Goal: Task Accomplishment & Management: Use online tool/utility

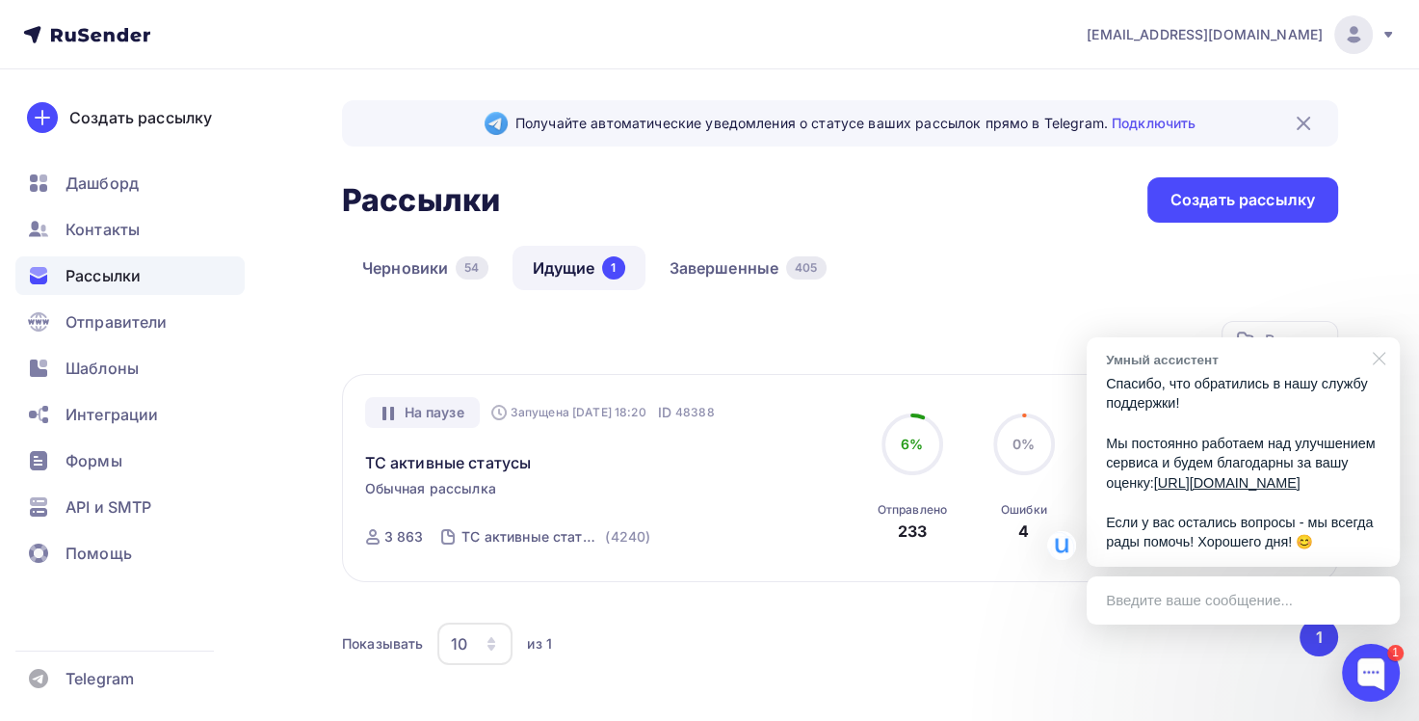
click at [1374, 337] on div at bounding box center [1376, 356] width 48 height 39
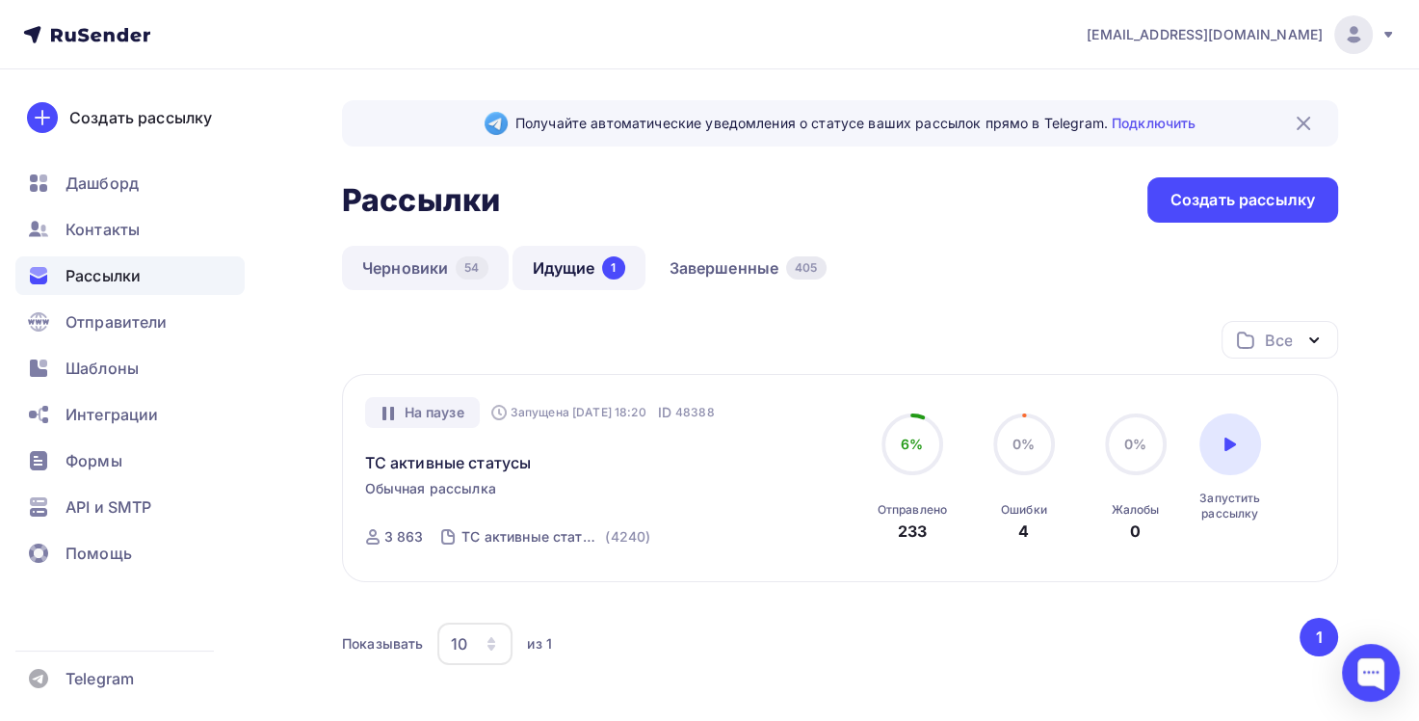
click at [452, 264] on link "Черновики 54" at bounding box center [425, 268] width 167 height 44
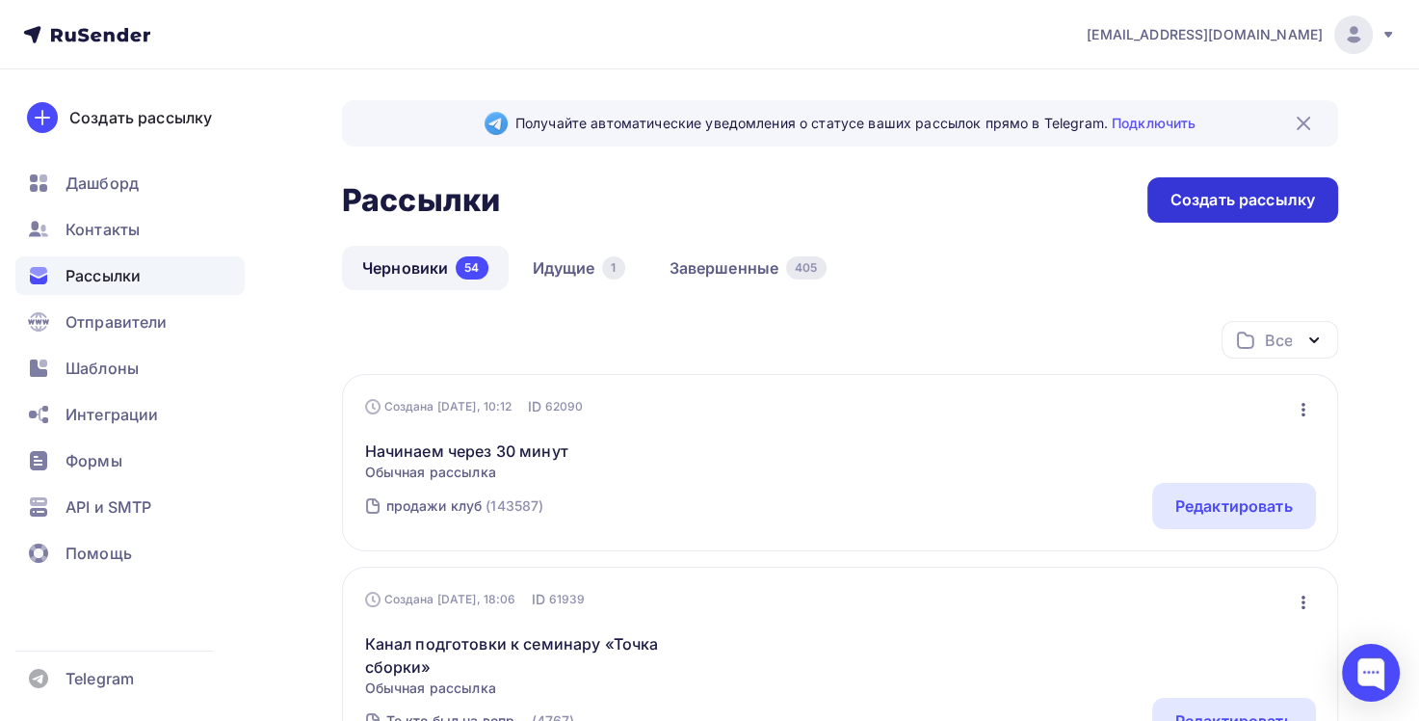
click at [1249, 209] on div "Создать рассылку" at bounding box center [1243, 200] width 145 height 22
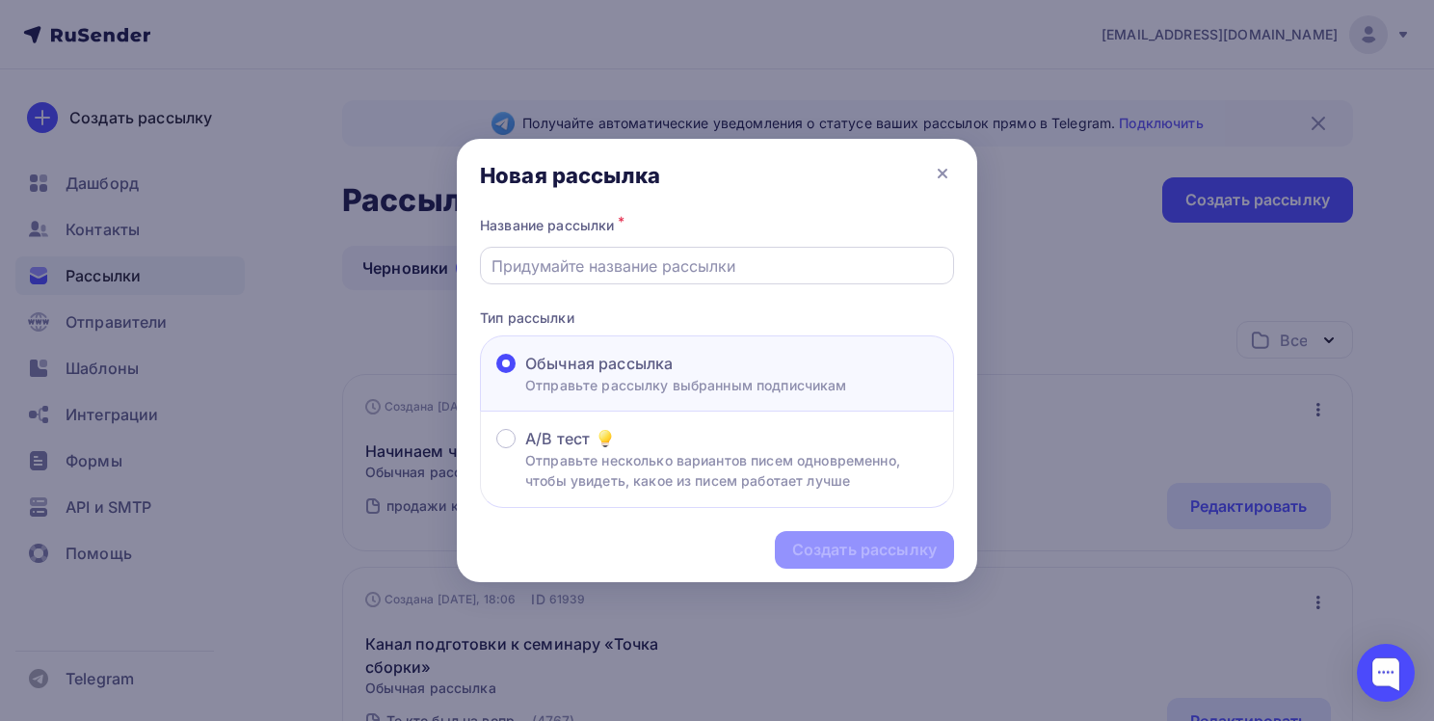
drag, startPoint x: 848, startPoint y: 269, endPoint x: 848, endPoint y: 258, distance: 10.6
click at [848, 262] on input "text" at bounding box center [717, 265] width 452 height 23
paste input "Через 2 часа начинаем семинар «Деньги»"
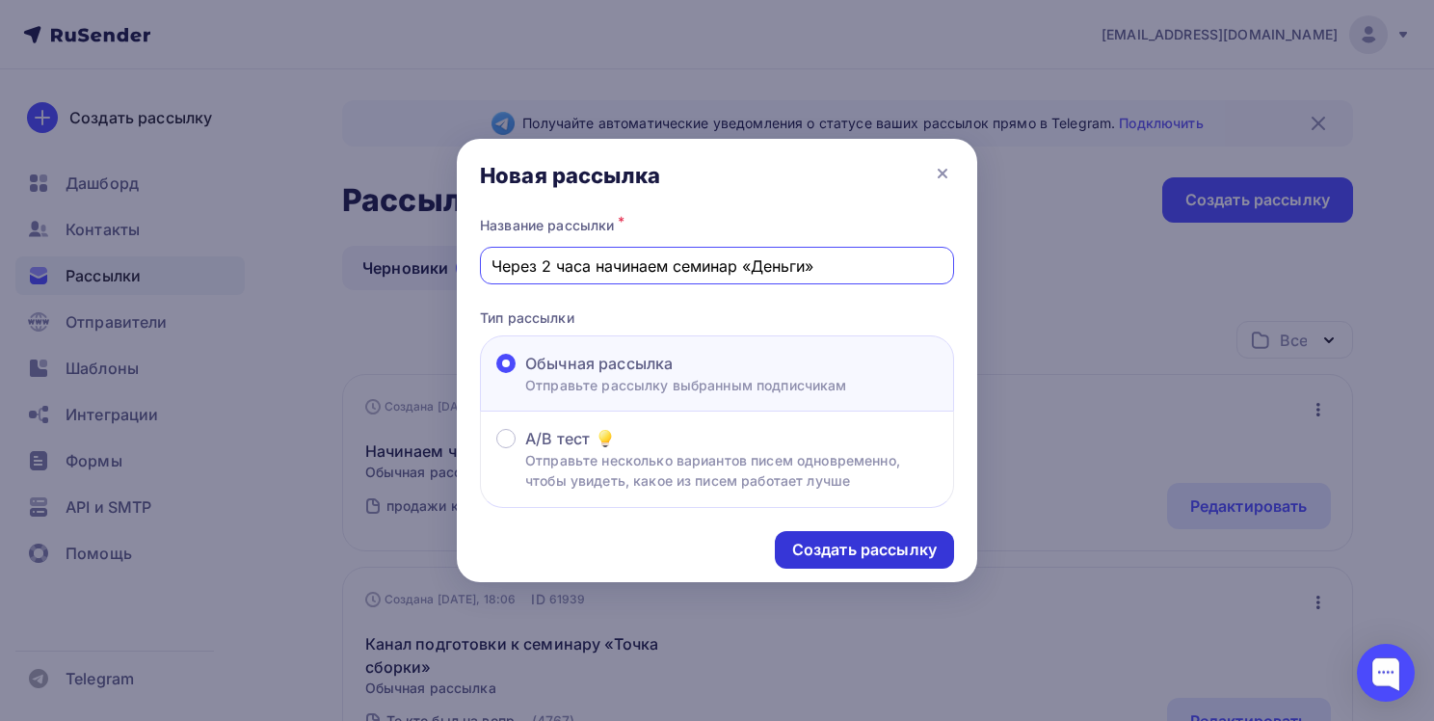
type input "Через 2 часа начинаем семинар «Деньги»"
click at [868, 549] on div "Создать рассылку" at bounding box center [864, 550] width 145 height 22
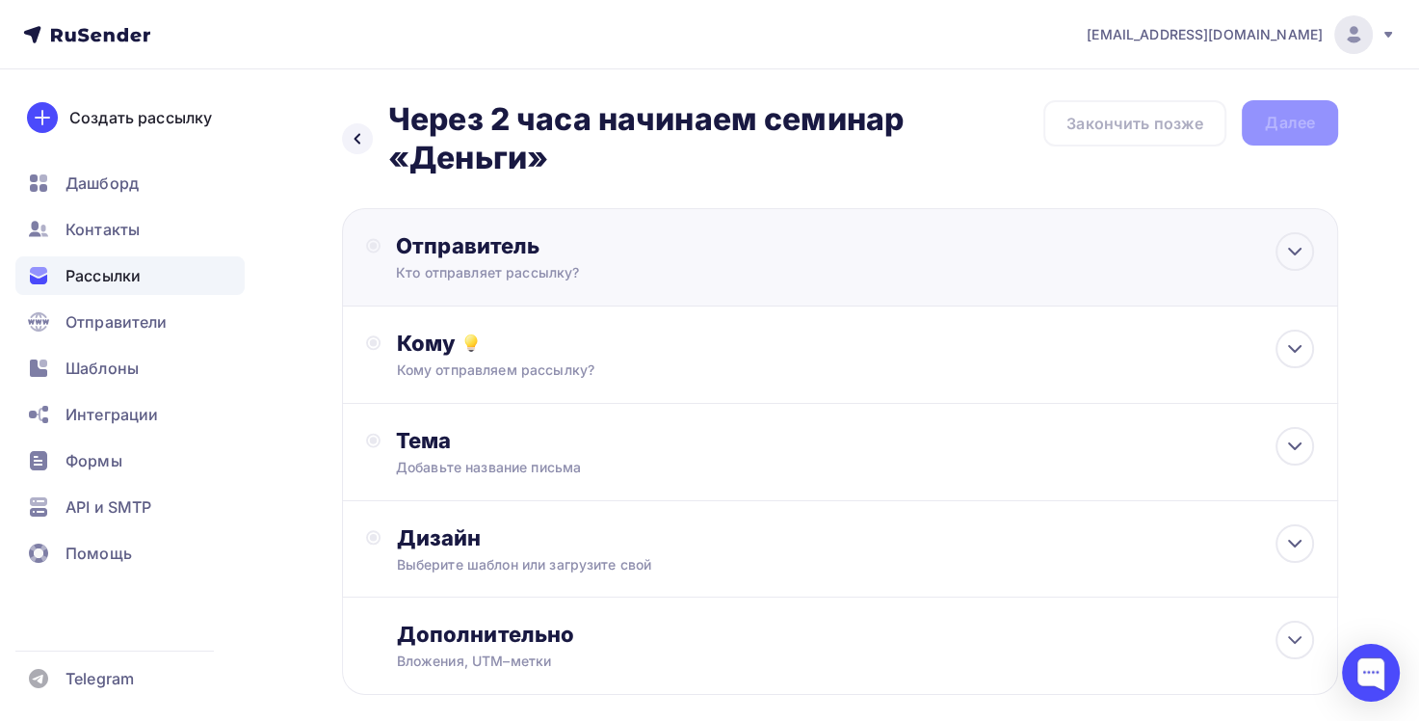
click at [647, 257] on div "Отправитель" at bounding box center [604, 245] width 417 height 27
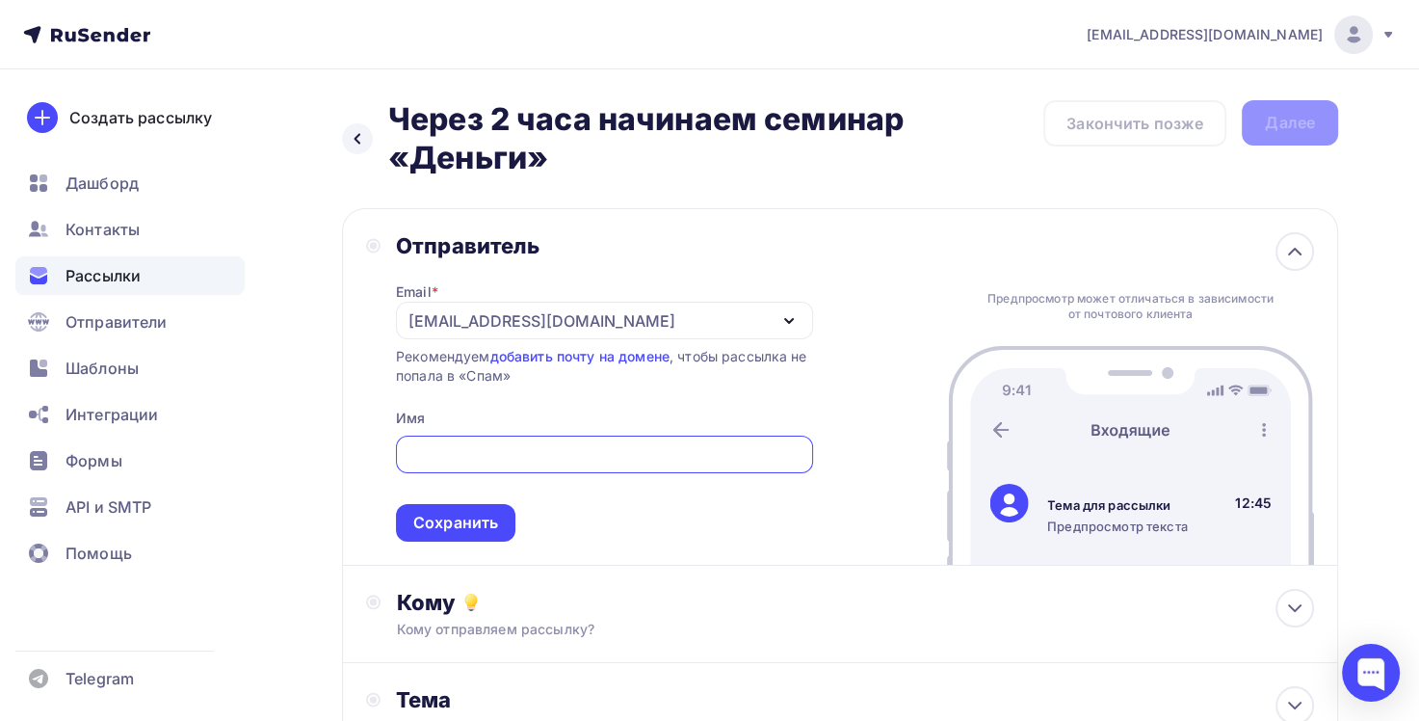
click at [464, 309] on div "[EMAIL_ADDRESS][DOMAIN_NAME]" at bounding box center [541, 320] width 267 height 23
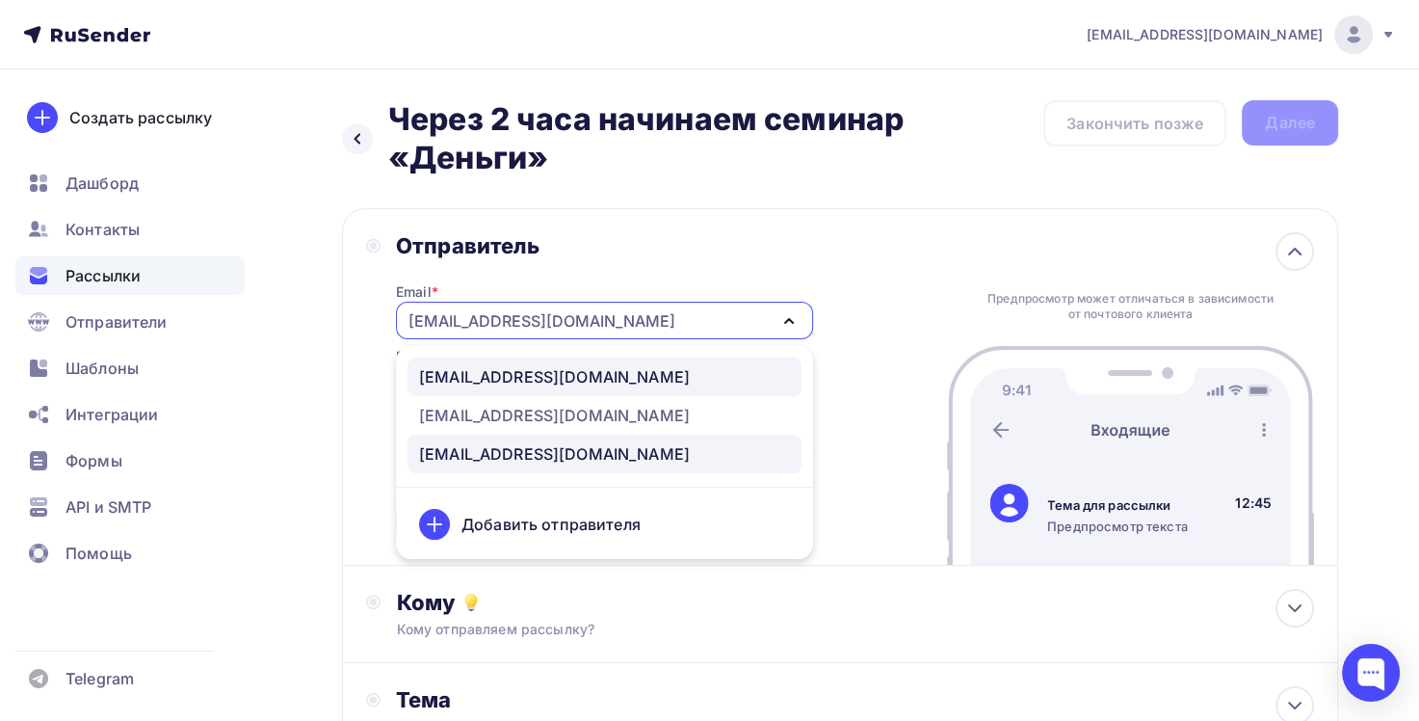
click at [487, 373] on div "[EMAIL_ADDRESS][DOMAIN_NAME]" at bounding box center [554, 376] width 271 height 23
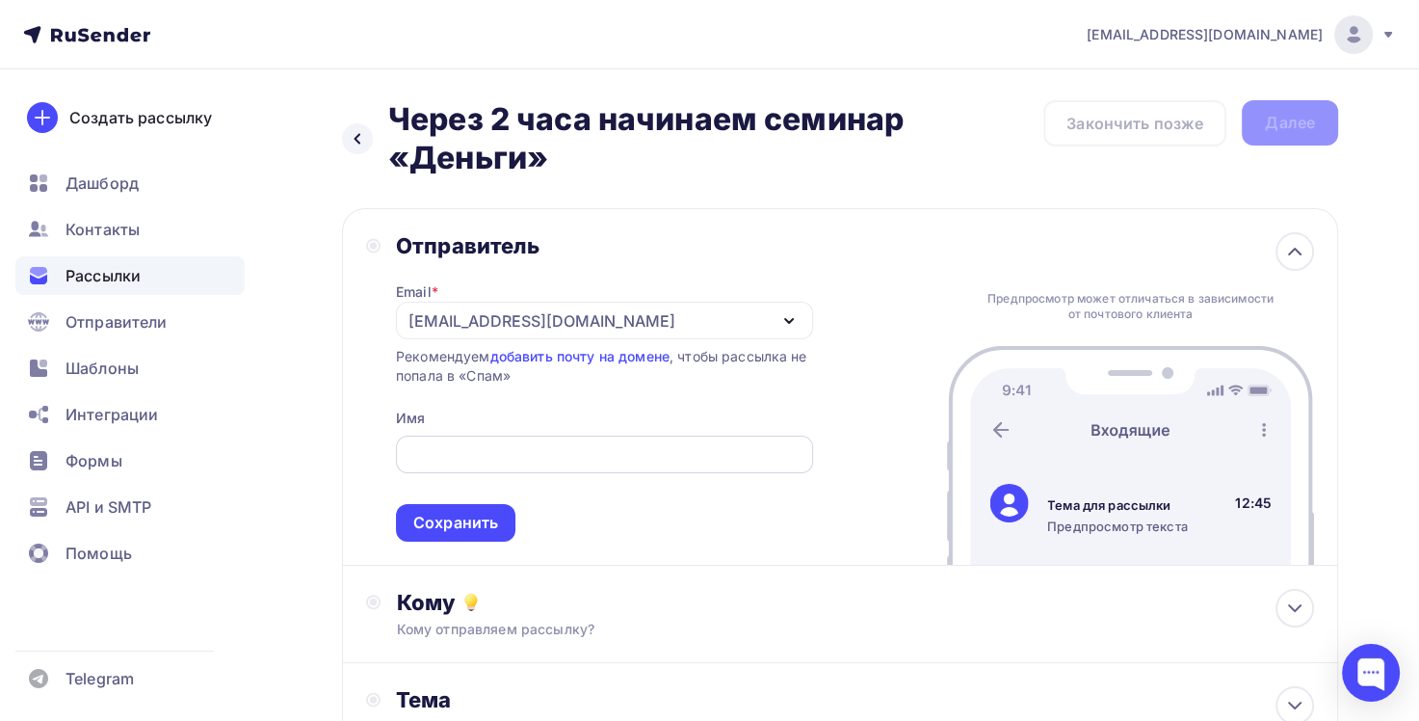
click at [463, 451] on input "text" at bounding box center [604, 454] width 395 height 23
type input "[PERSON_NAME]"
click at [470, 530] on div "Сохранить" at bounding box center [455, 523] width 85 height 22
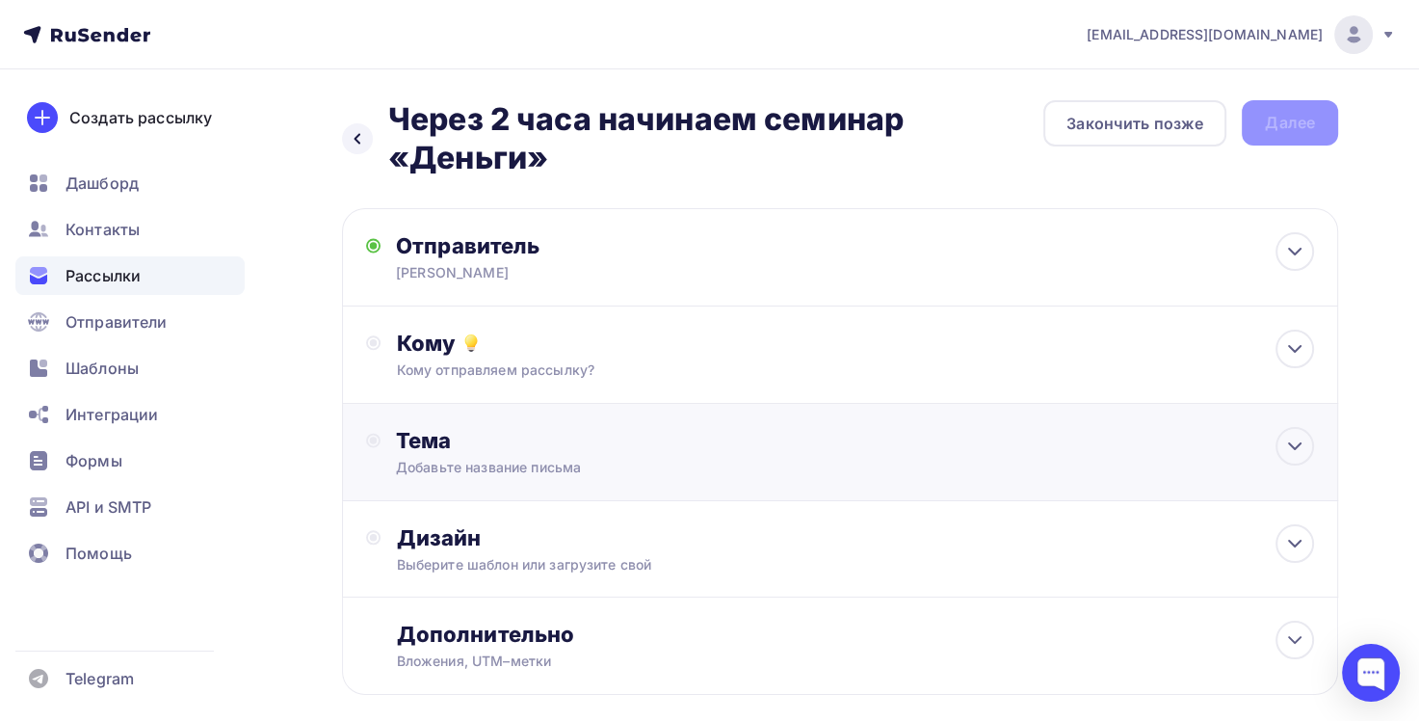
click at [522, 462] on div "Добавьте название письма" at bounding box center [567, 467] width 343 height 19
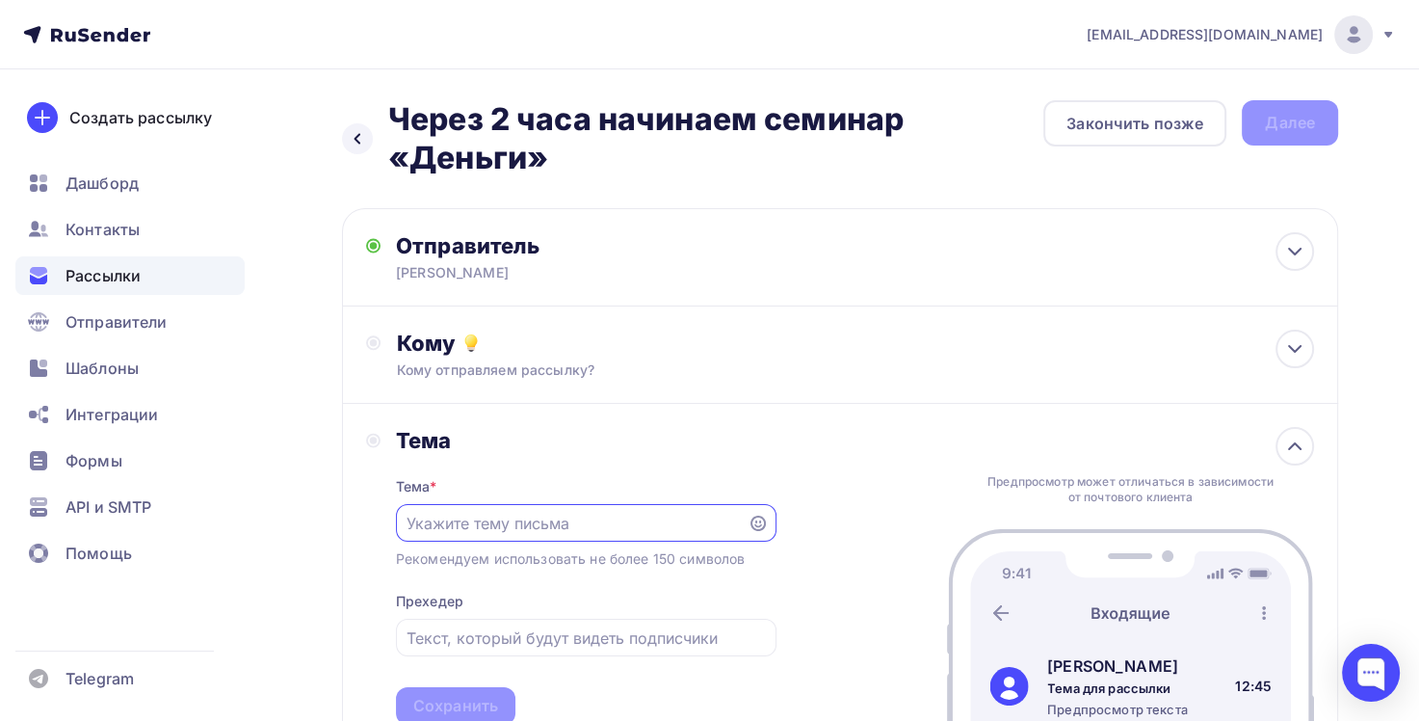
paste input "Через 2 часа начинаем семинар «Деньги»"
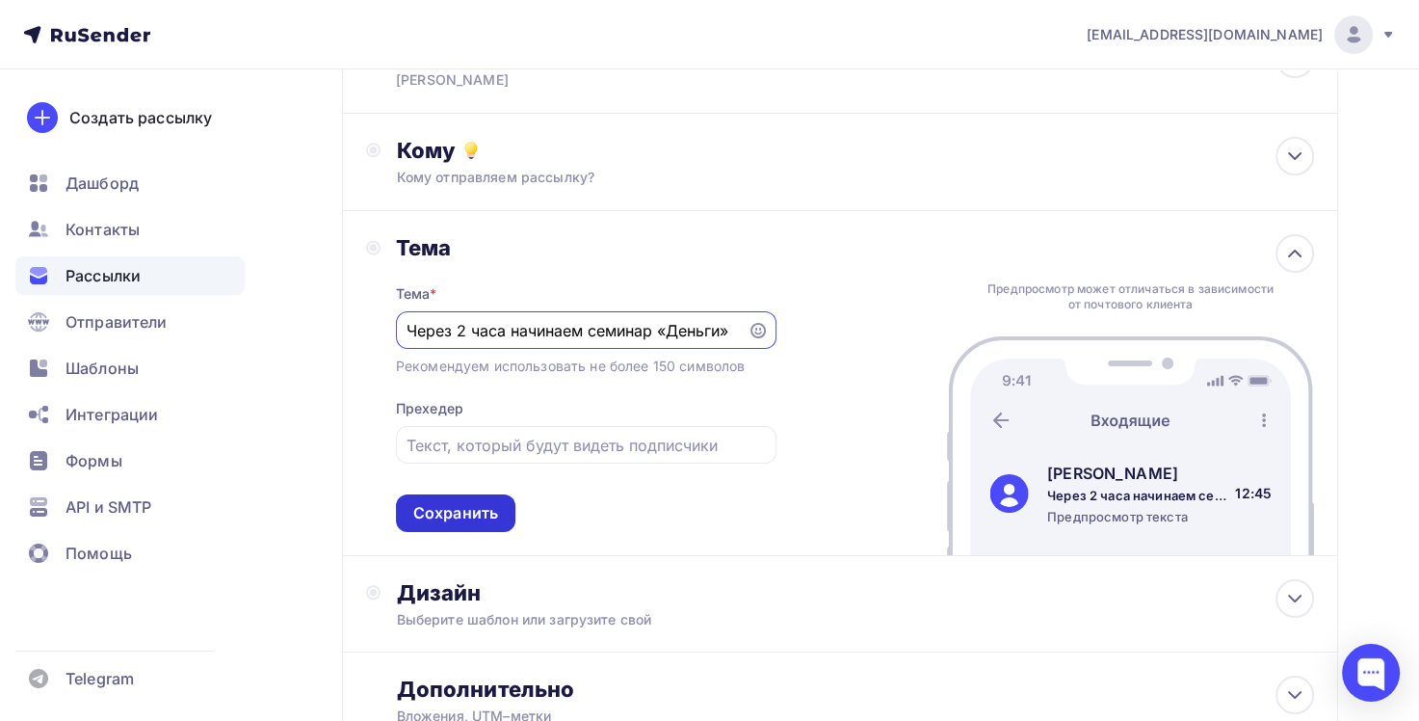
type input "Через 2 часа начинаем семинар «Деньги»"
click at [488, 521] on div "Сохранить" at bounding box center [455, 513] width 85 height 22
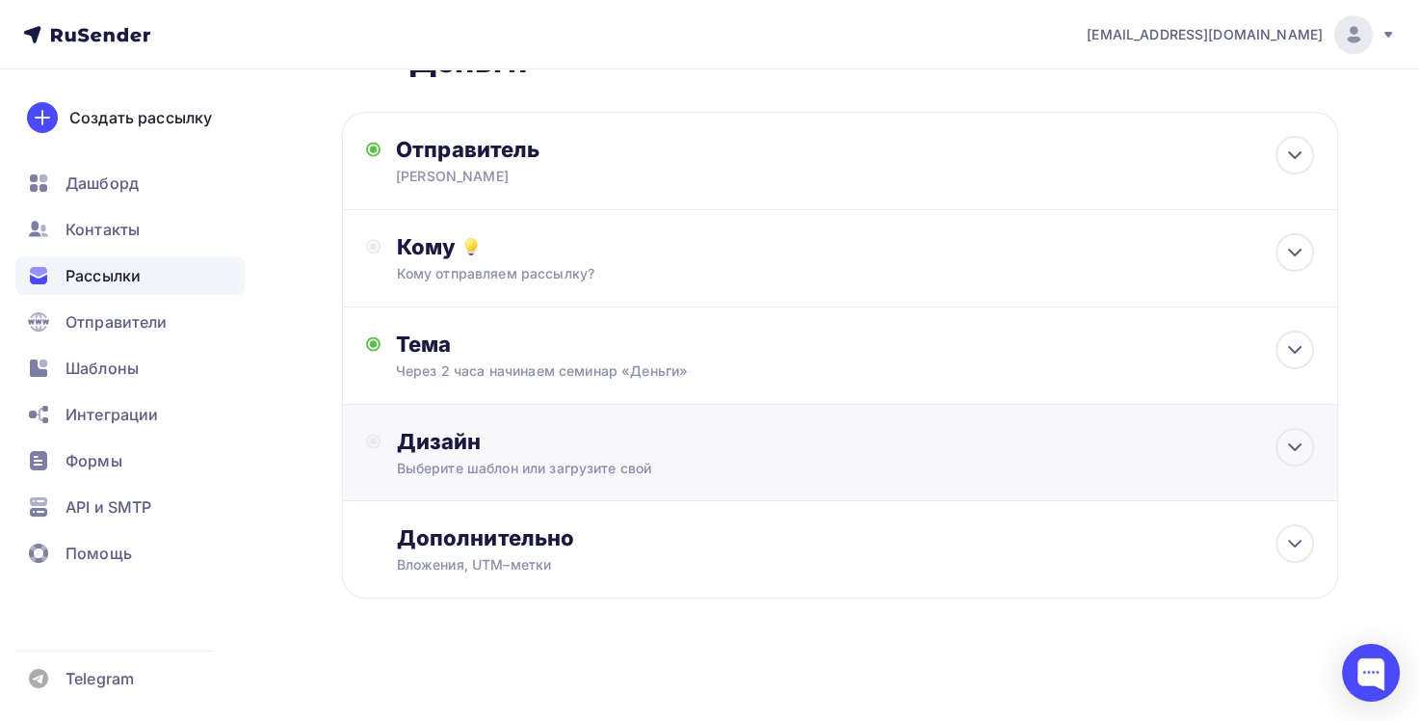
click at [607, 473] on div "Выберите шаблон или загрузите свой" at bounding box center [809, 468] width 826 height 19
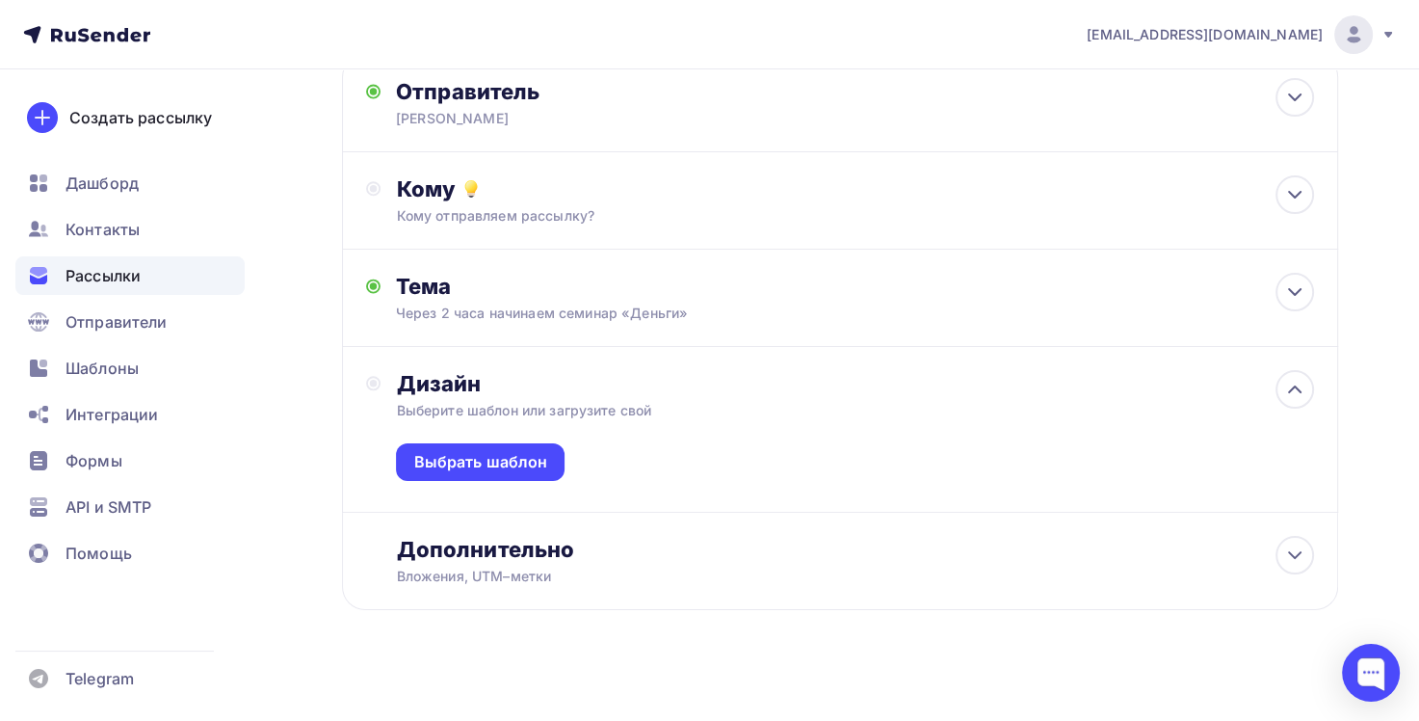
scroll to position [166, 0]
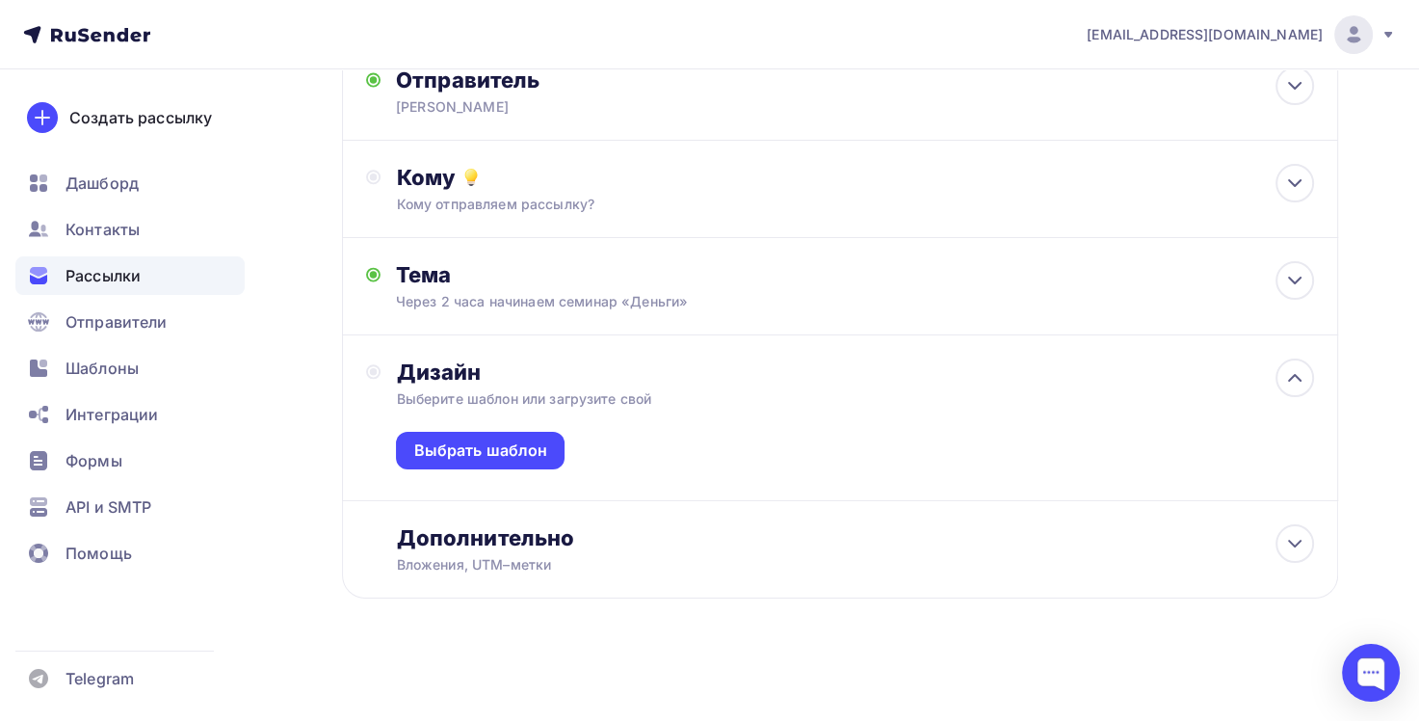
drag, startPoint x: 512, startPoint y: 454, endPoint x: 532, endPoint y: 420, distance: 39.3
click at [512, 452] on div "Выбрать шаблон" at bounding box center [480, 450] width 134 height 22
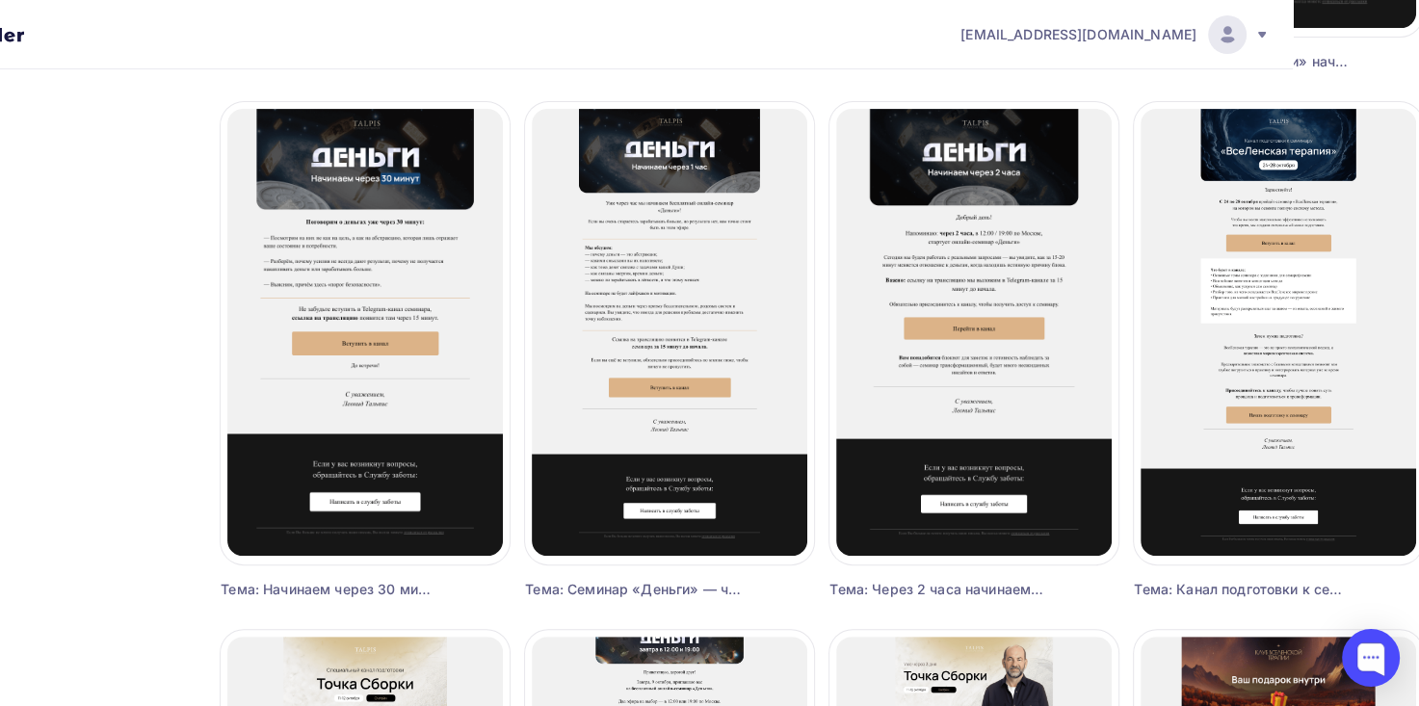
scroll to position [674, 131]
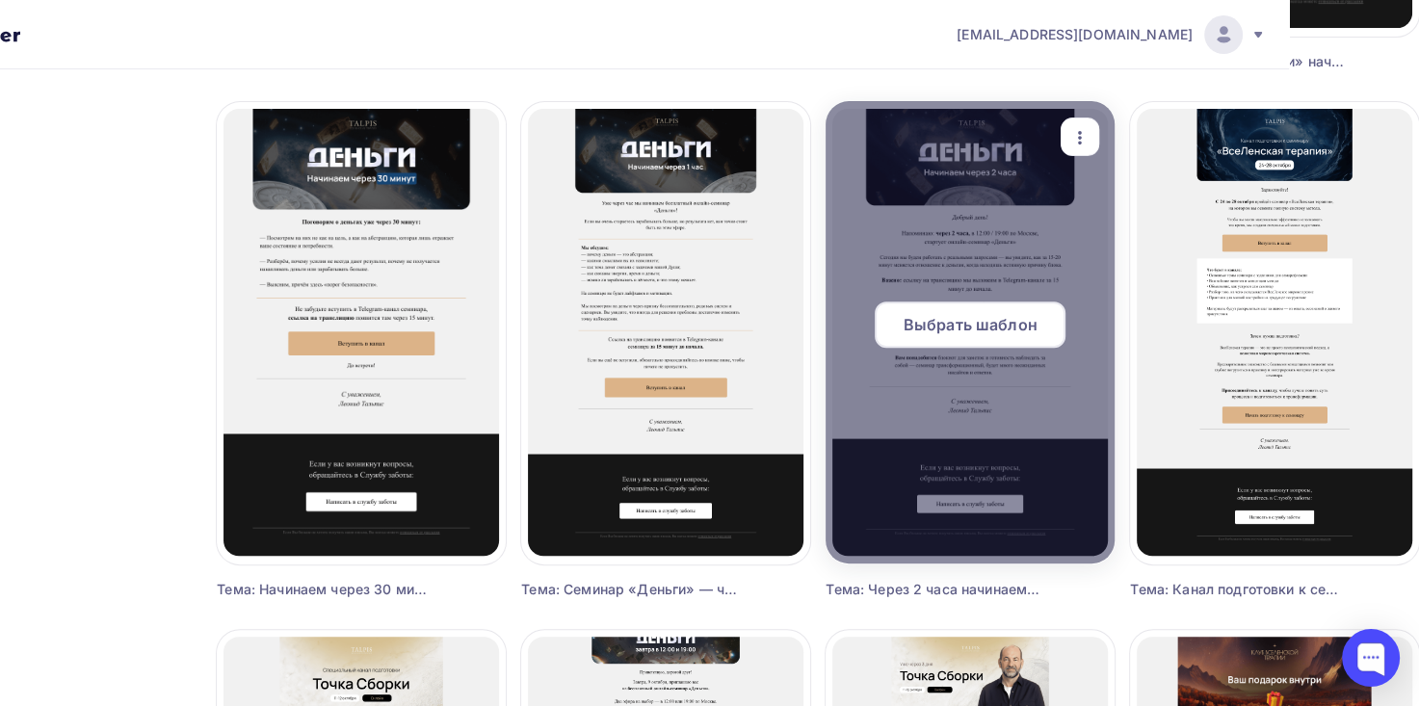
click at [963, 320] on span "Выбрать шаблон" at bounding box center [971, 324] width 134 height 23
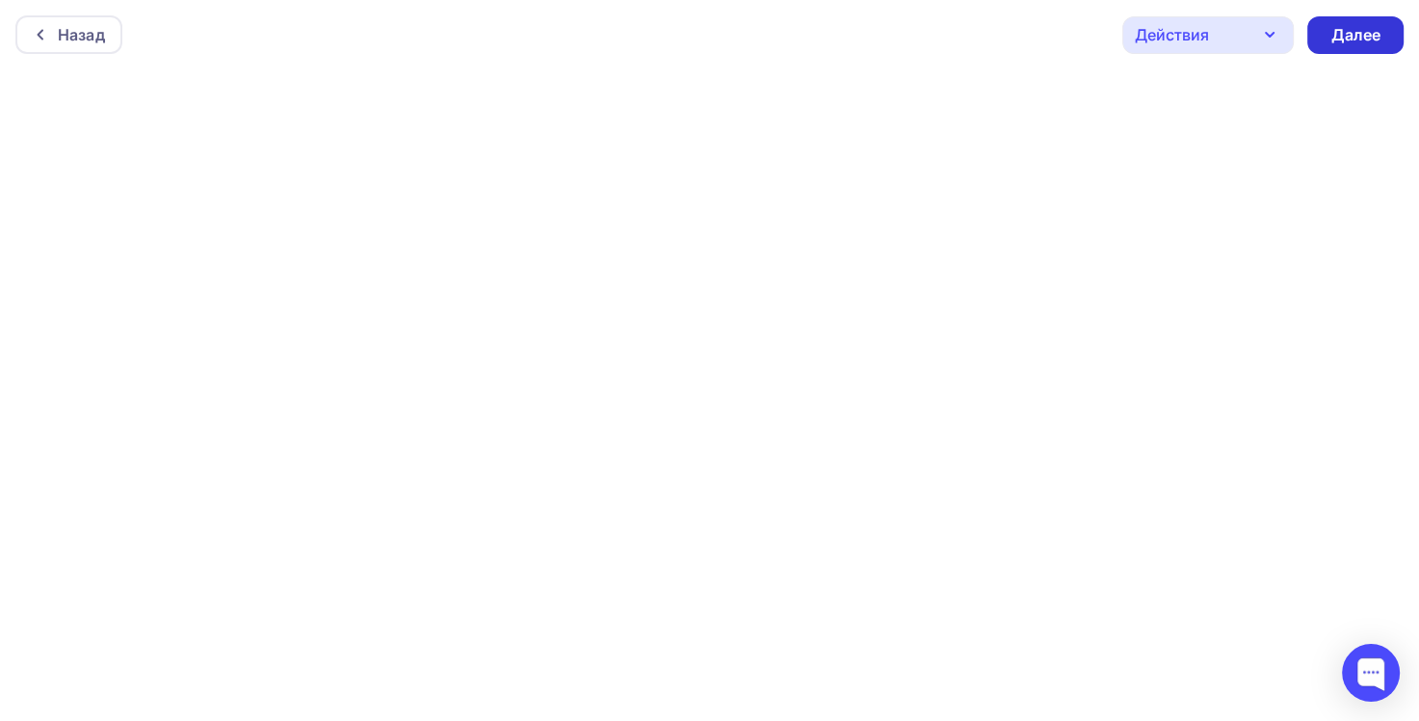
click at [1333, 39] on div "Далее" at bounding box center [1355, 35] width 50 height 22
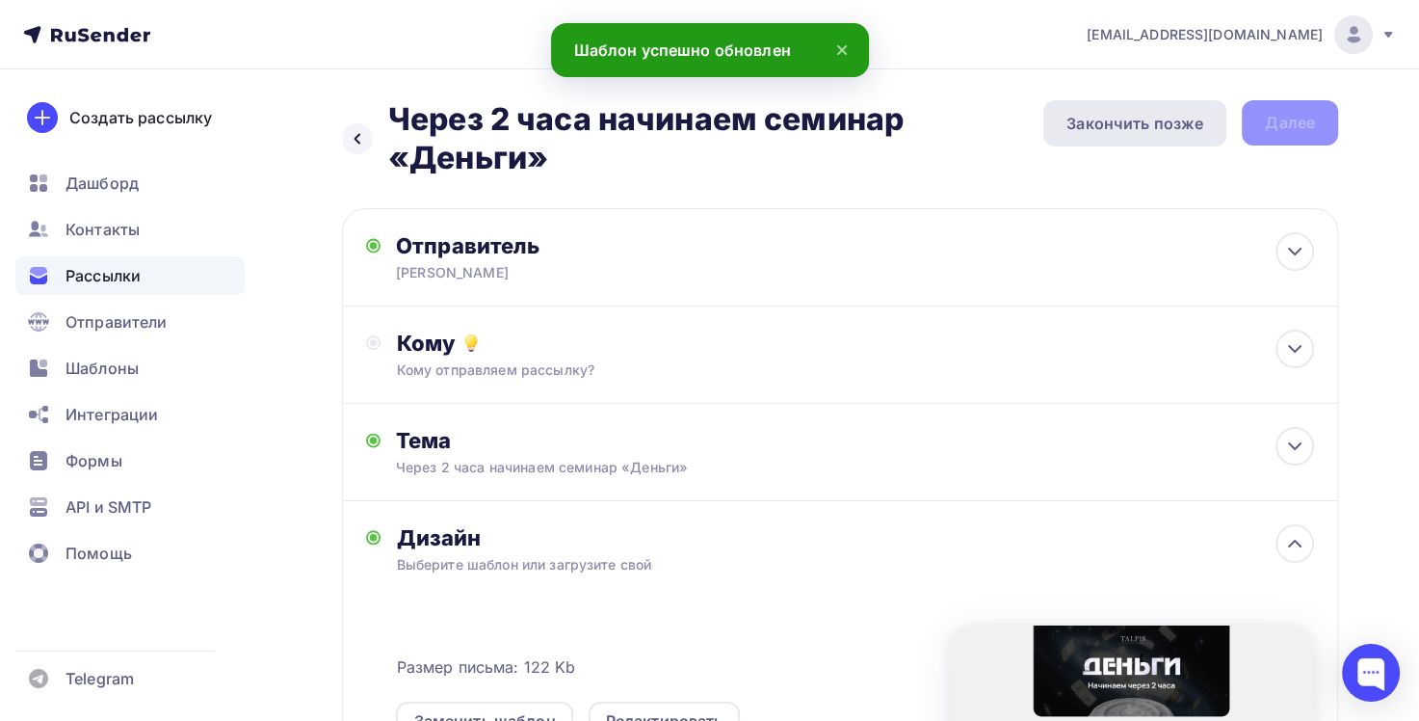
click at [1161, 127] on div "Закончить позже" at bounding box center [1134, 123] width 137 height 23
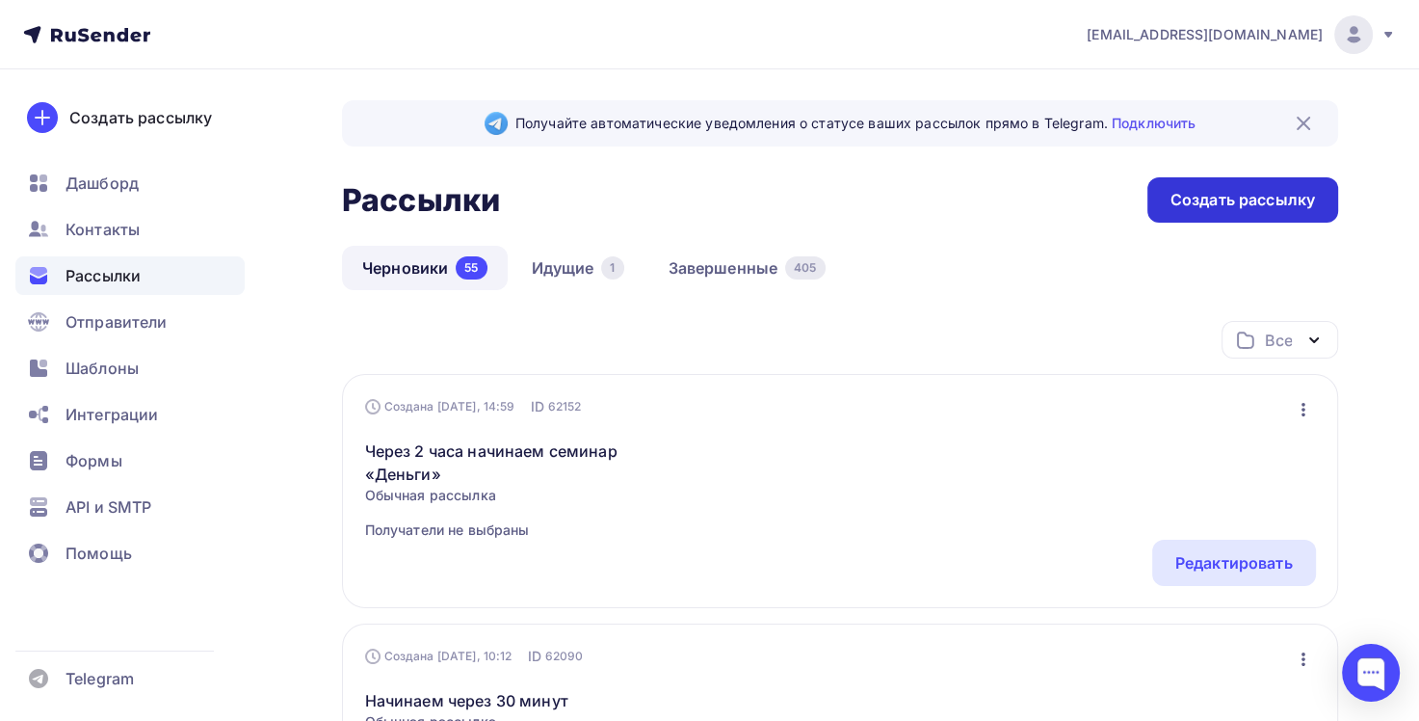
click at [1186, 197] on div "Создать рассылку" at bounding box center [1243, 200] width 145 height 22
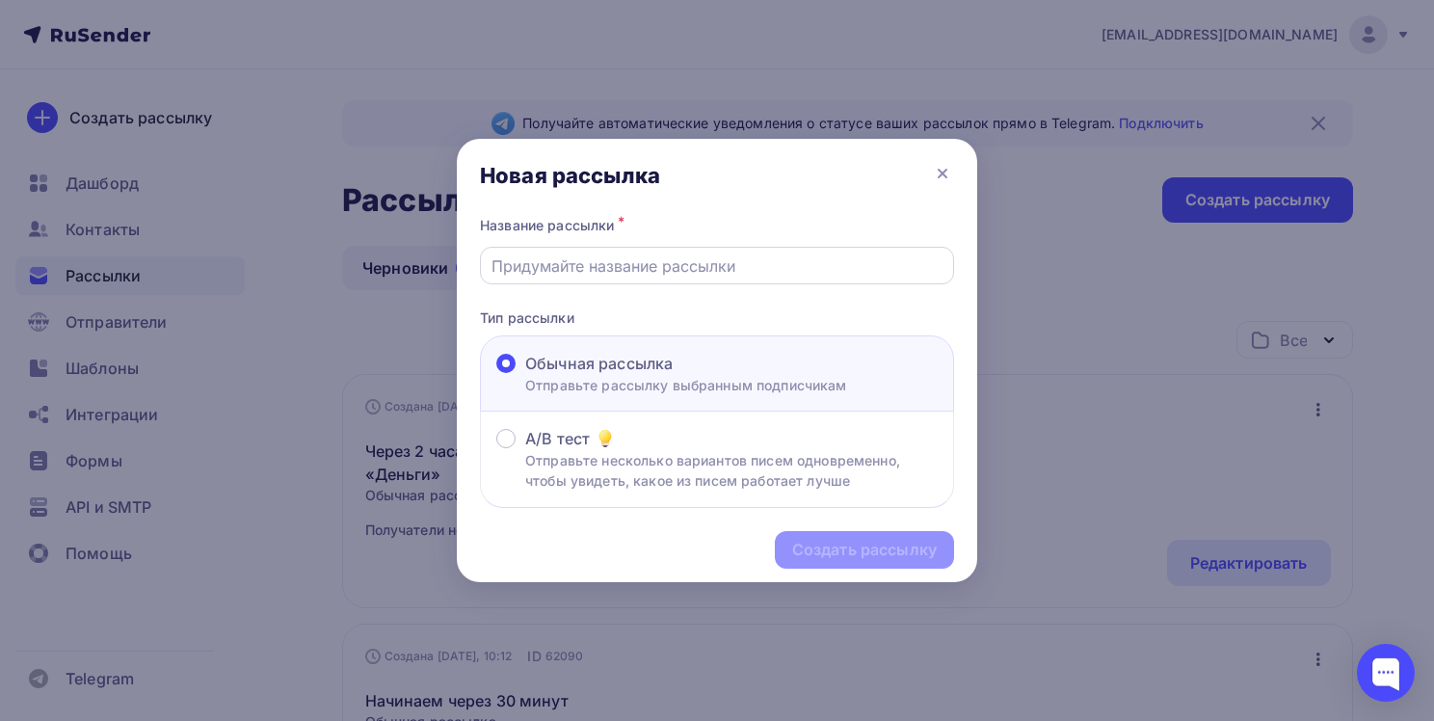
click at [819, 266] on input "text" at bounding box center [717, 265] width 452 height 23
paste input "Семинар «Деньги» — через час"
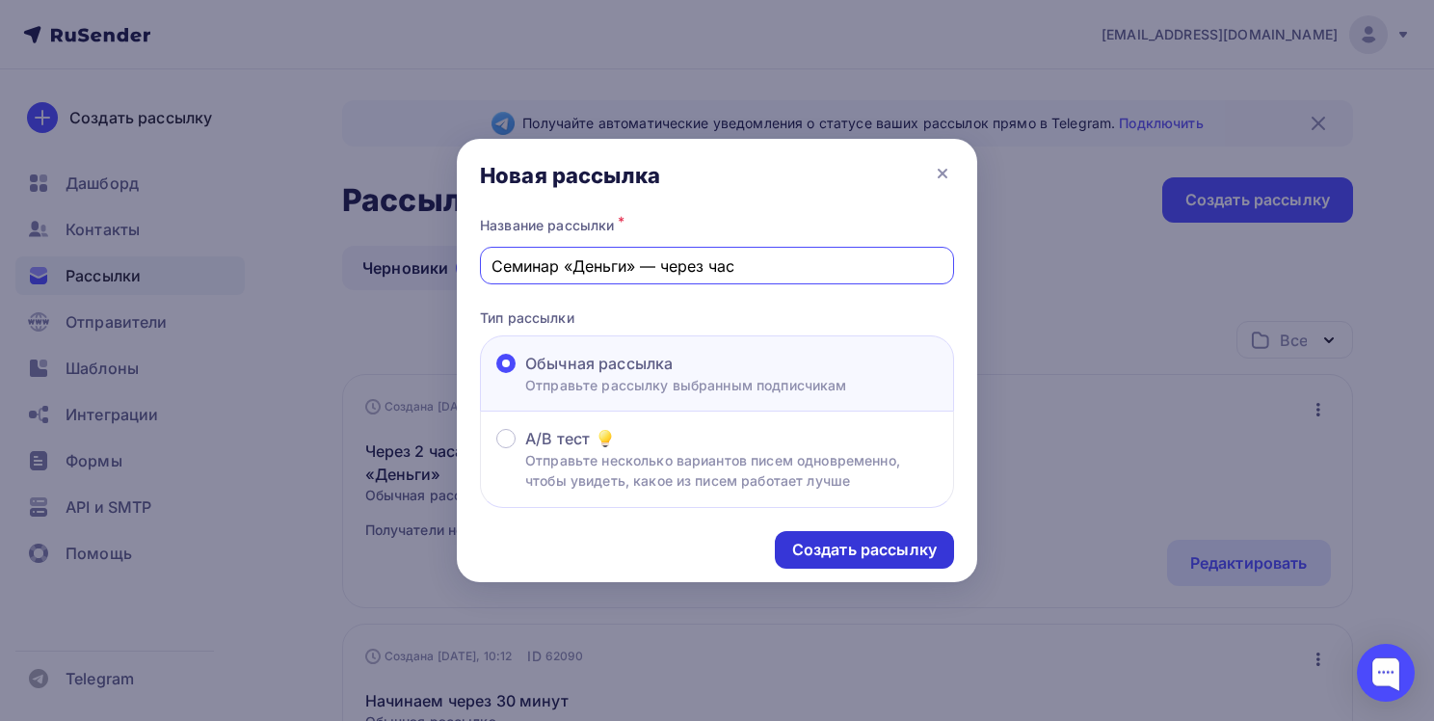
type input "Семинар «Деньги» — через час"
click at [844, 547] on div "Создать рассылку" at bounding box center [864, 550] width 145 height 22
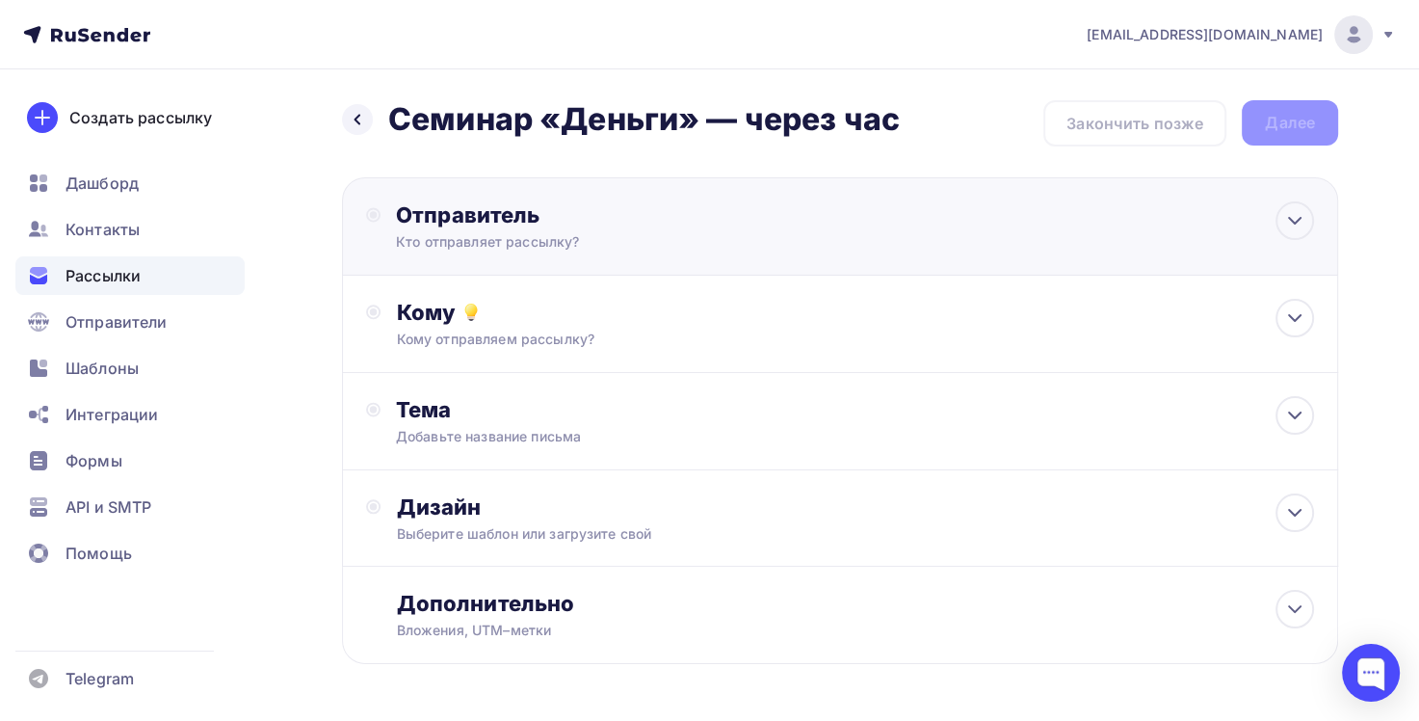
click at [642, 219] on div "Отправитель" at bounding box center [604, 214] width 417 height 27
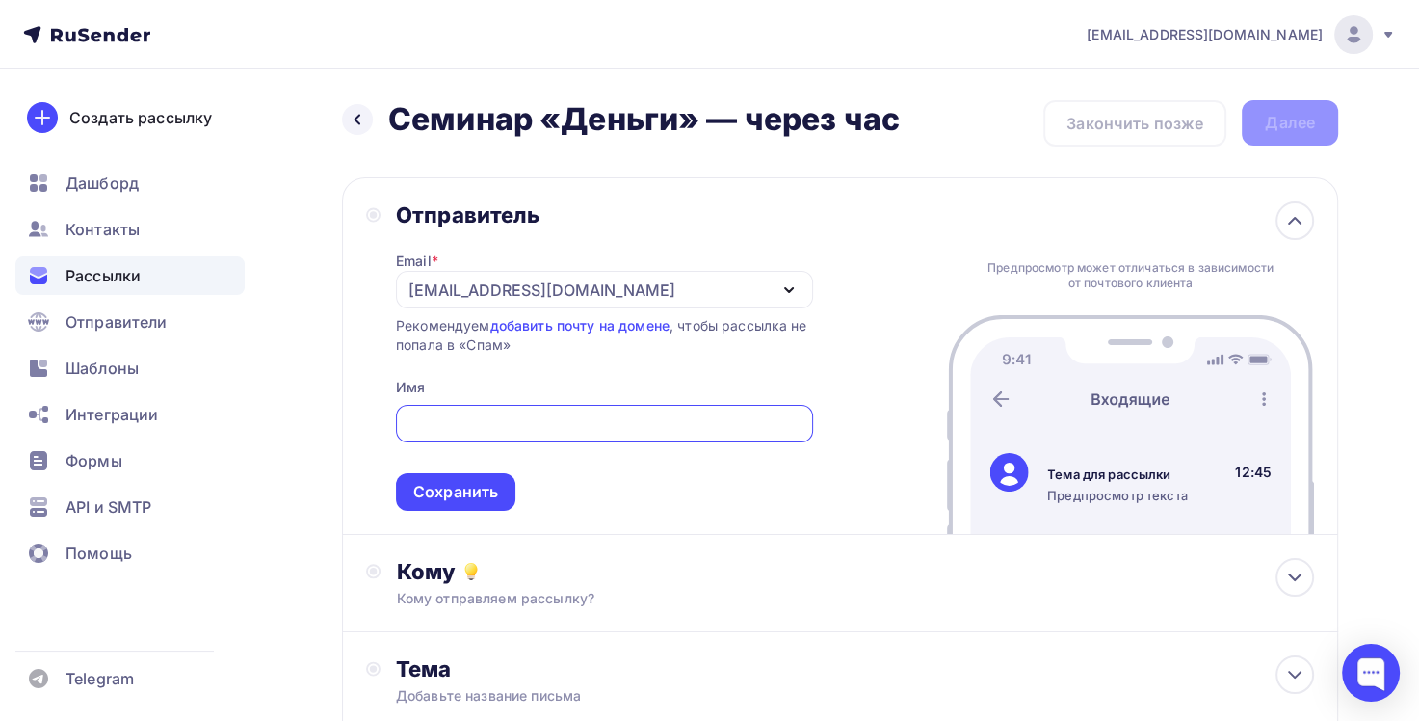
click at [470, 291] on div "[EMAIL_ADDRESS][DOMAIN_NAME]" at bounding box center [541, 289] width 267 height 23
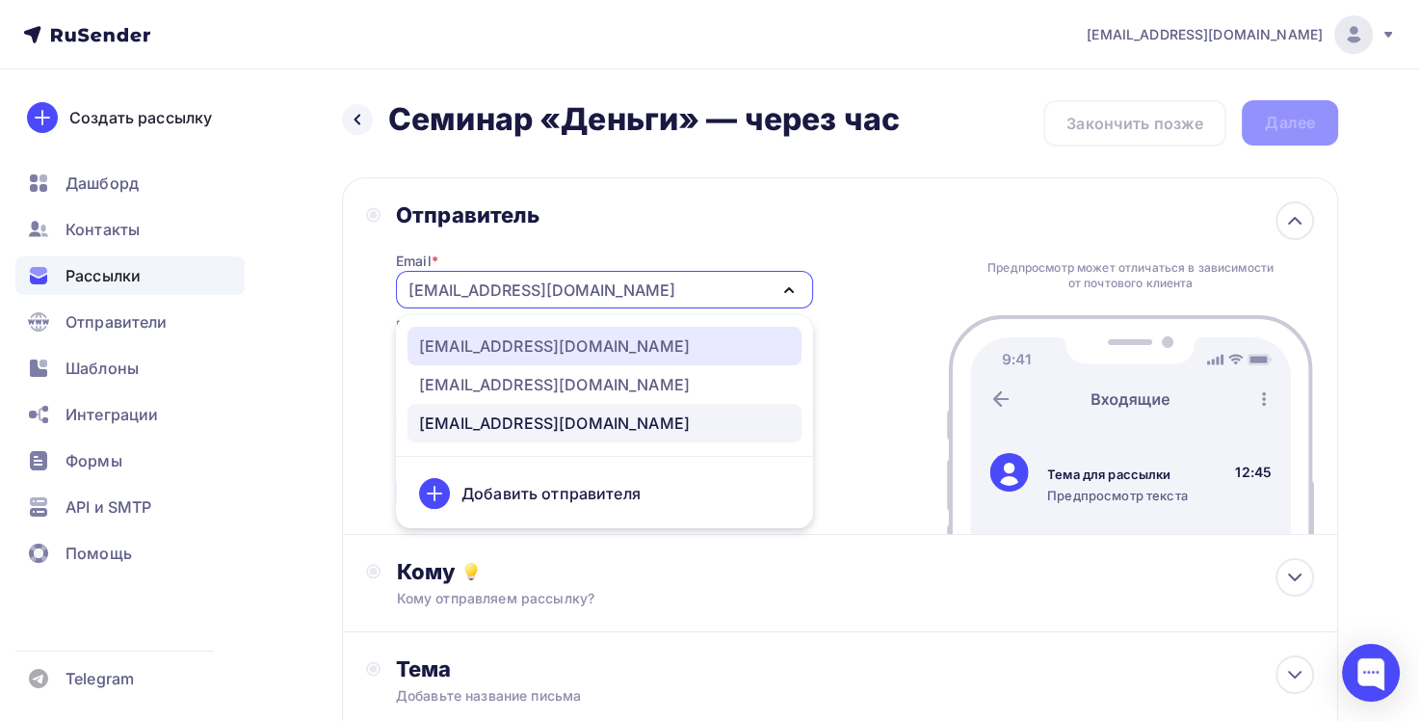
click at [509, 340] on div "[EMAIL_ADDRESS][DOMAIN_NAME]" at bounding box center [554, 345] width 271 height 23
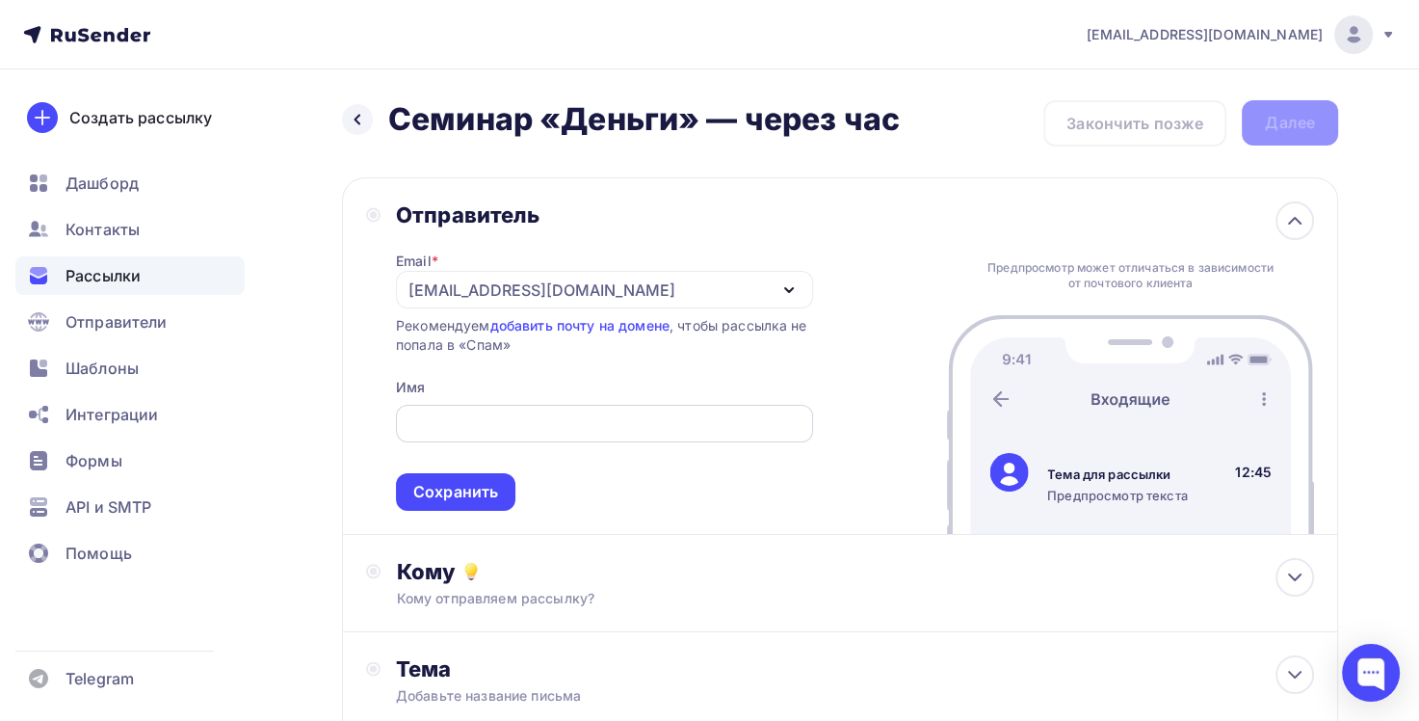
click at [531, 405] on span "Сохранить" at bounding box center [604, 454] width 417 height 114
click at [544, 424] on input "text" at bounding box center [604, 423] width 395 height 23
type input "[PERSON_NAME]"
click at [487, 490] on div "Сохранить" at bounding box center [455, 492] width 85 height 22
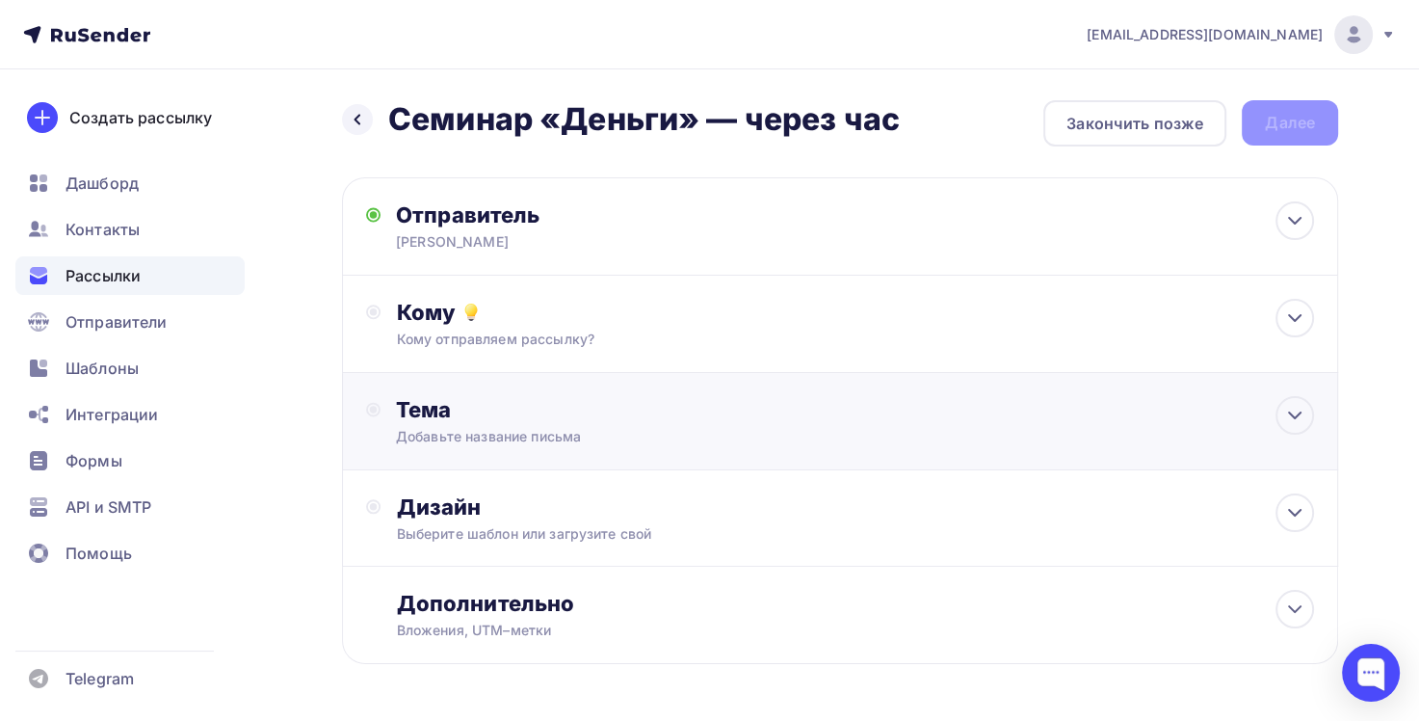
click at [566, 416] on div "Тема" at bounding box center [586, 409] width 381 height 27
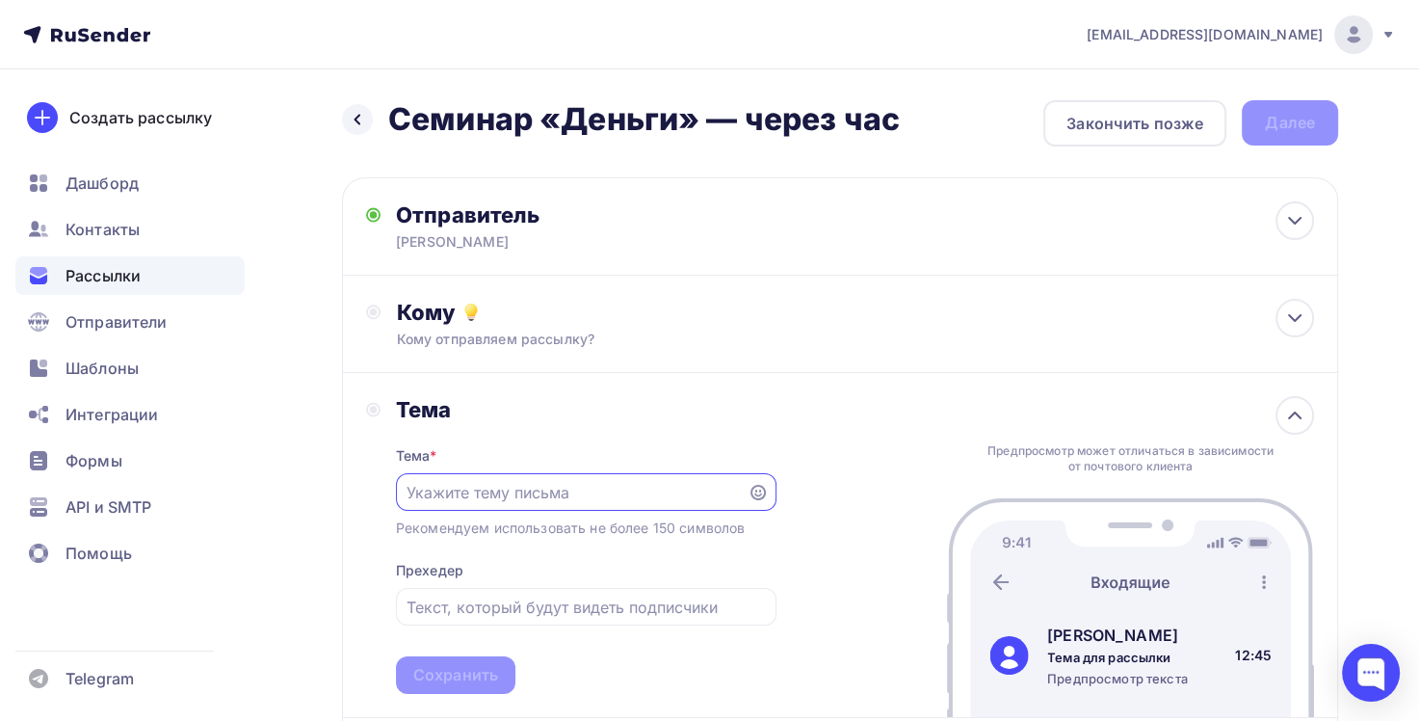
paste input "Семинар «Деньги» — через час"
type input "Семинар «Деньги» — через час"
drag, startPoint x: 478, startPoint y: 678, endPoint x: 482, endPoint y: 668, distance: 11.3
click at [479, 673] on div "Сохранить" at bounding box center [455, 675] width 85 height 22
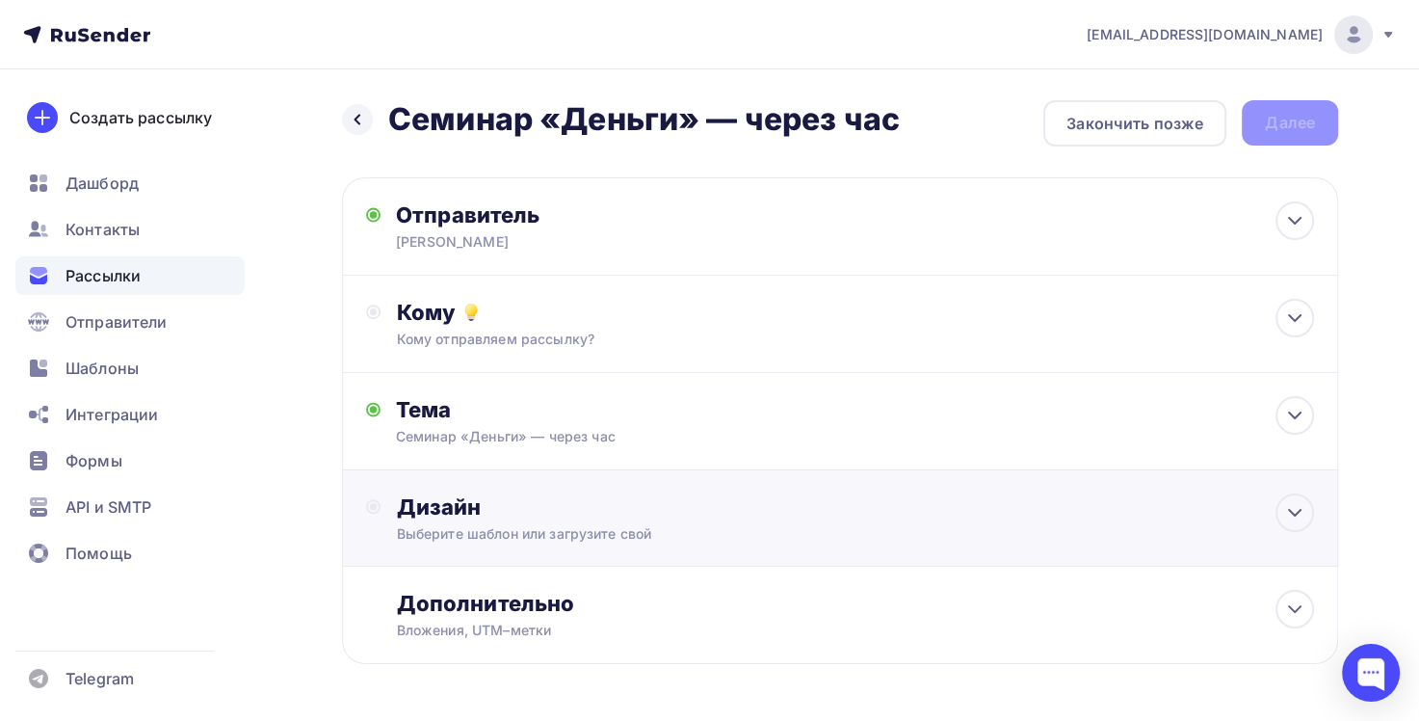
click at [623, 525] on div "Выберите шаблон или загрузите свой" at bounding box center [809, 533] width 826 height 19
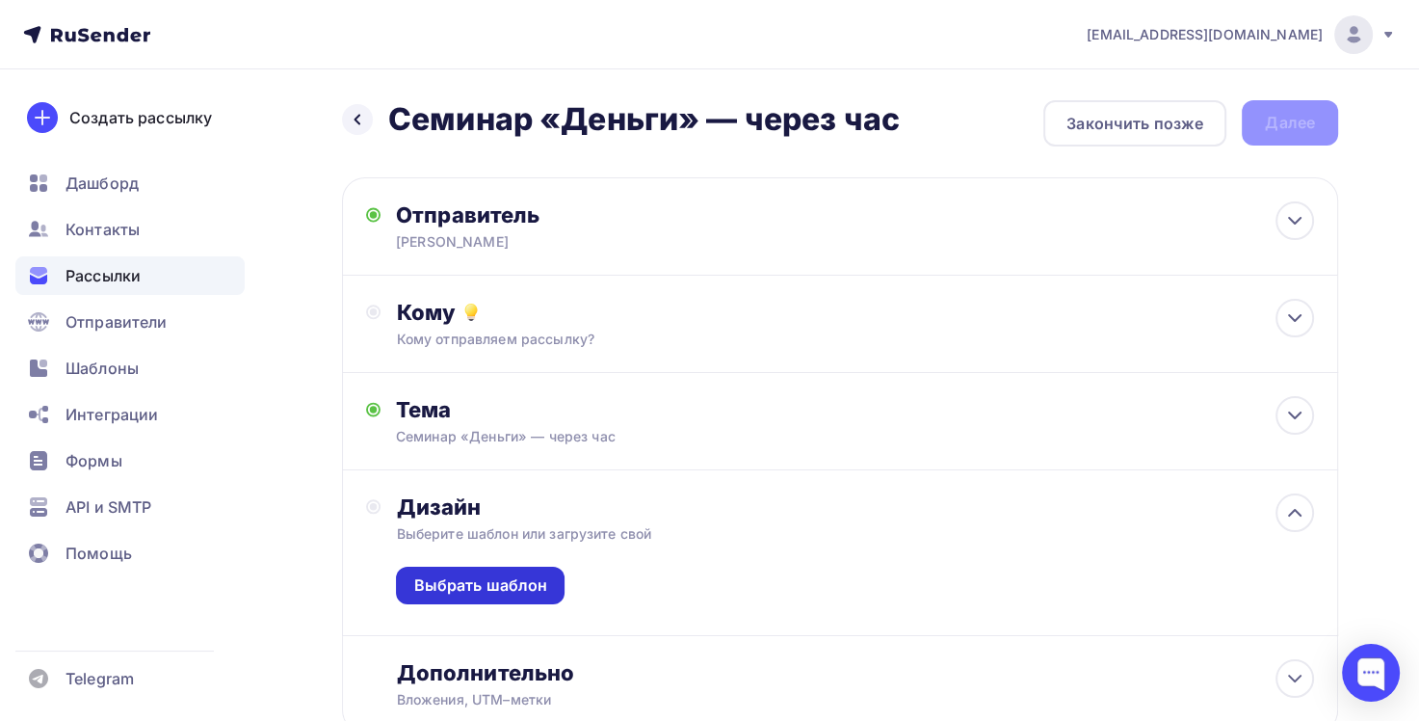
drag, startPoint x: 538, startPoint y: 580, endPoint x: 547, endPoint y: 577, distance: 10.1
click at [539, 581] on div "Выбрать шаблон" at bounding box center [480, 585] width 134 height 22
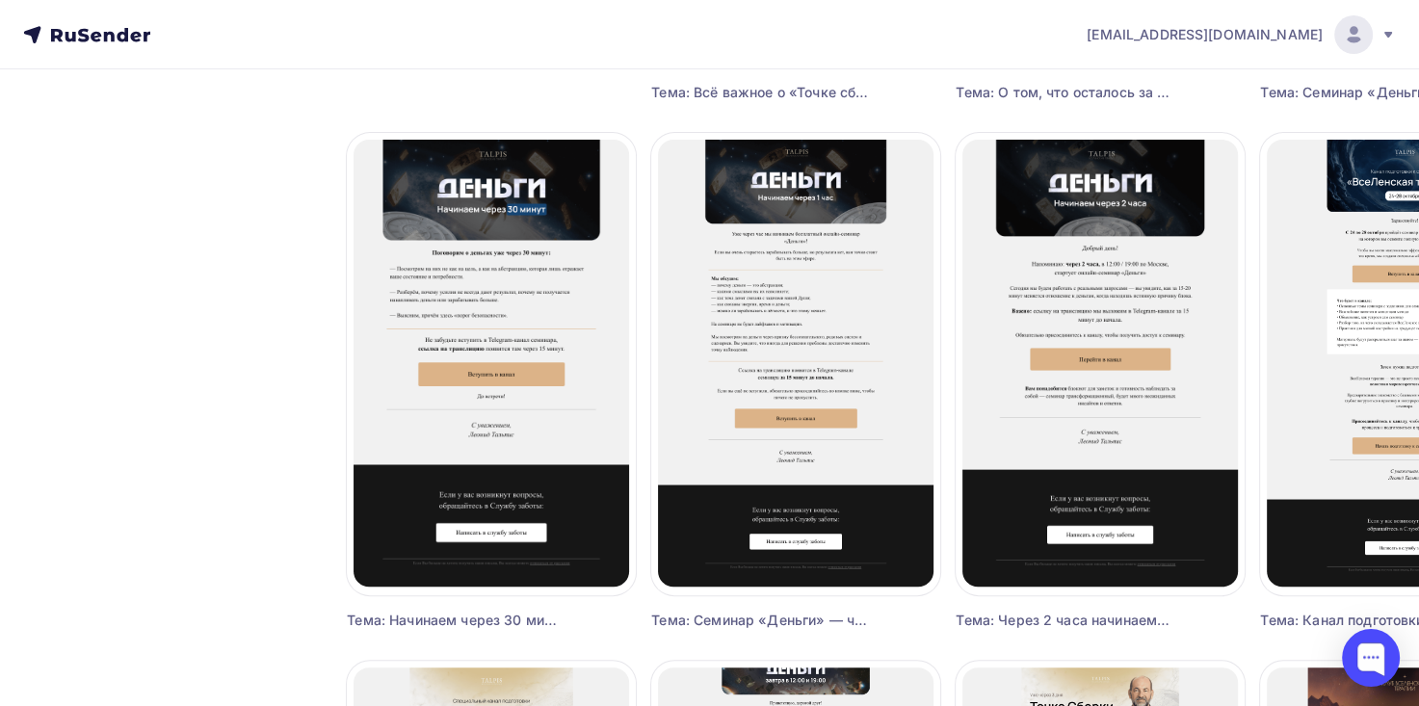
scroll to position [647, 0]
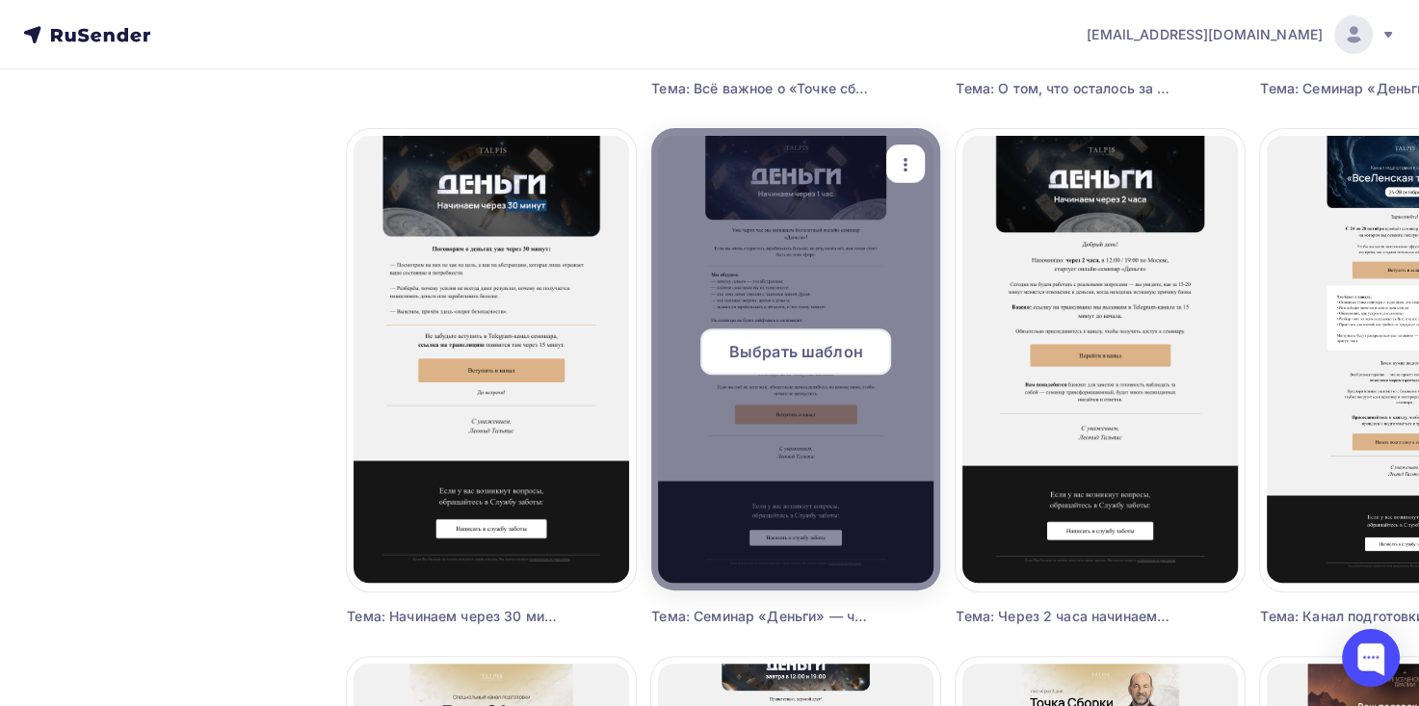
click at [825, 355] on span "Выбрать шаблон" at bounding box center [796, 351] width 134 height 23
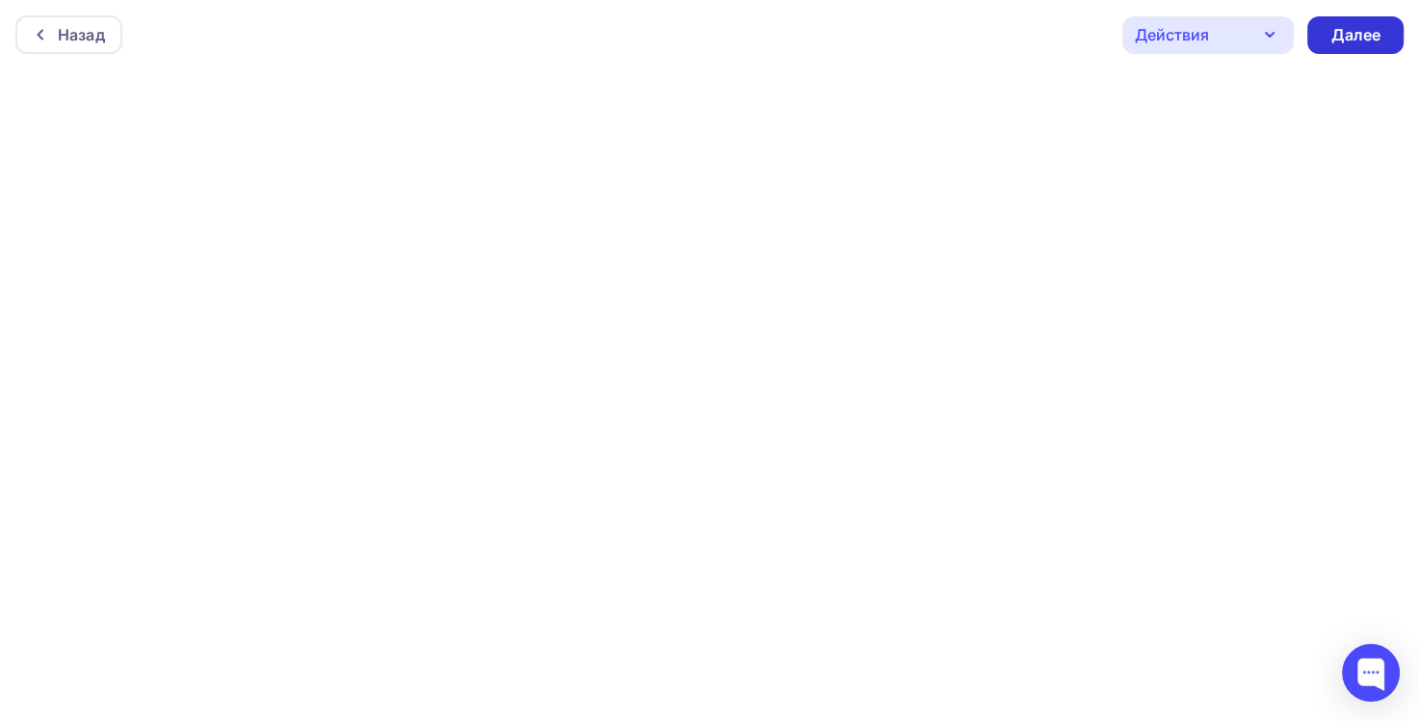
click at [1360, 27] on div "Далее" at bounding box center [1355, 35] width 50 height 22
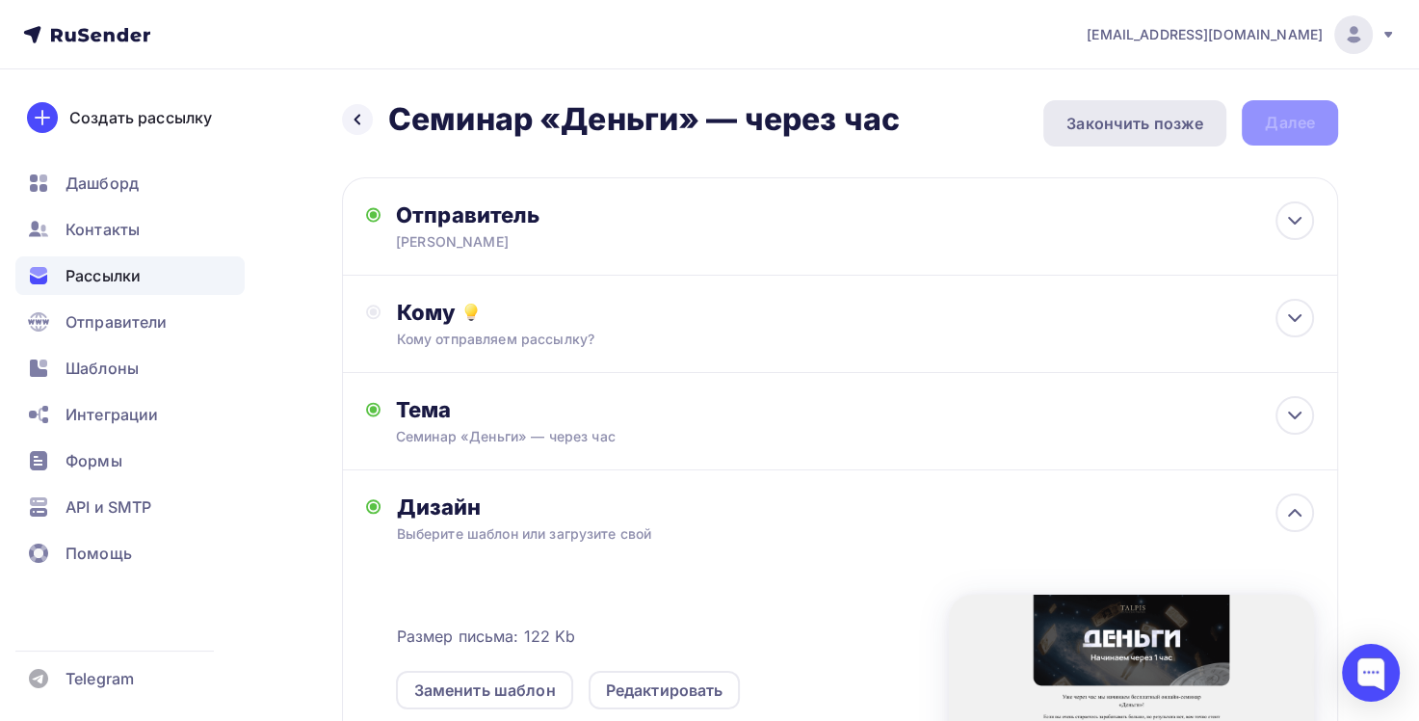
click at [1161, 127] on div "Закончить позже" at bounding box center [1134, 123] width 137 height 23
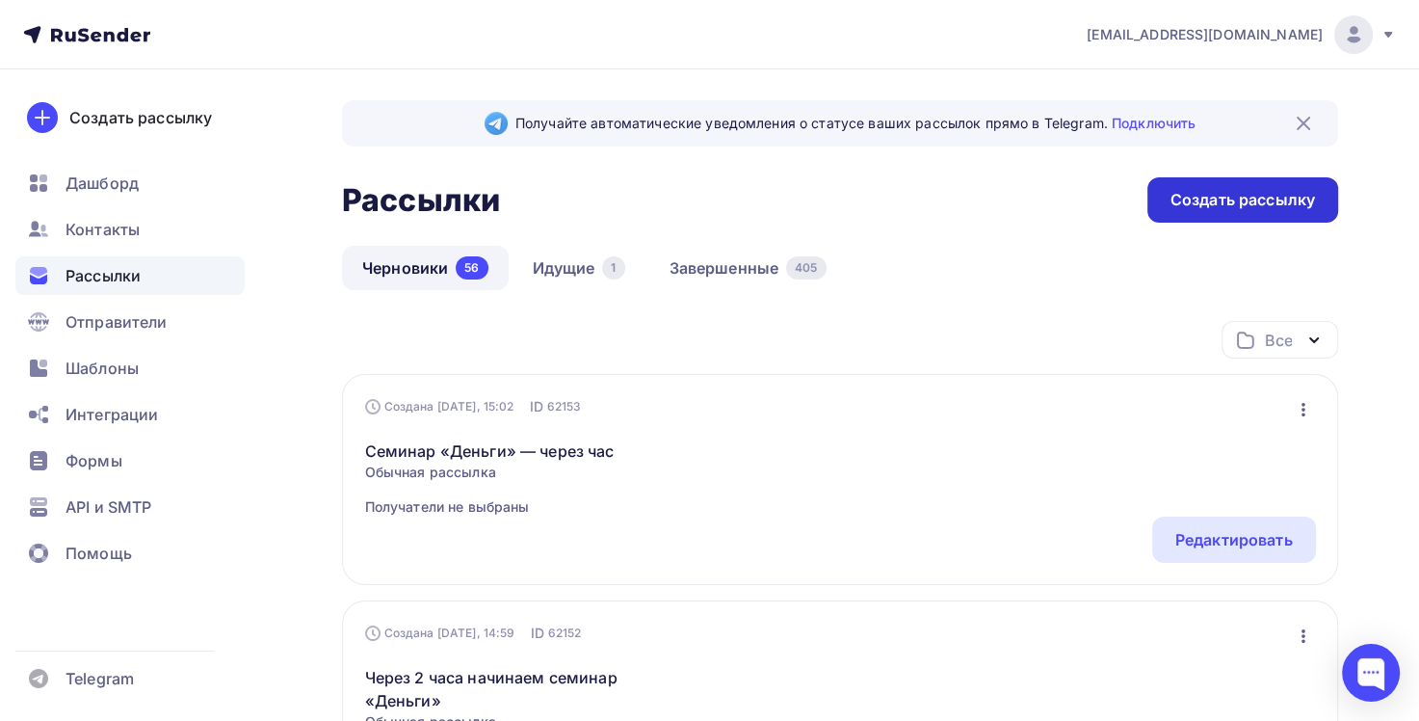
click at [1204, 197] on div "Создать рассылку" at bounding box center [1243, 200] width 145 height 22
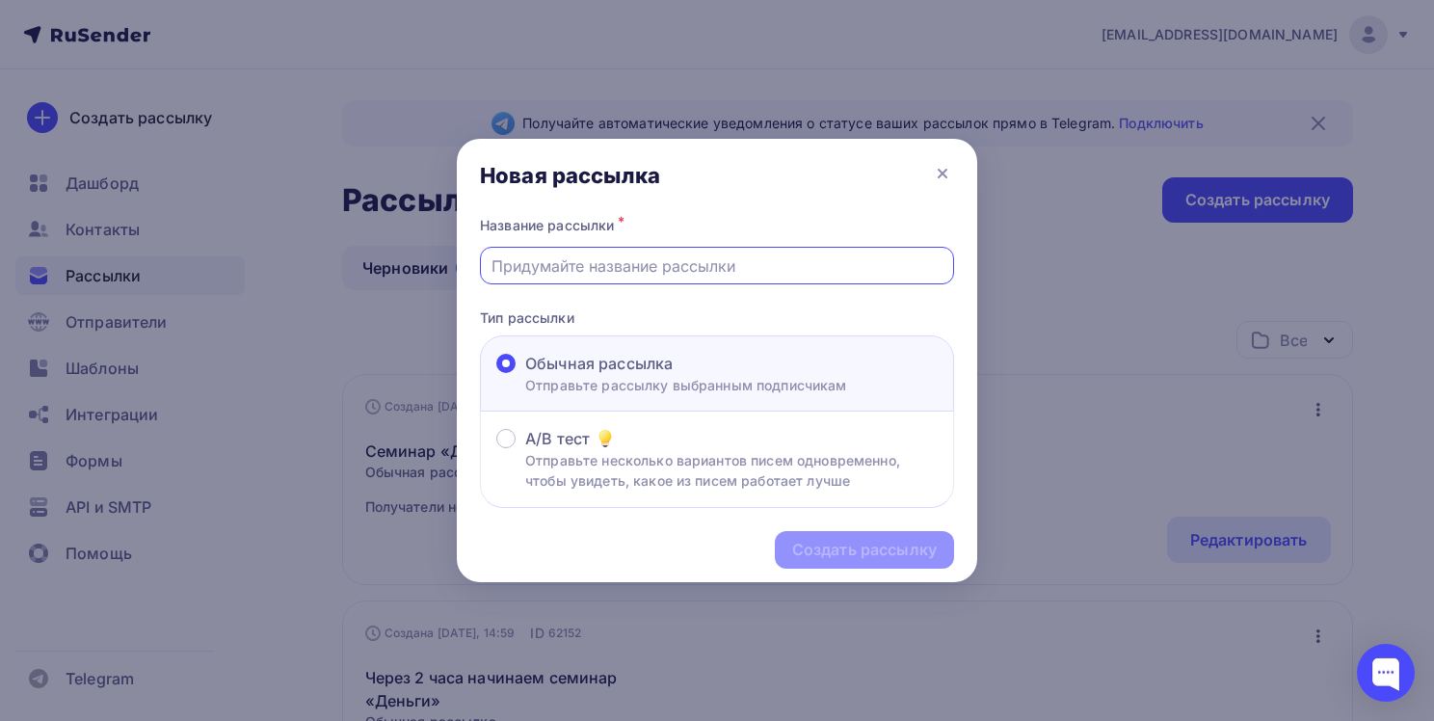
paste input "Начинаем через 30 минут"
type input "Начинаем через 30 минут"
click at [887, 551] on div "Создать рассылку" at bounding box center [864, 550] width 145 height 22
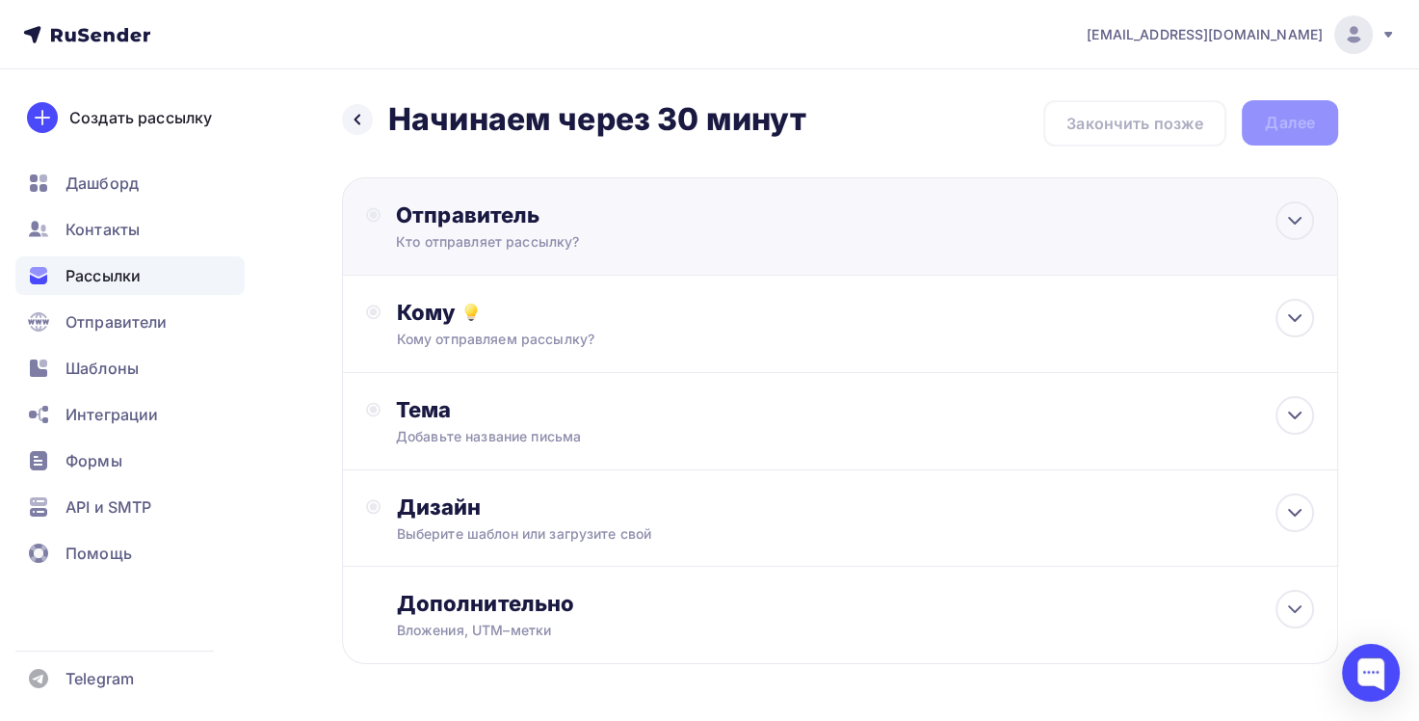
click at [710, 243] on div "Кто отправляет рассылку?" at bounding box center [584, 241] width 376 height 19
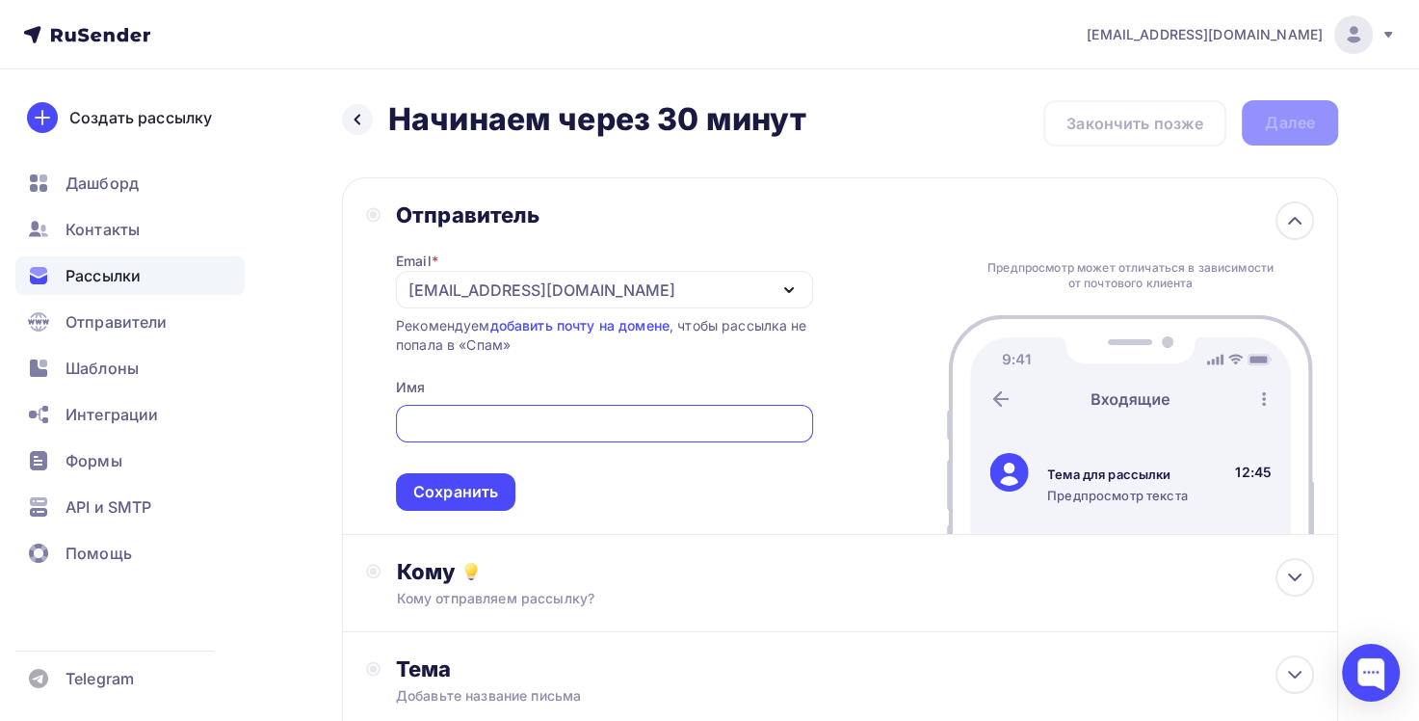
click at [470, 288] on div "[EMAIL_ADDRESS][DOMAIN_NAME]" at bounding box center [541, 289] width 267 height 23
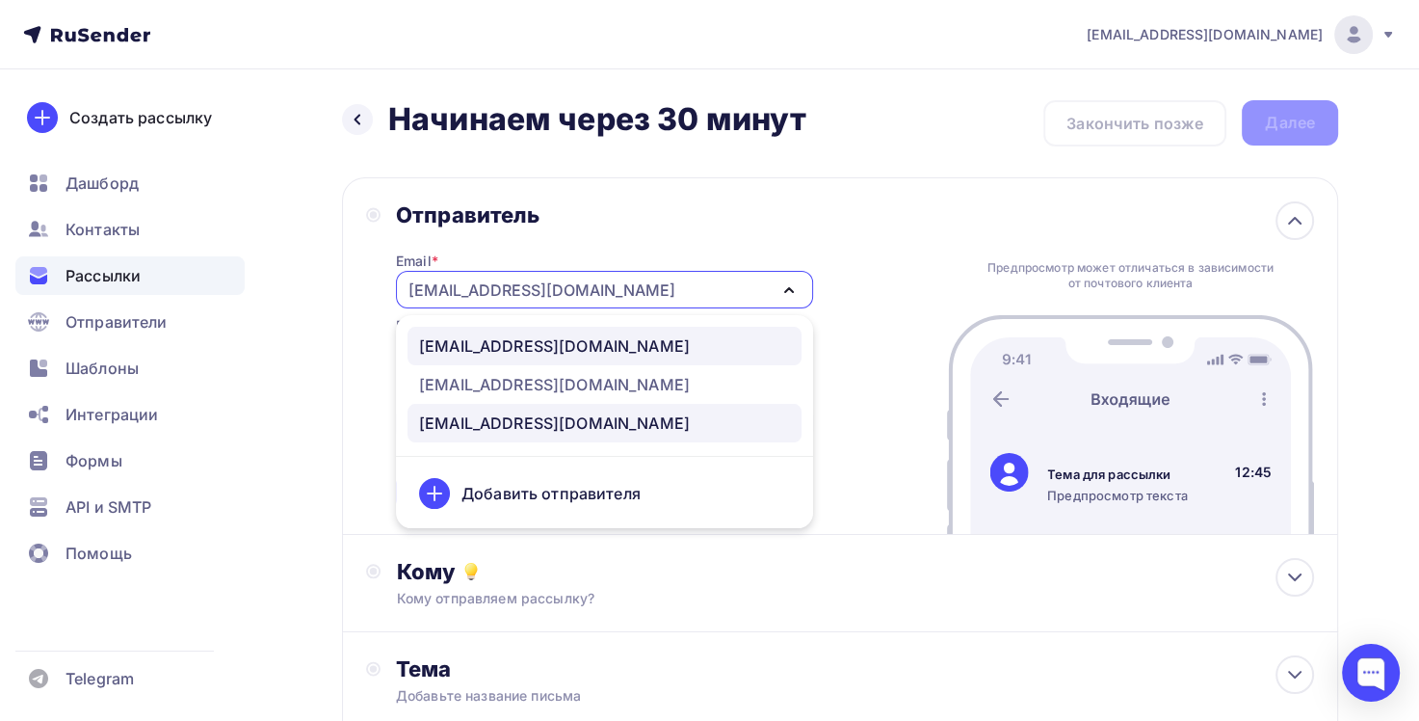
click at [533, 339] on div "[EMAIL_ADDRESS][DOMAIN_NAME]" at bounding box center [554, 345] width 271 height 23
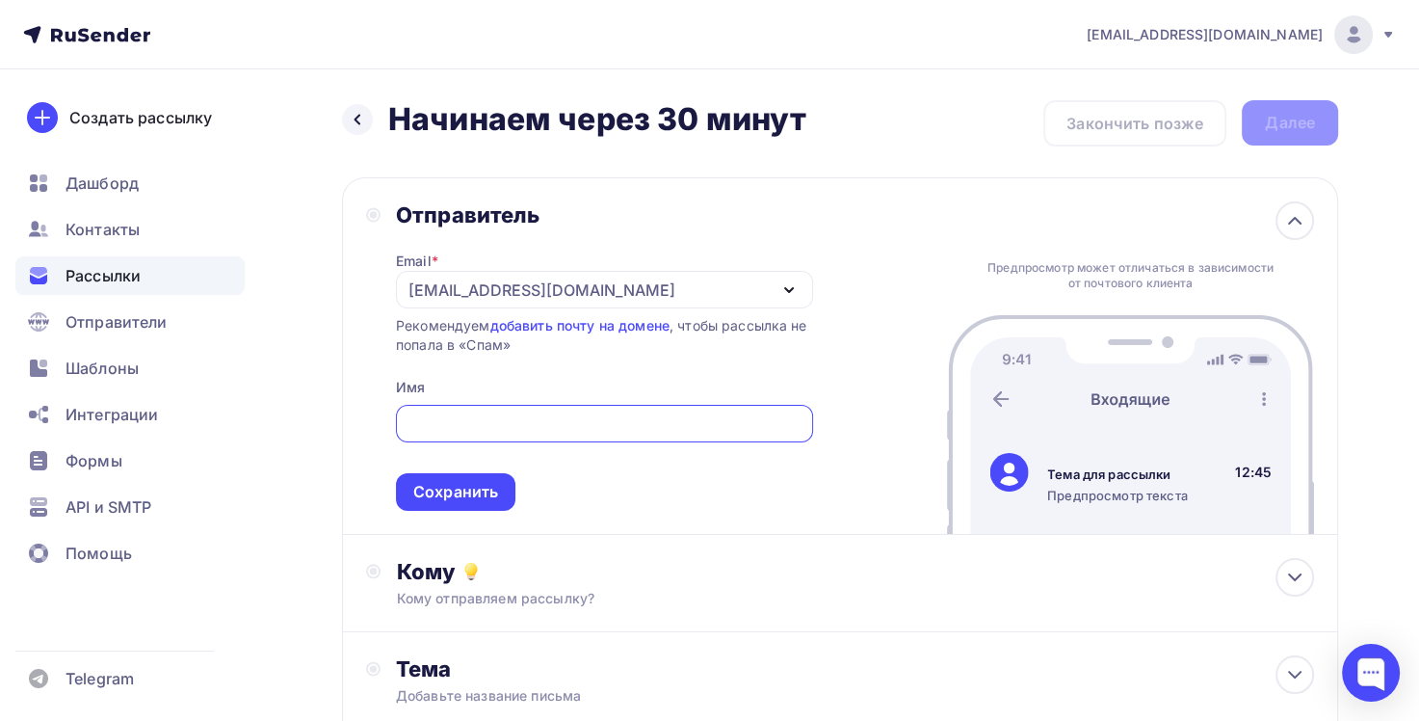
click at [542, 419] on input "text" at bounding box center [604, 423] width 395 height 23
type input "[PERSON_NAME]"
click at [466, 501] on div "Сохранить" at bounding box center [455, 492] width 85 height 22
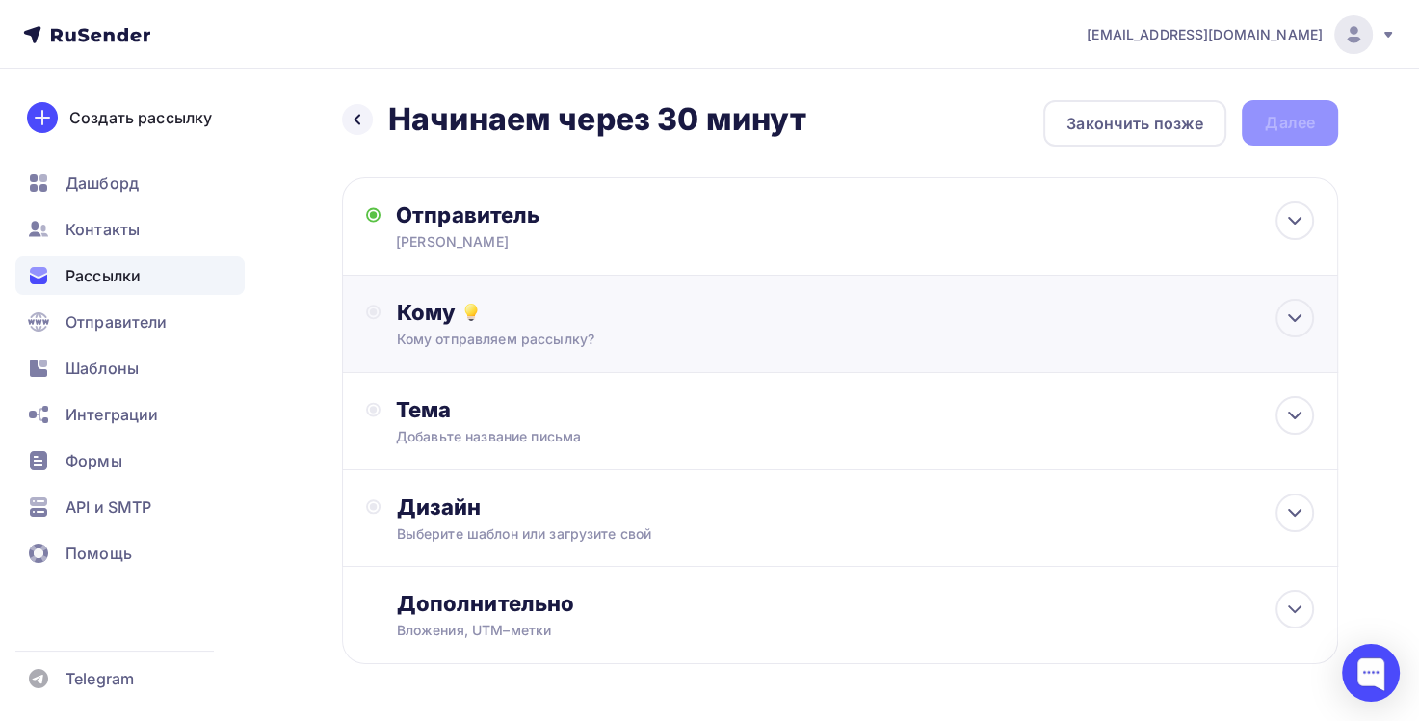
click at [606, 312] on div "Кому Кому отправляем рассылку? Списки получателей Выберите список Все списки id…" at bounding box center [855, 324] width 918 height 50
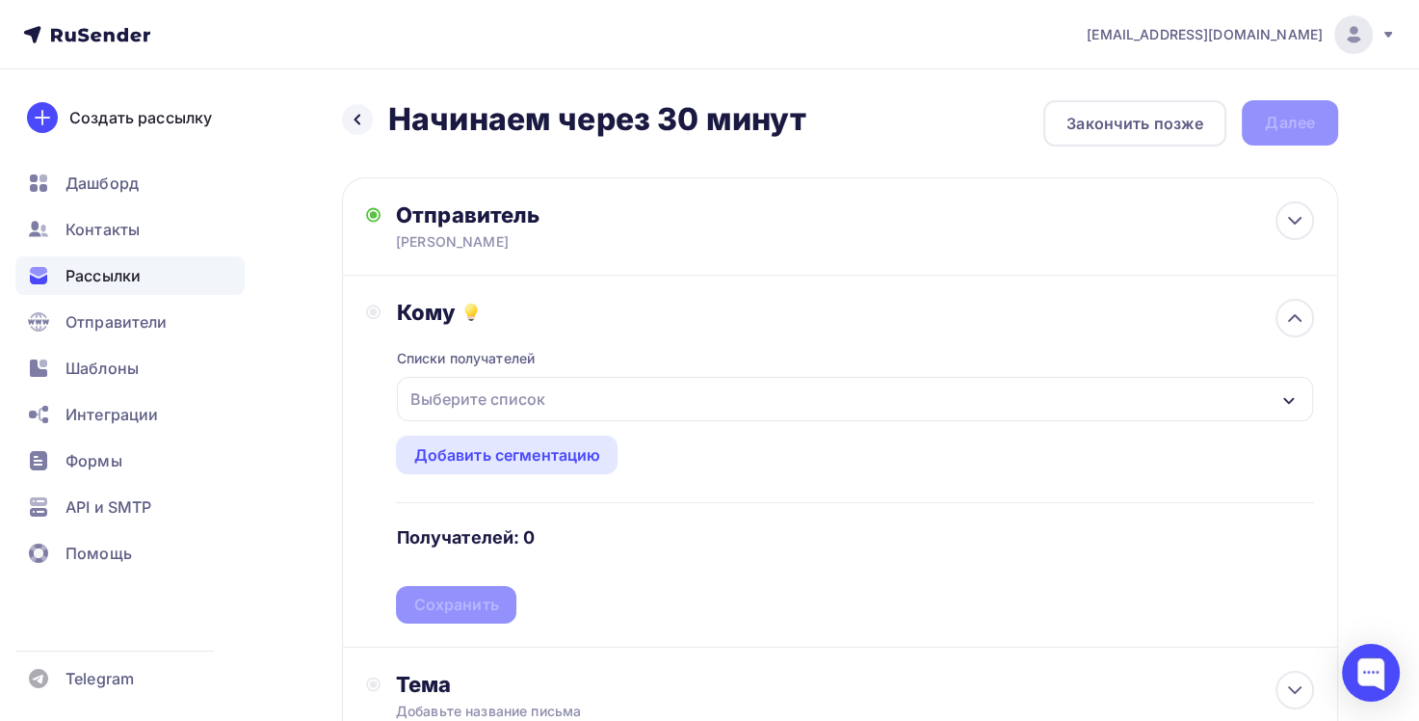
click at [329, 408] on div "Назад Начинаем через 30 минут Начинаем через 30 минут Закончить позже Далее Отп…" at bounding box center [709, 565] width 1419 height 993
click at [297, 443] on div "Назад Начинаем через 30 минут Начинаем через 30 минут Закончить позже Далее Отп…" at bounding box center [709, 565] width 1419 height 993
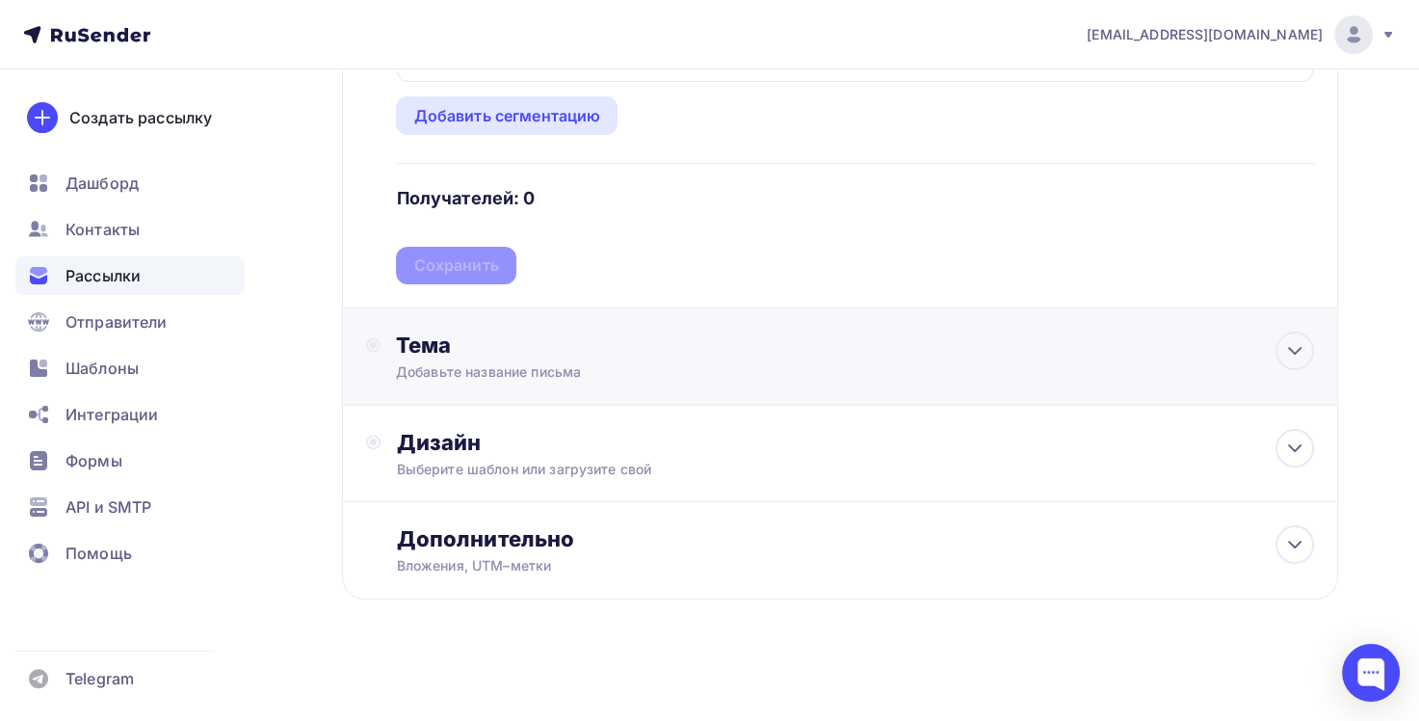
click at [485, 345] on div "Тема" at bounding box center [586, 344] width 381 height 27
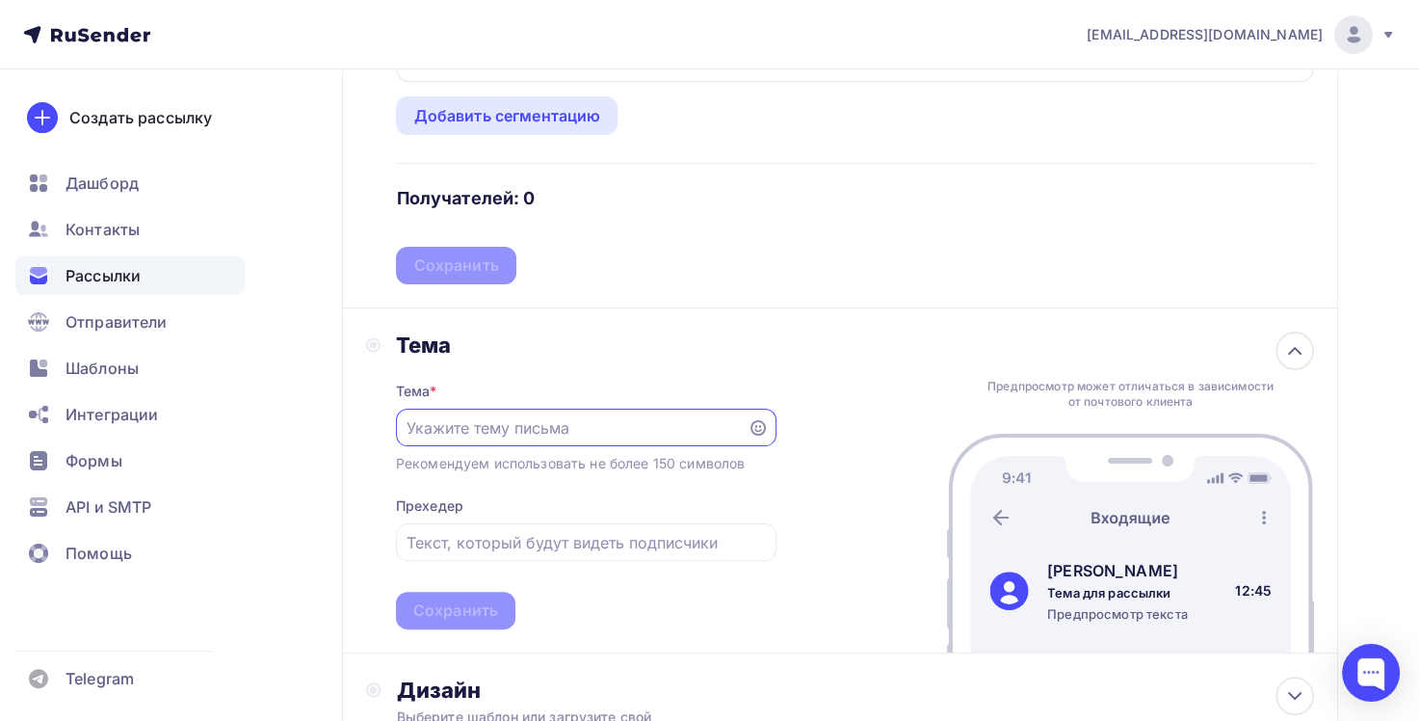
paste input "Начинаем через 30 минут"
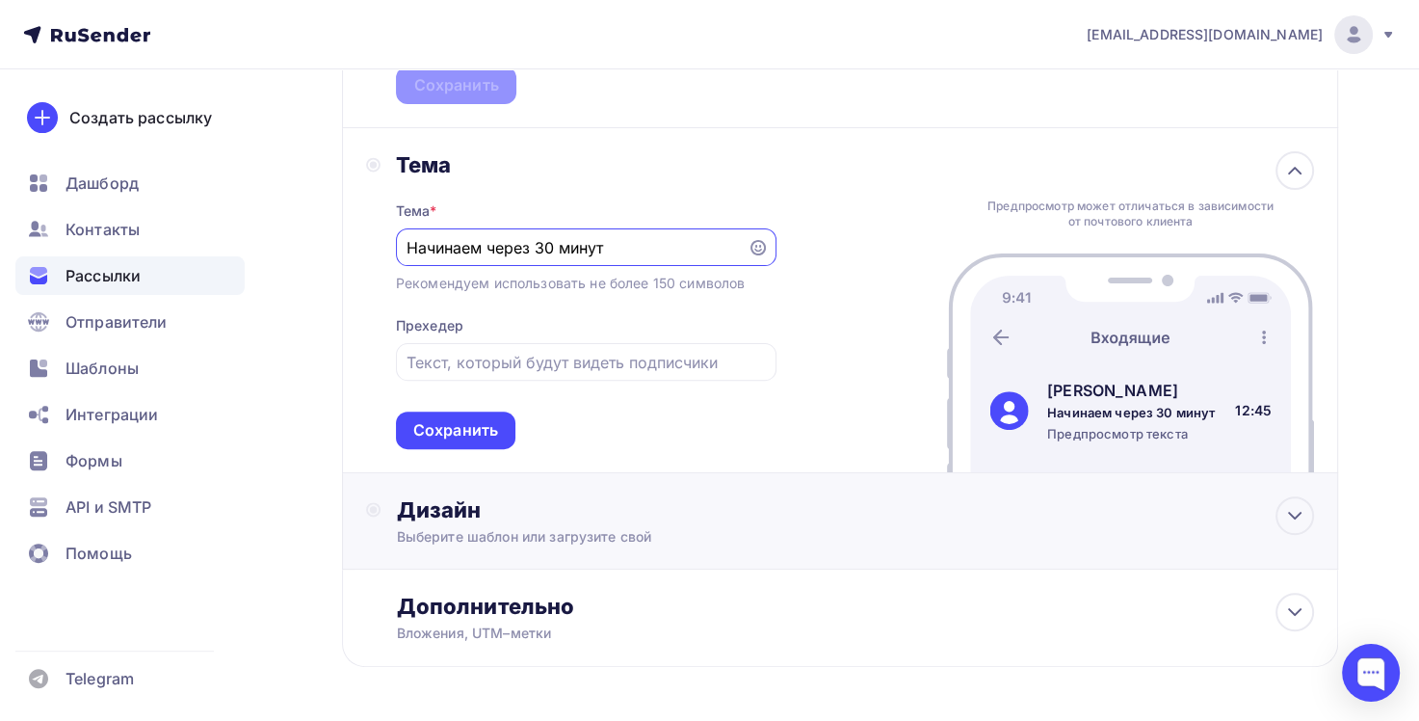
scroll to position [532, 0]
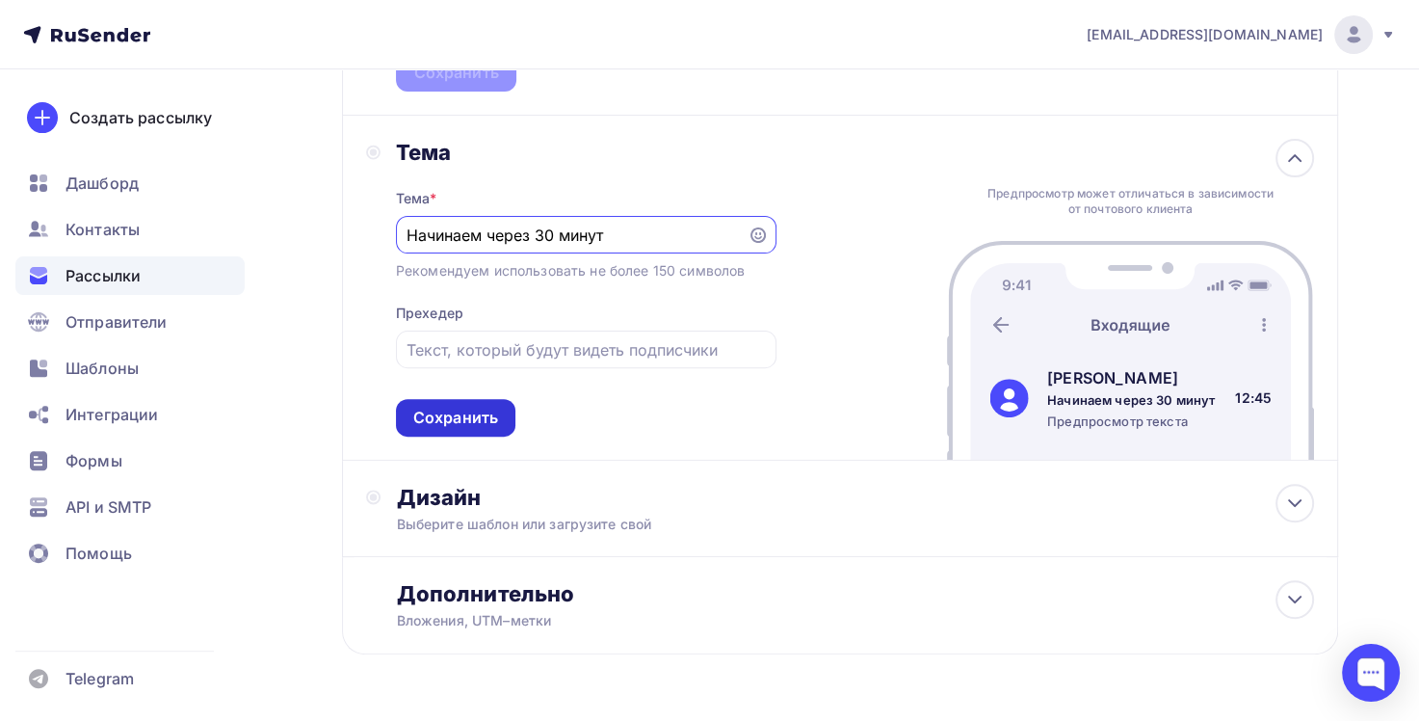
type input "Начинаем через 30 минут"
click at [480, 418] on div "Сохранить" at bounding box center [455, 418] width 85 height 22
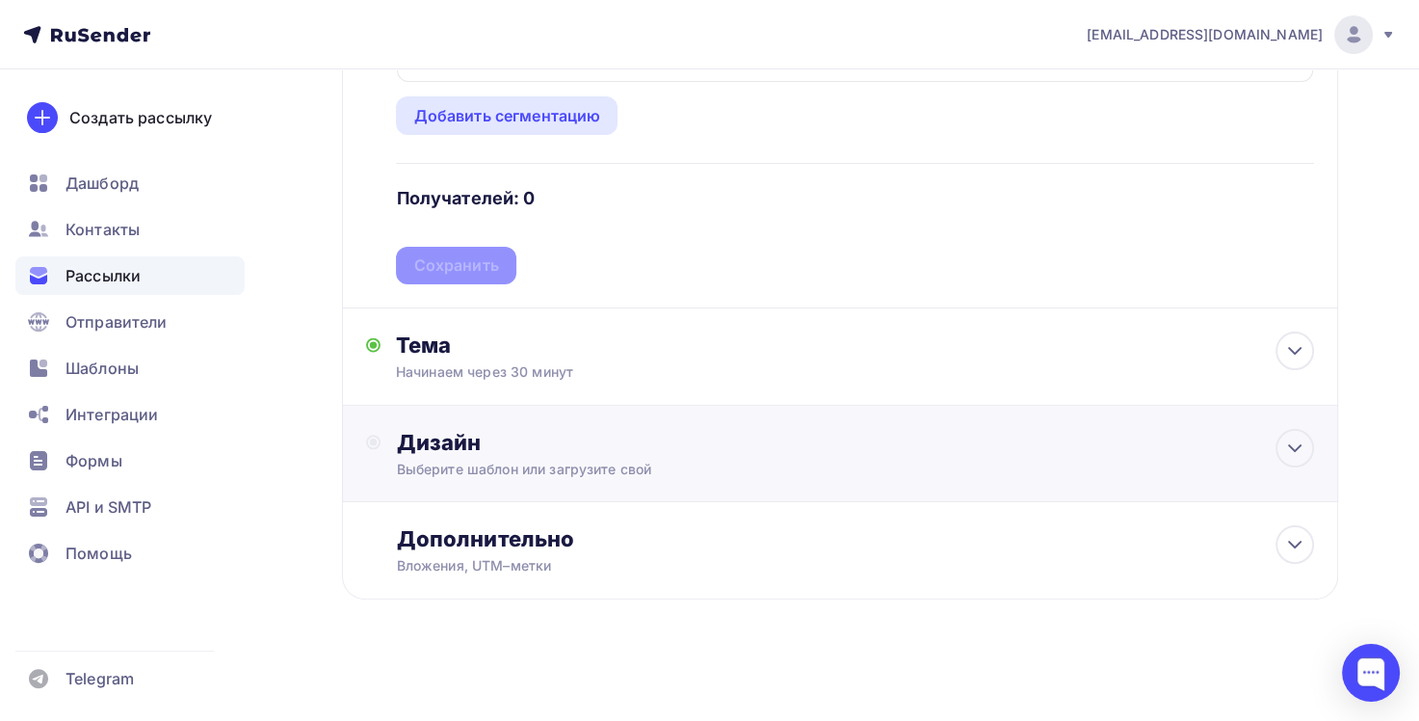
click at [502, 462] on div "Выберите шаблон или загрузите свой" at bounding box center [809, 469] width 826 height 19
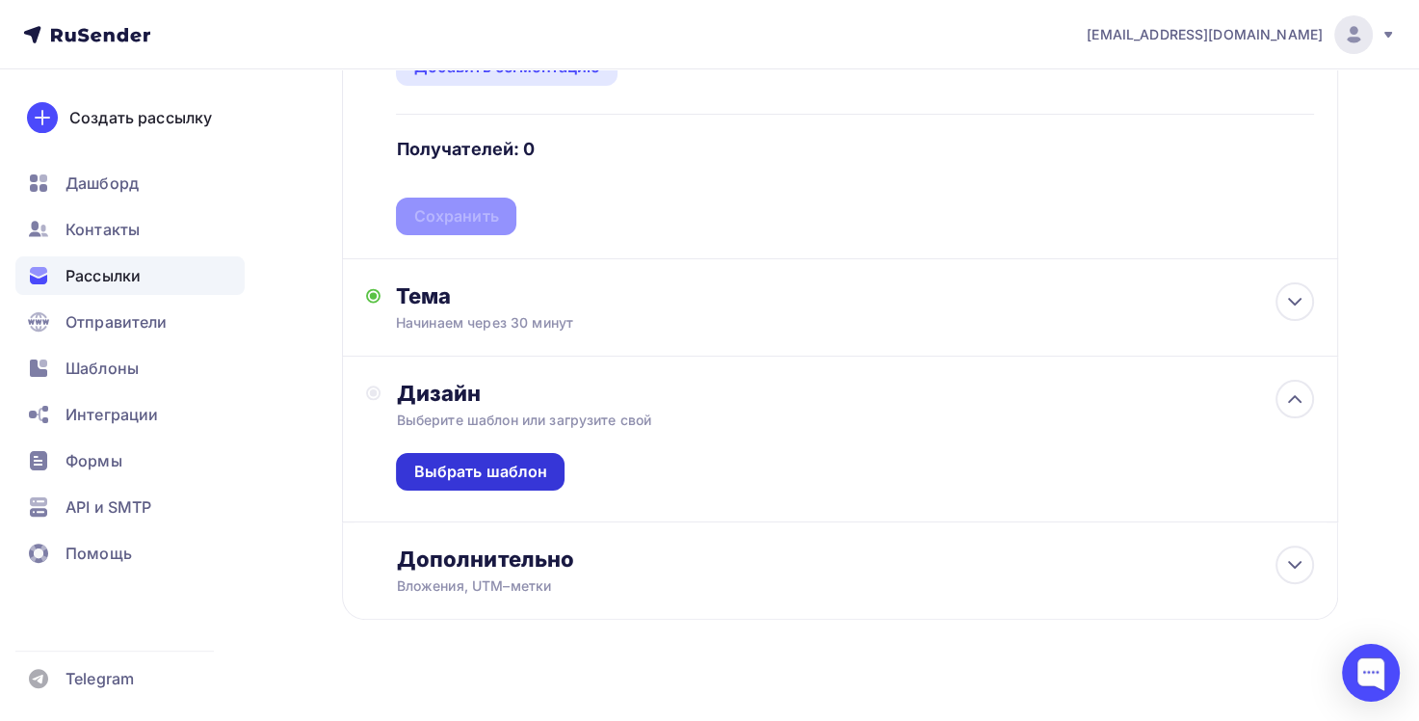
scroll to position [408, 0]
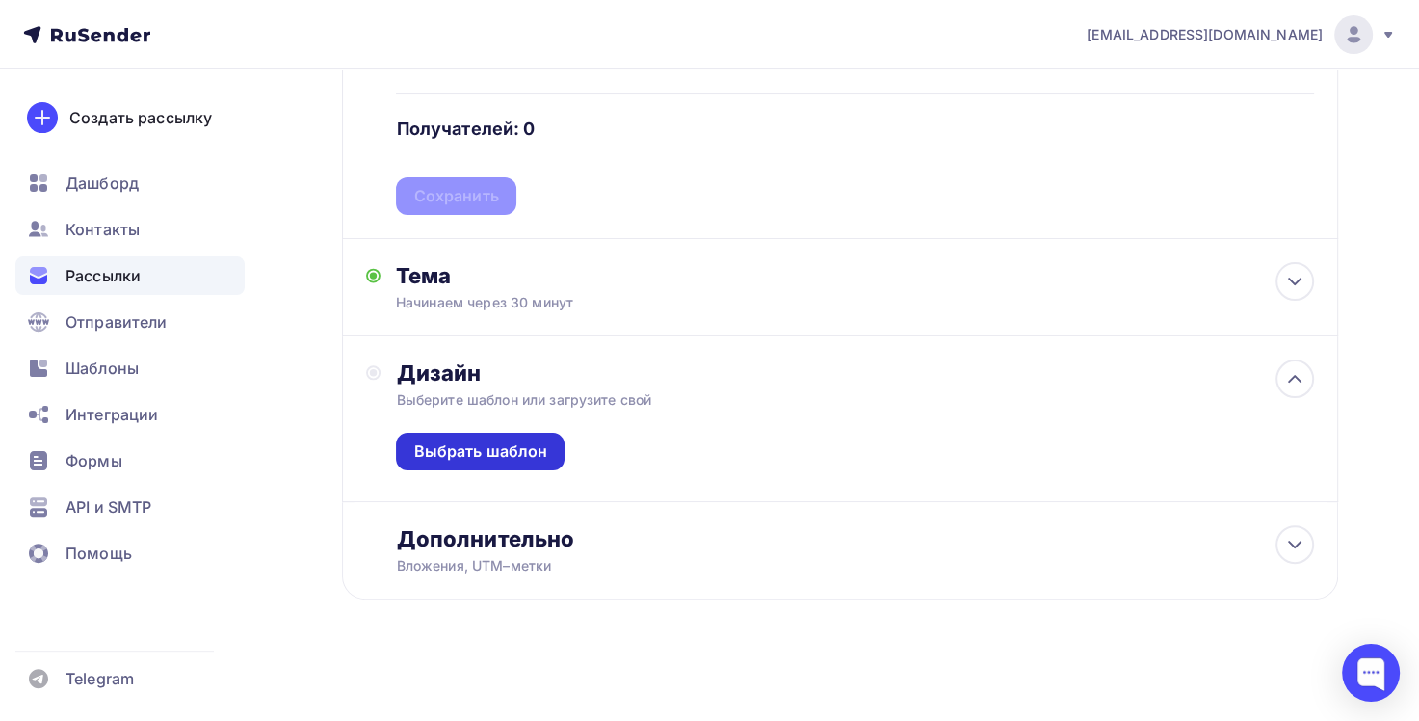
click at [513, 447] on div "Выбрать шаблон" at bounding box center [480, 451] width 134 height 22
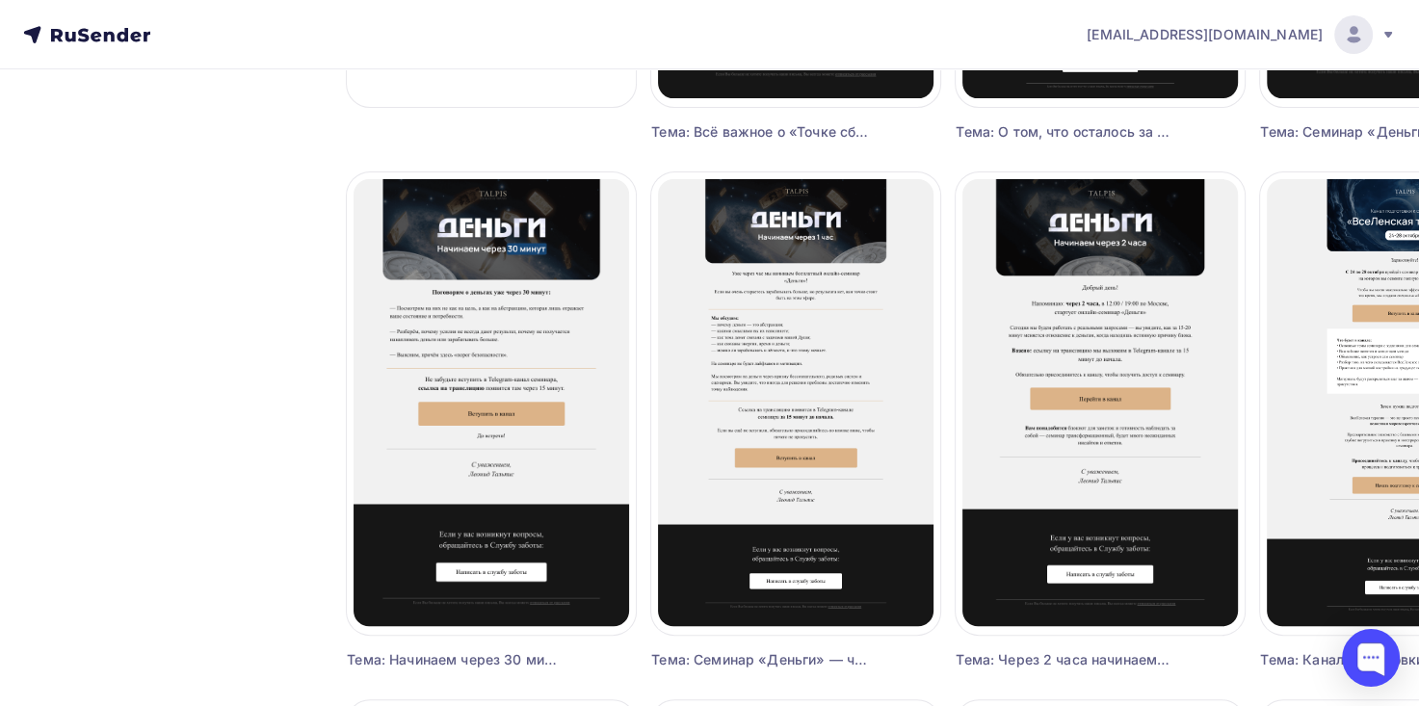
scroll to position [609, 0]
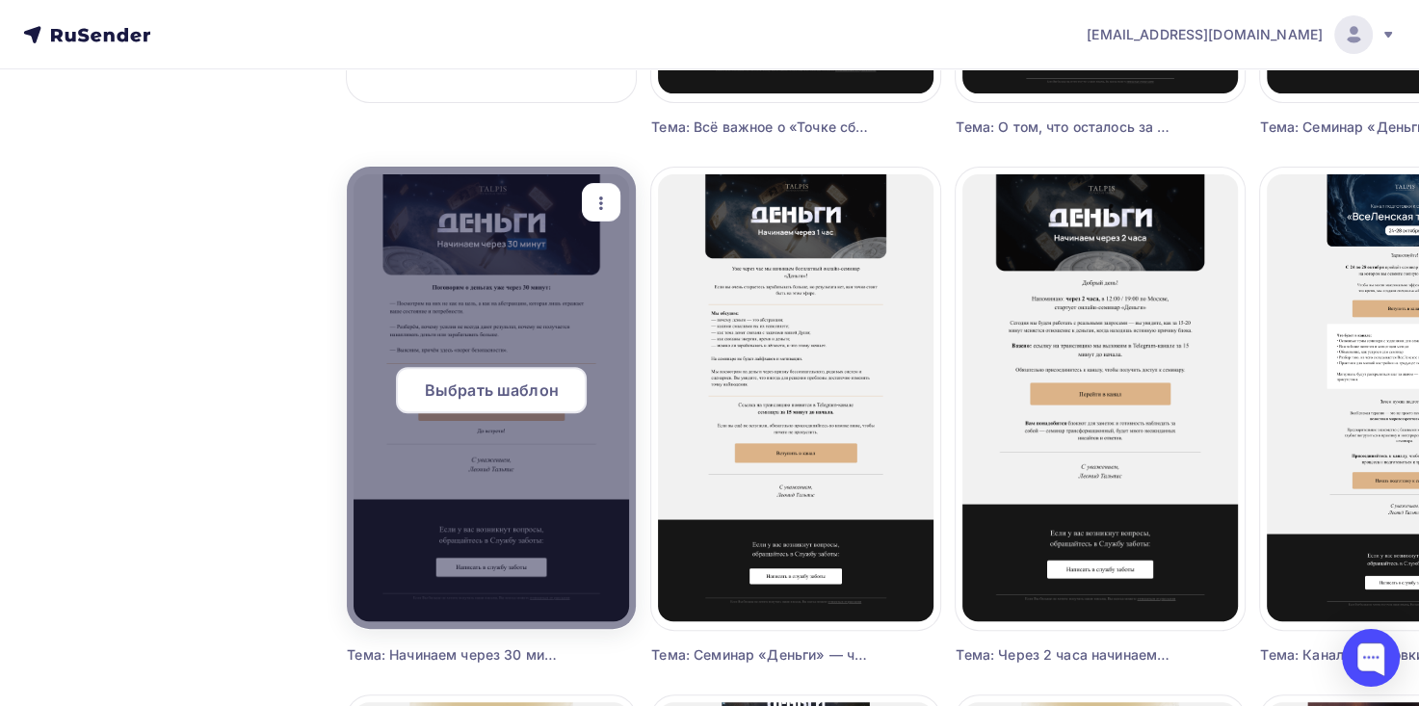
click at [503, 389] on span "Выбрать шаблон" at bounding box center [492, 390] width 134 height 23
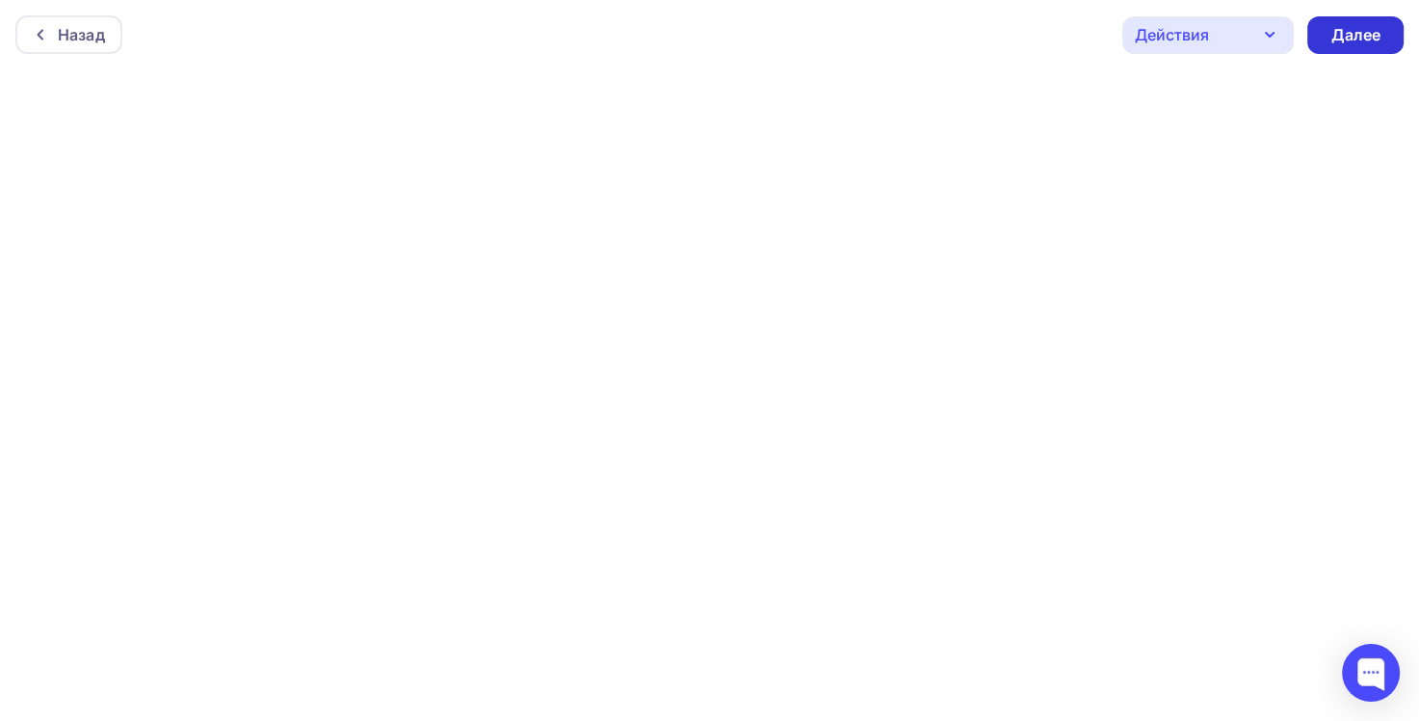
click at [1336, 39] on div "Далее" at bounding box center [1355, 35] width 50 height 22
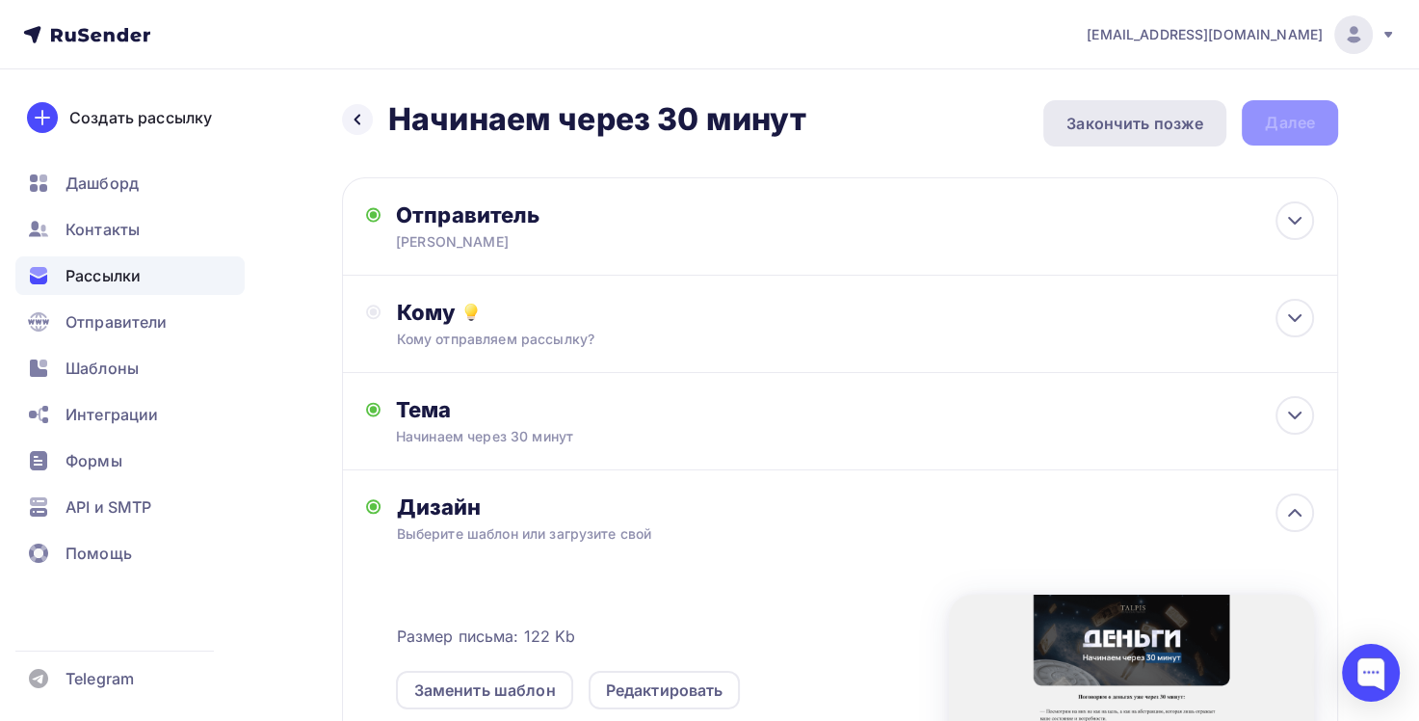
click at [1131, 119] on div "Закончить позже" at bounding box center [1134, 123] width 137 height 23
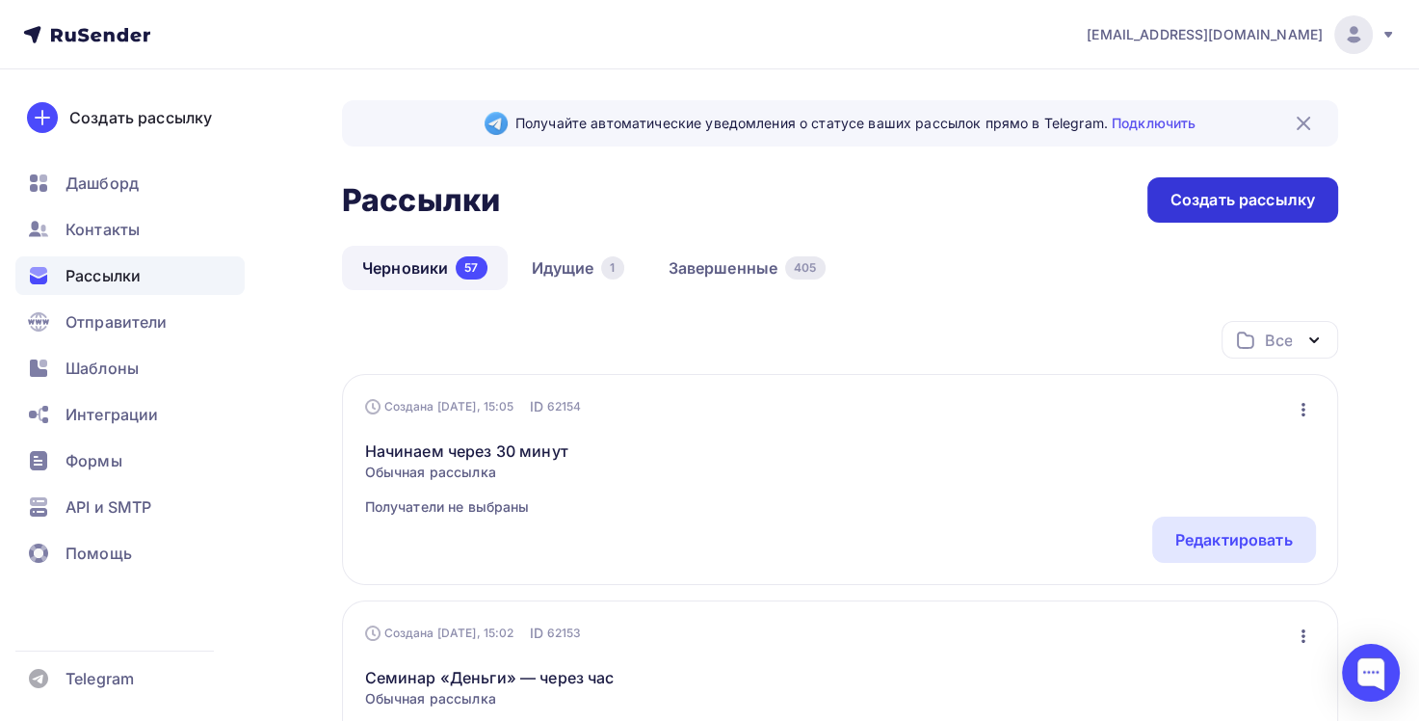
click at [1274, 199] on div "Создать рассылку" at bounding box center [1243, 200] width 145 height 22
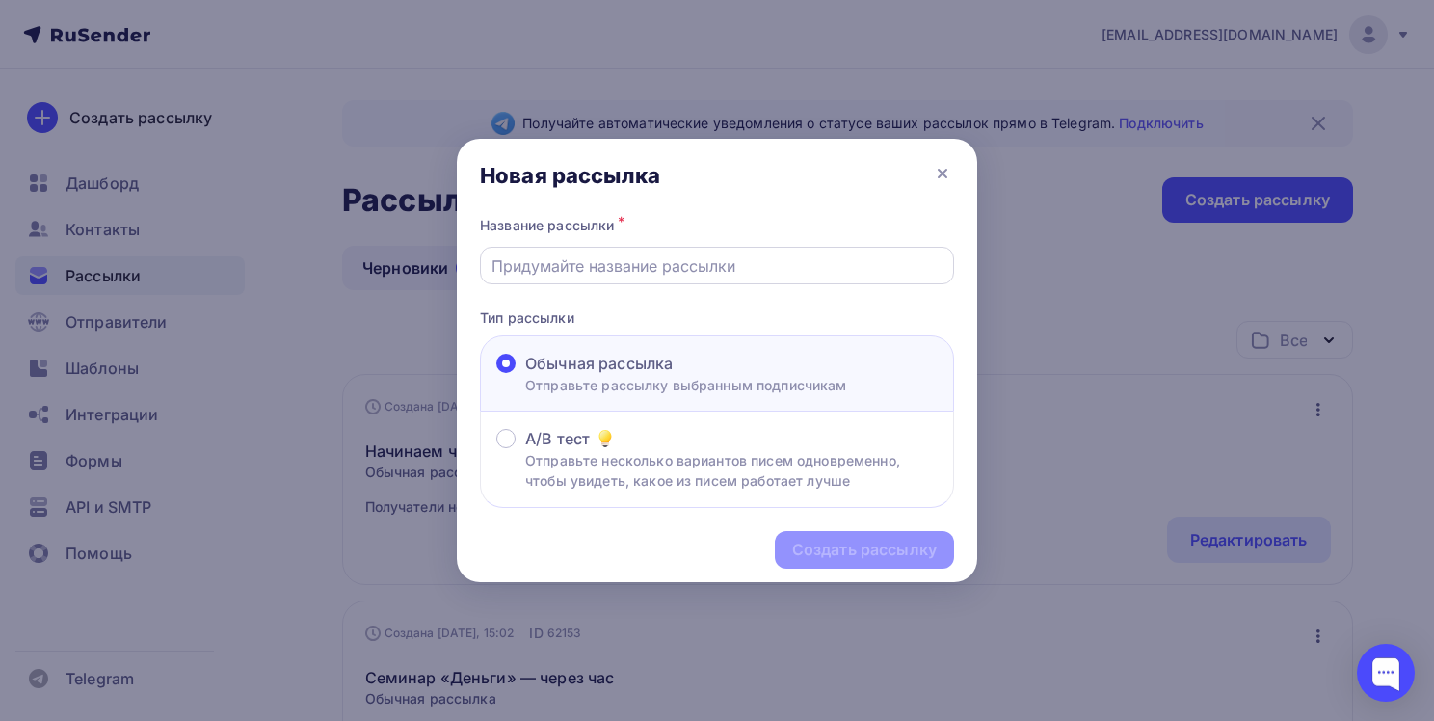
click at [655, 253] on div at bounding box center [717, 266] width 474 height 38
click at [620, 259] on input "text" at bounding box center [717, 265] width 452 height 23
paste input "Семинар «Деньги» начался!"
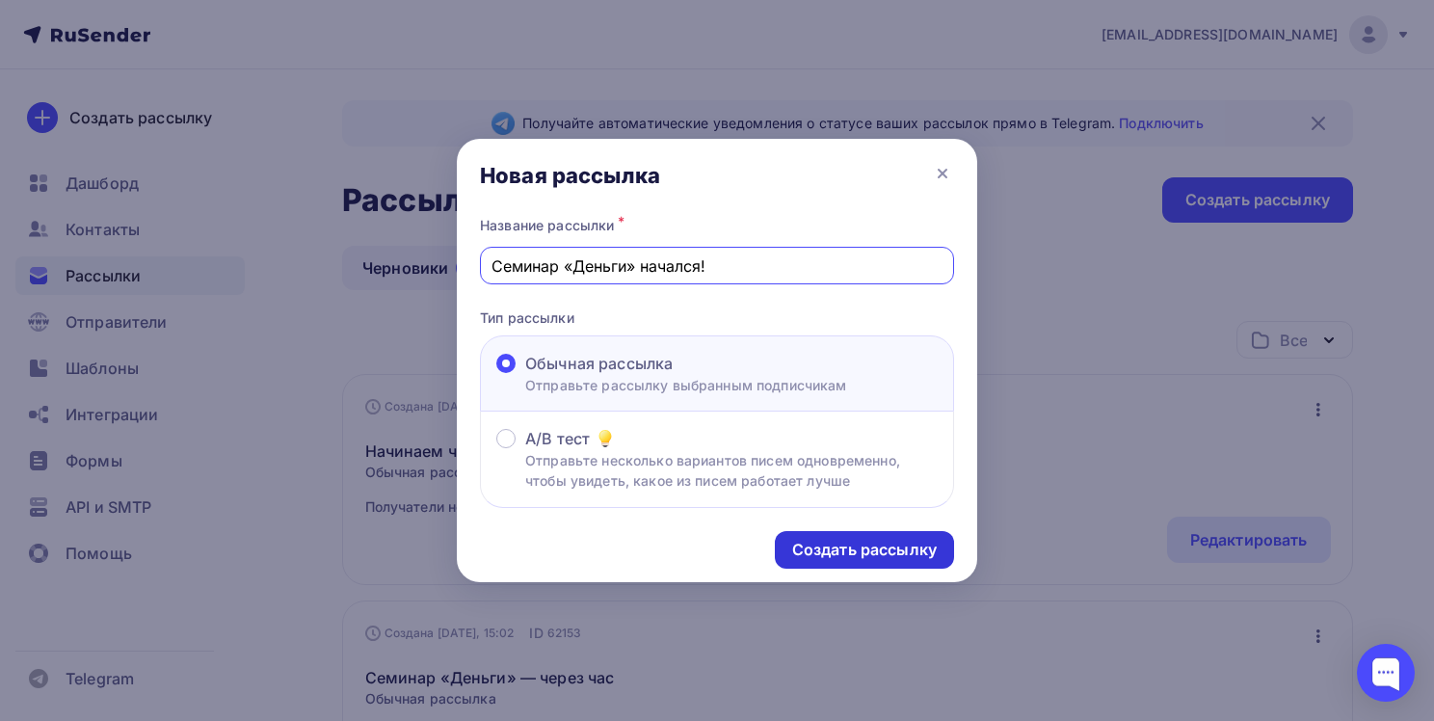
type input "Семинар «Деньги» начался!"
click at [883, 540] on div "Создать рассылку" at bounding box center [864, 550] width 145 height 22
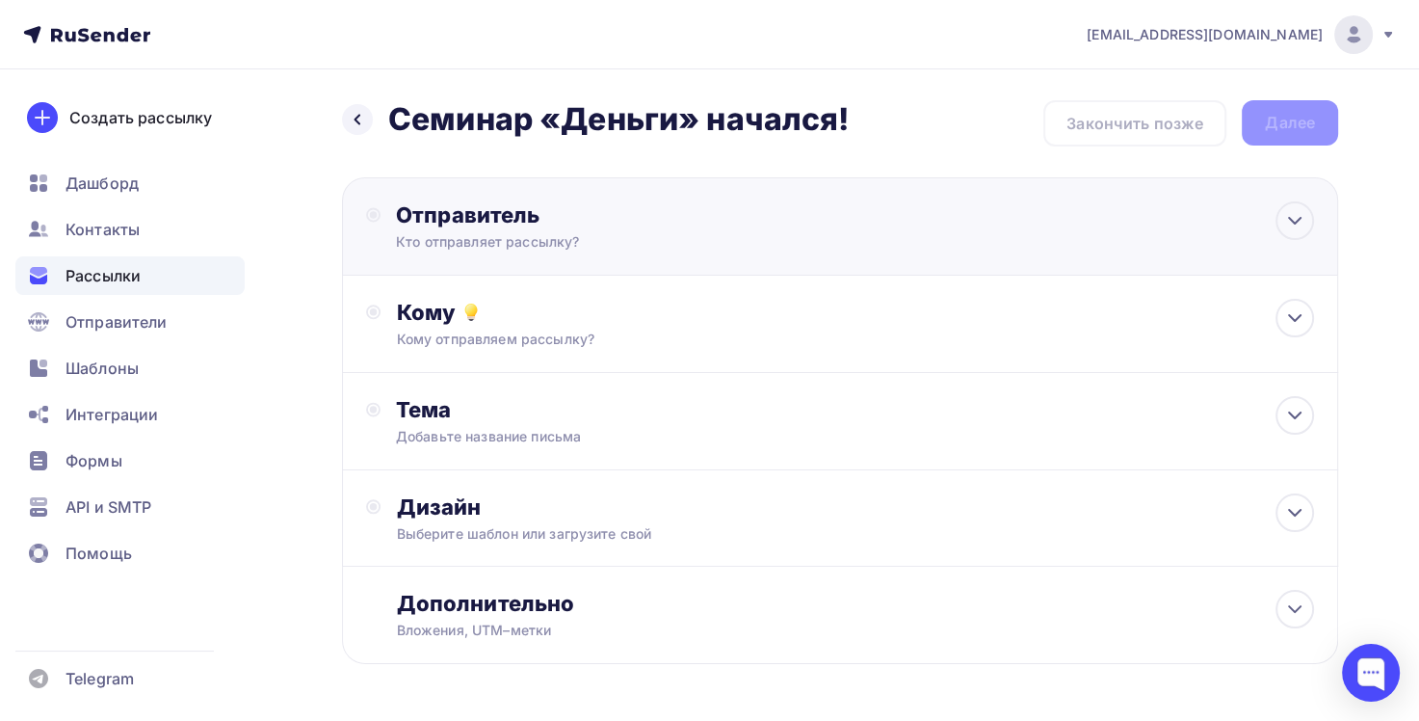
click at [744, 214] on div "Отправитель" at bounding box center [604, 214] width 417 height 27
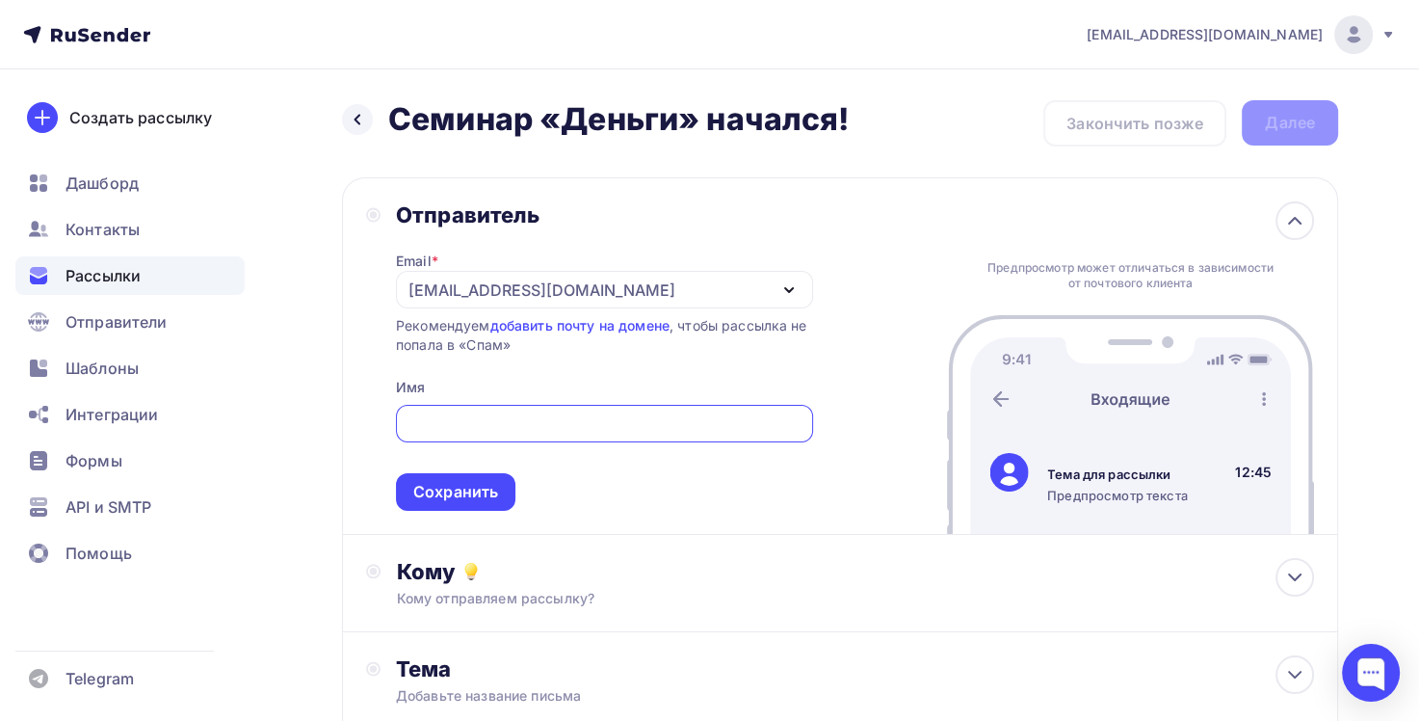
click at [430, 276] on div "[EMAIL_ADDRESS][DOMAIN_NAME]" at bounding box center [604, 290] width 417 height 38
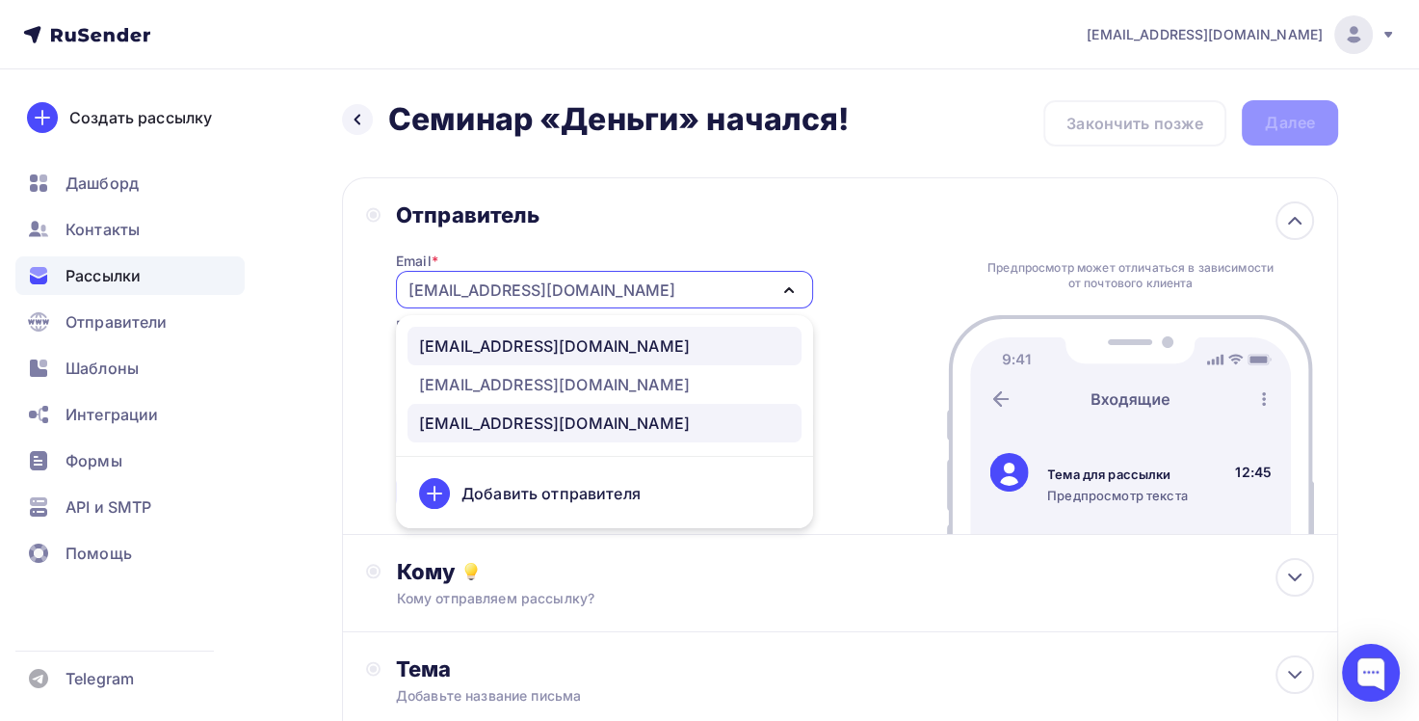
click at [487, 343] on div "[EMAIL_ADDRESS][DOMAIN_NAME]" at bounding box center [554, 345] width 271 height 23
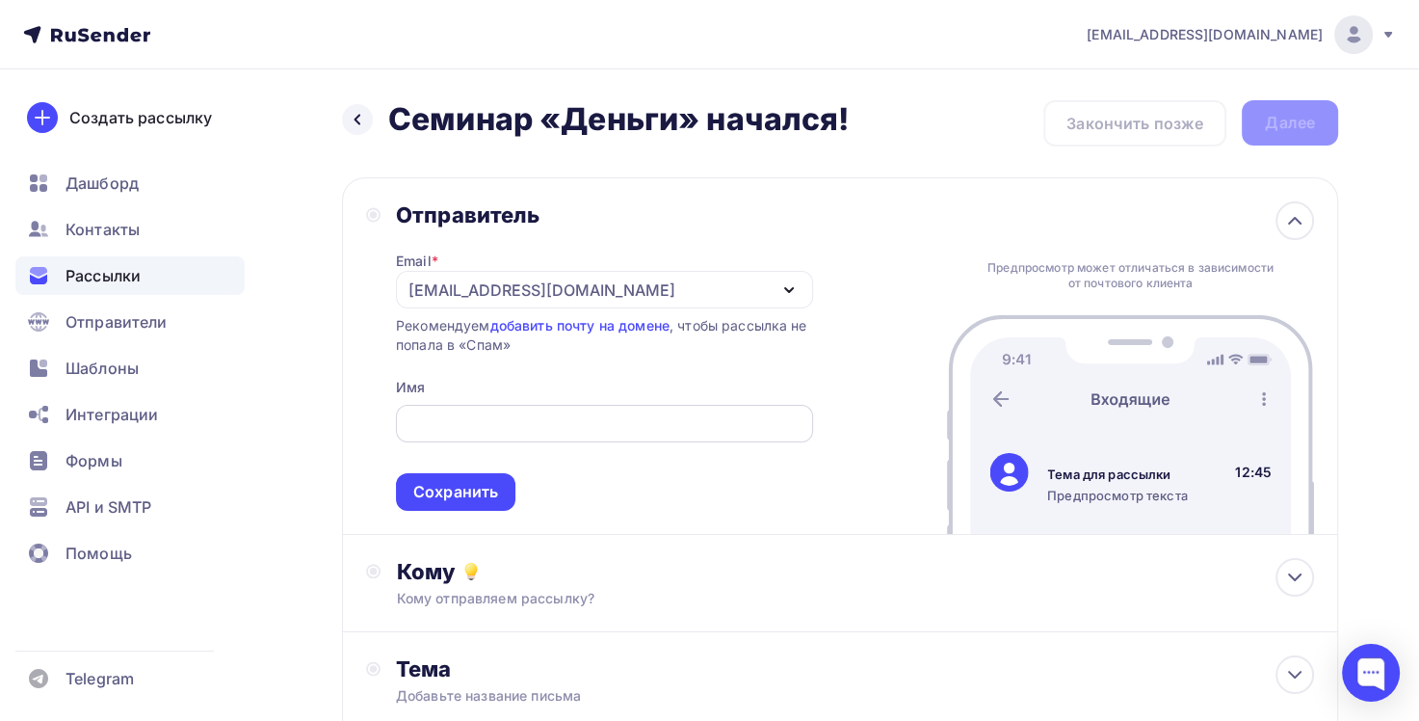
drag, startPoint x: 511, startPoint y: 408, endPoint x: 529, endPoint y: 421, distance: 22.7
click at [513, 408] on div at bounding box center [604, 424] width 417 height 38
click at [546, 436] on div at bounding box center [604, 424] width 417 height 38
click at [455, 421] on input "text" at bounding box center [604, 423] width 395 height 23
type input "[PERSON_NAME]"
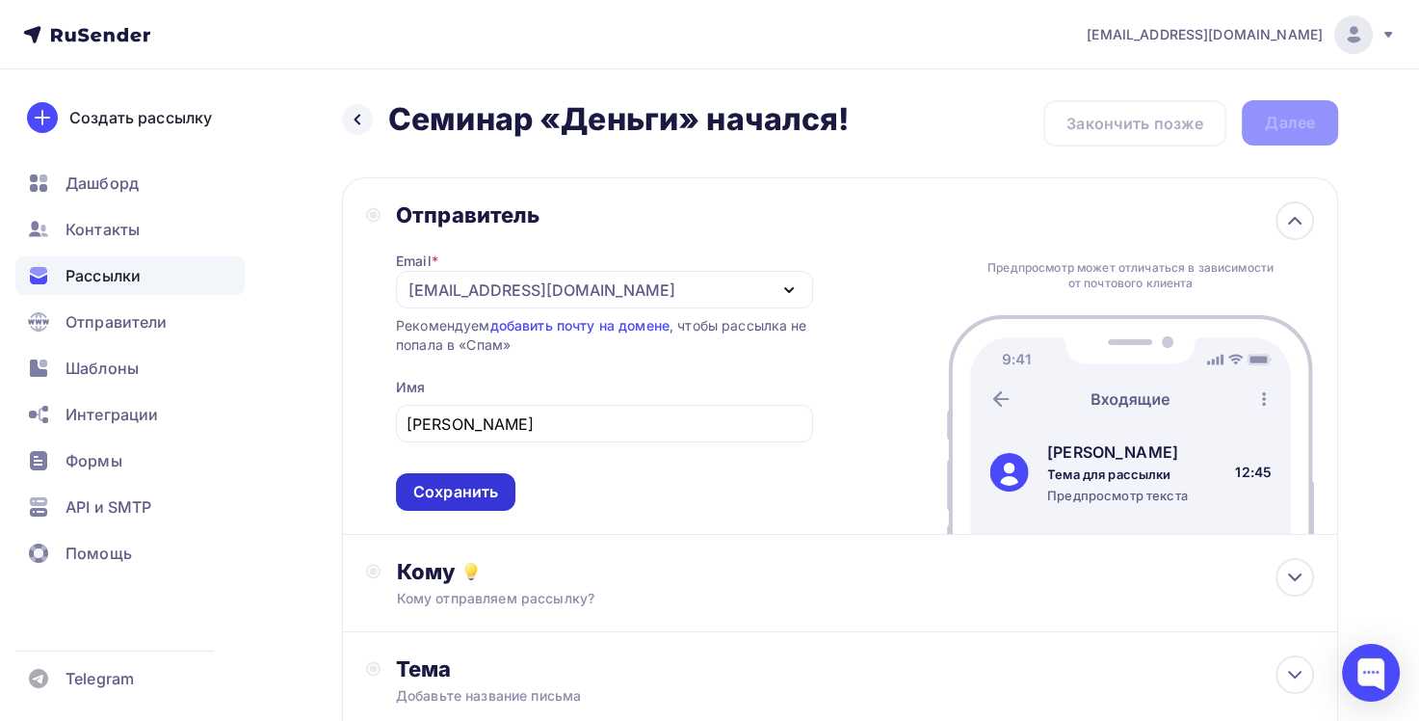
click at [482, 501] on div "Сохранить" at bounding box center [455, 492] width 119 height 38
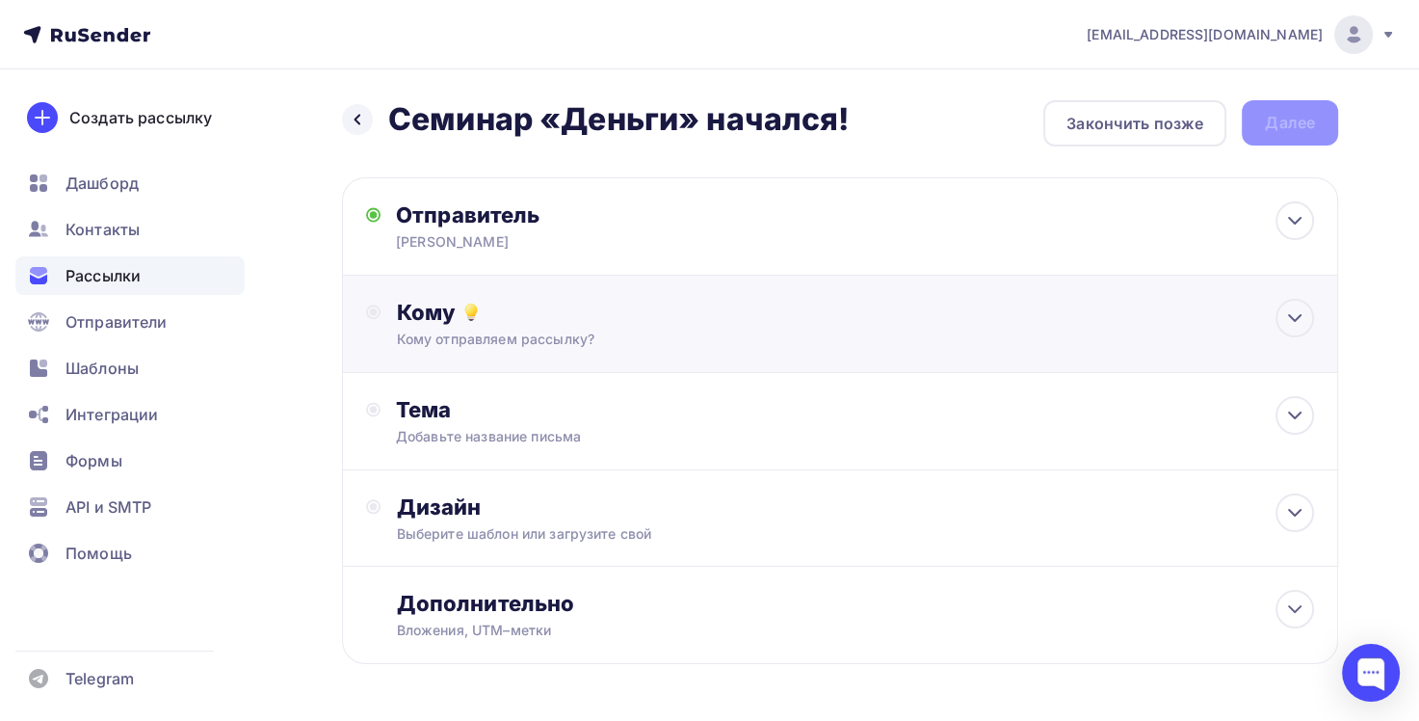
click at [586, 353] on div "Кому Кому отправляем рассылку? Списки получателей Выберите список Все списки id…" at bounding box center [840, 324] width 996 height 97
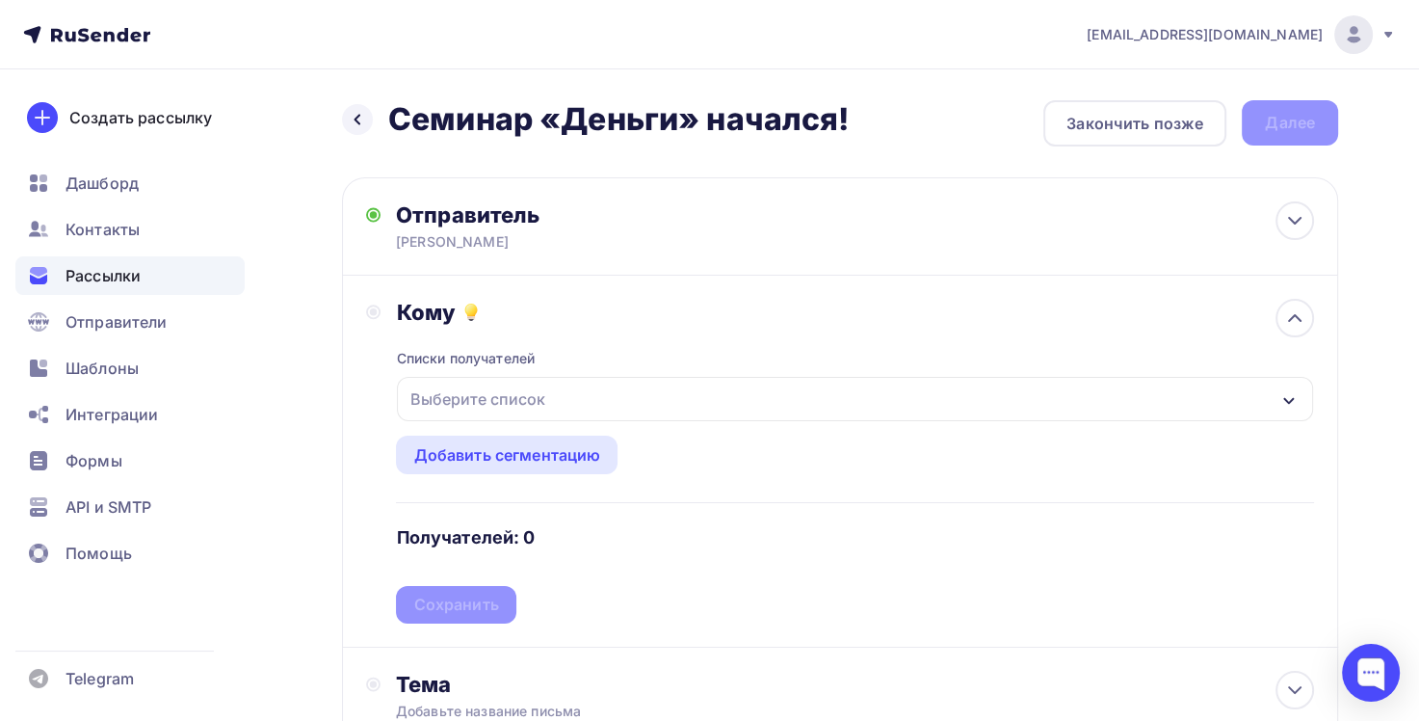
click at [485, 337] on div "Списки получателей Выберите список Все списки id доплата для предоплатников (21…" at bounding box center [855, 475] width 918 height 298
click at [1290, 323] on icon at bounding box center [1294, 317] width 23 height 23
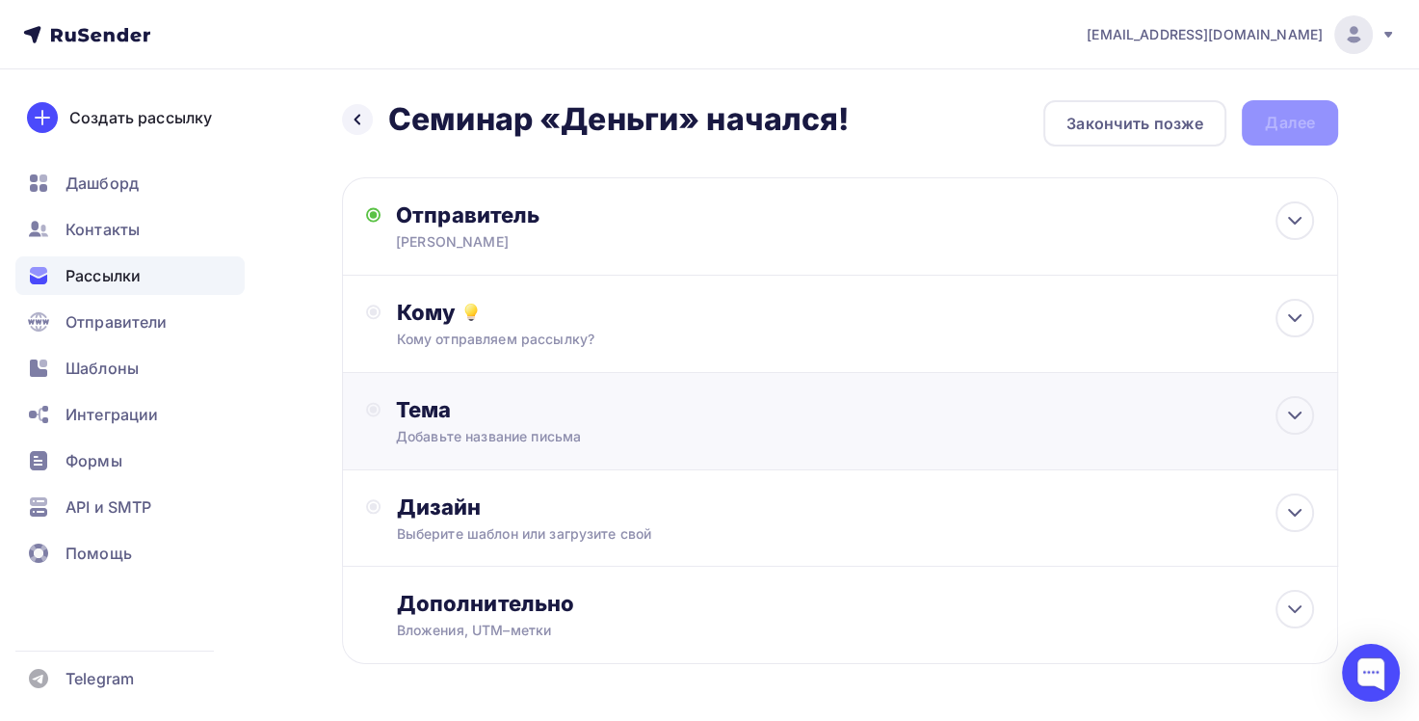
click at [822, 397] on div "Тема Добавьте название письма Тема * Рекомендуем использовать не более 150 симв…" at bounding box center [840, 421] width 996 height 97
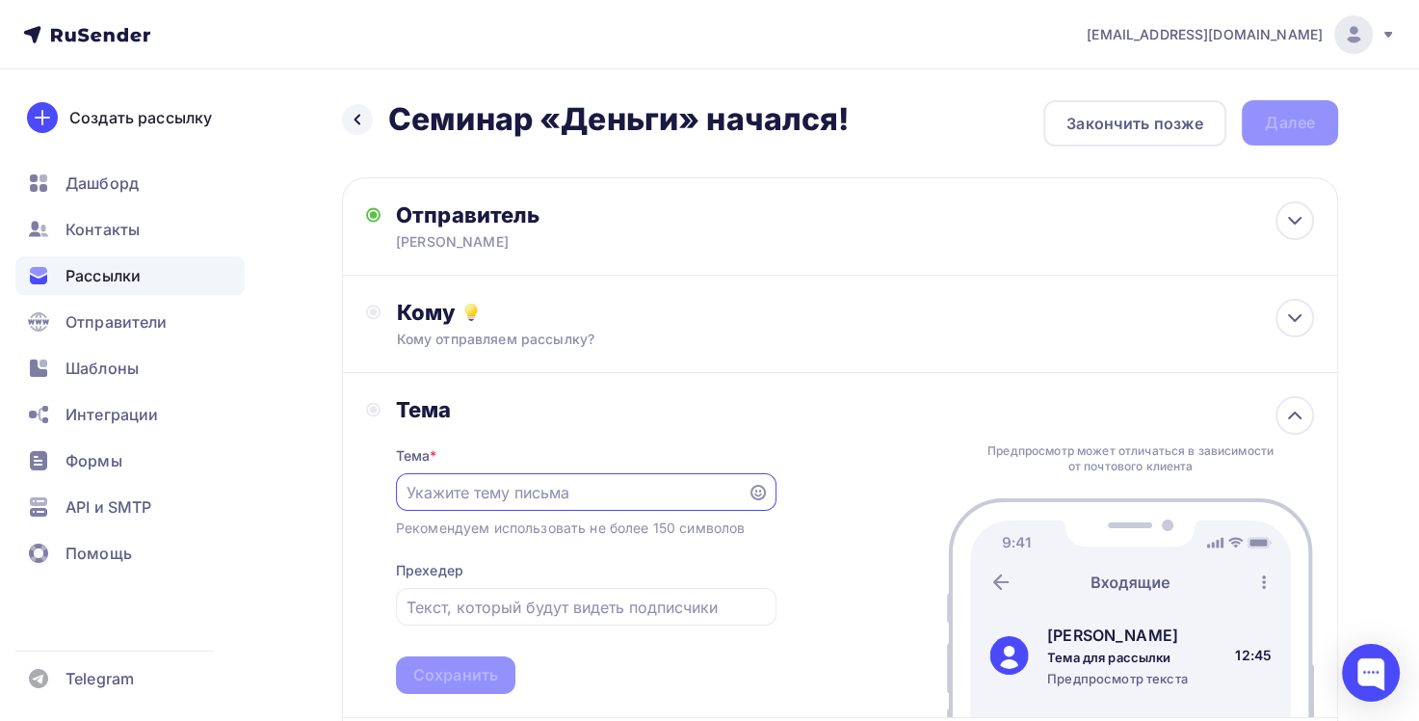
paste input "Семинар «Деньги» начался!"
type input "Семинар «Деньги» начался!"
click at [444, 674] on div "Сохранить" at bounding box center [455, 675] width 85 height 22
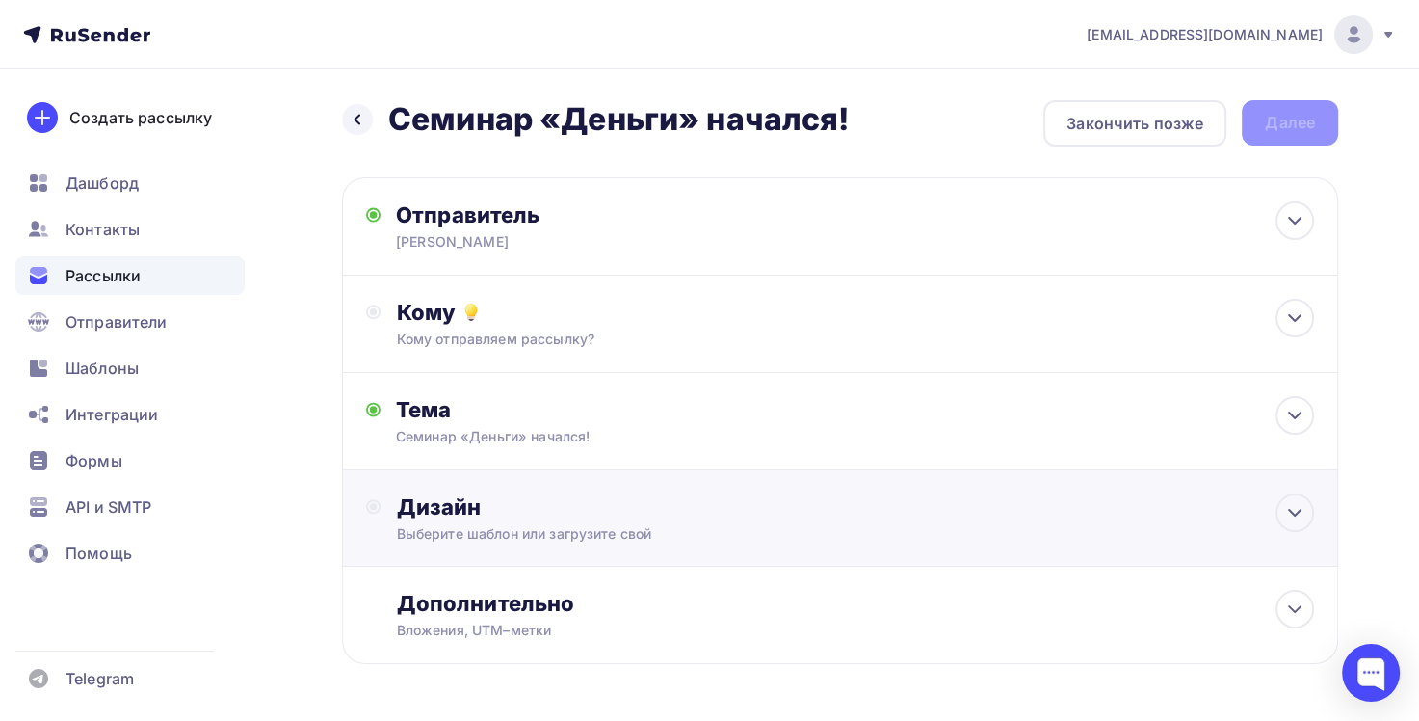
click at [659, 513] on div "Дизайн" at bounding box center [855, 506] width 918 height 27
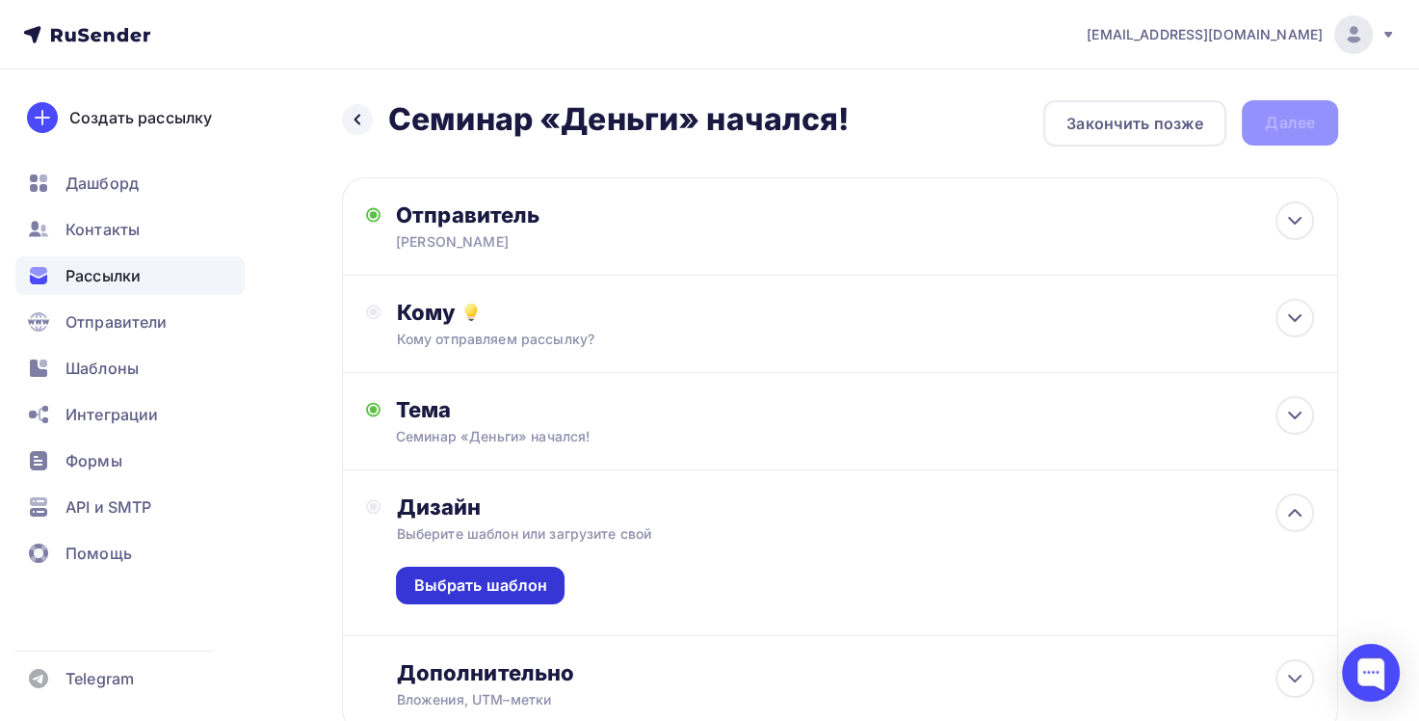
click at [528, 578] on div "Выбрать шаблон" at bounding box center [480, 585] width 134 height 22
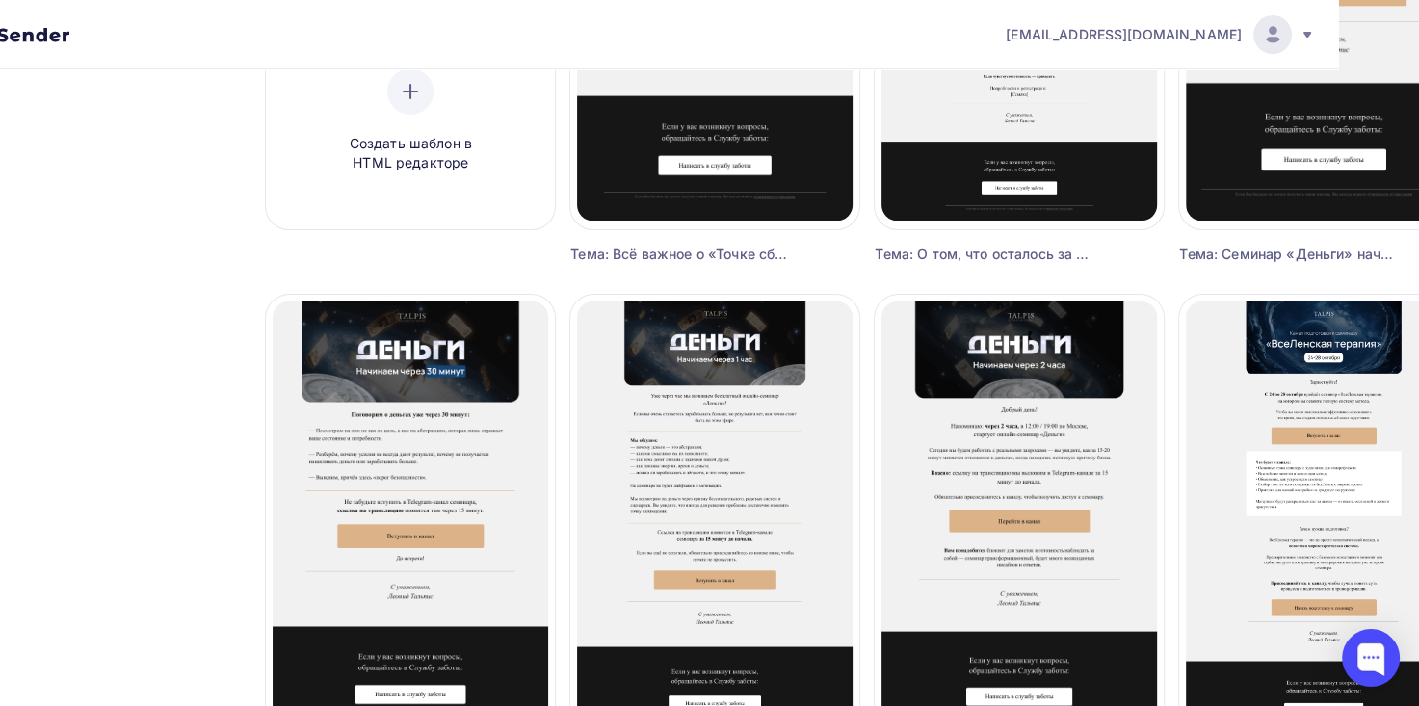
scroll to position [482, 131]
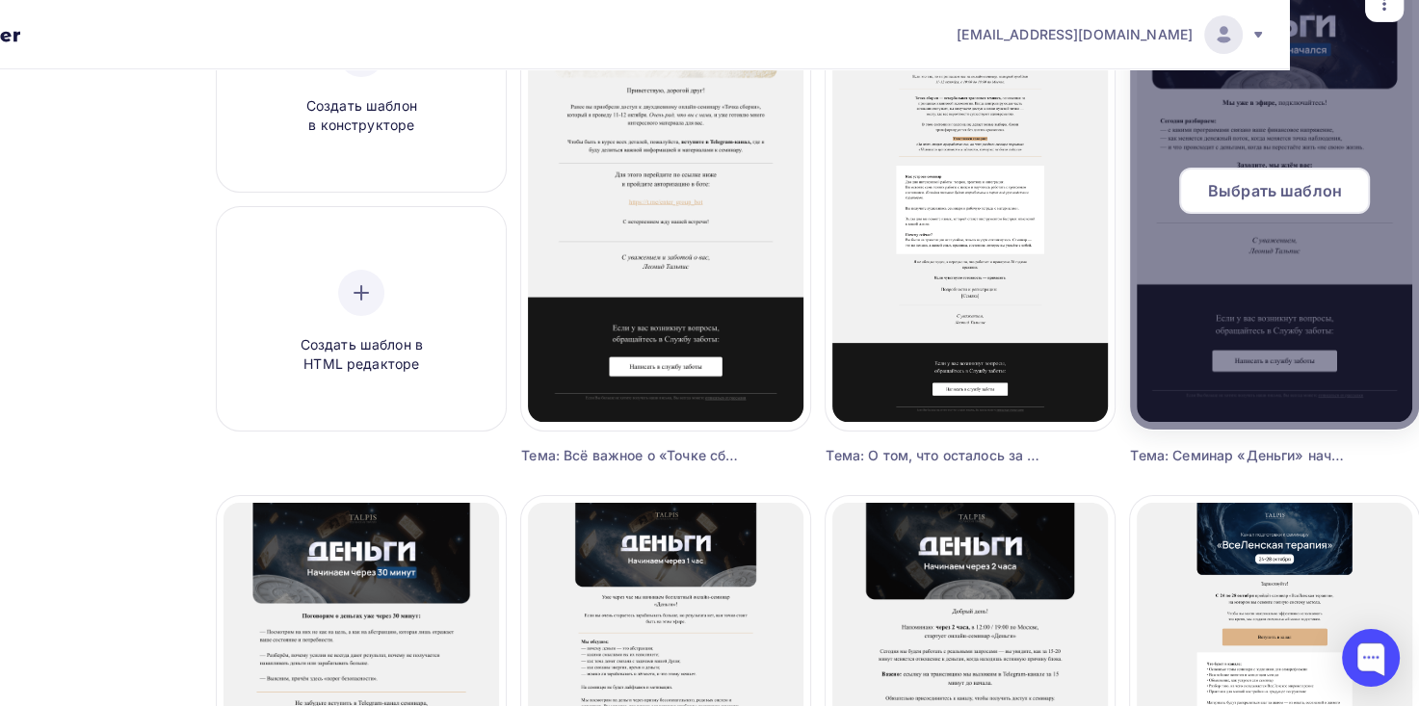
scroll to position [231, 131]
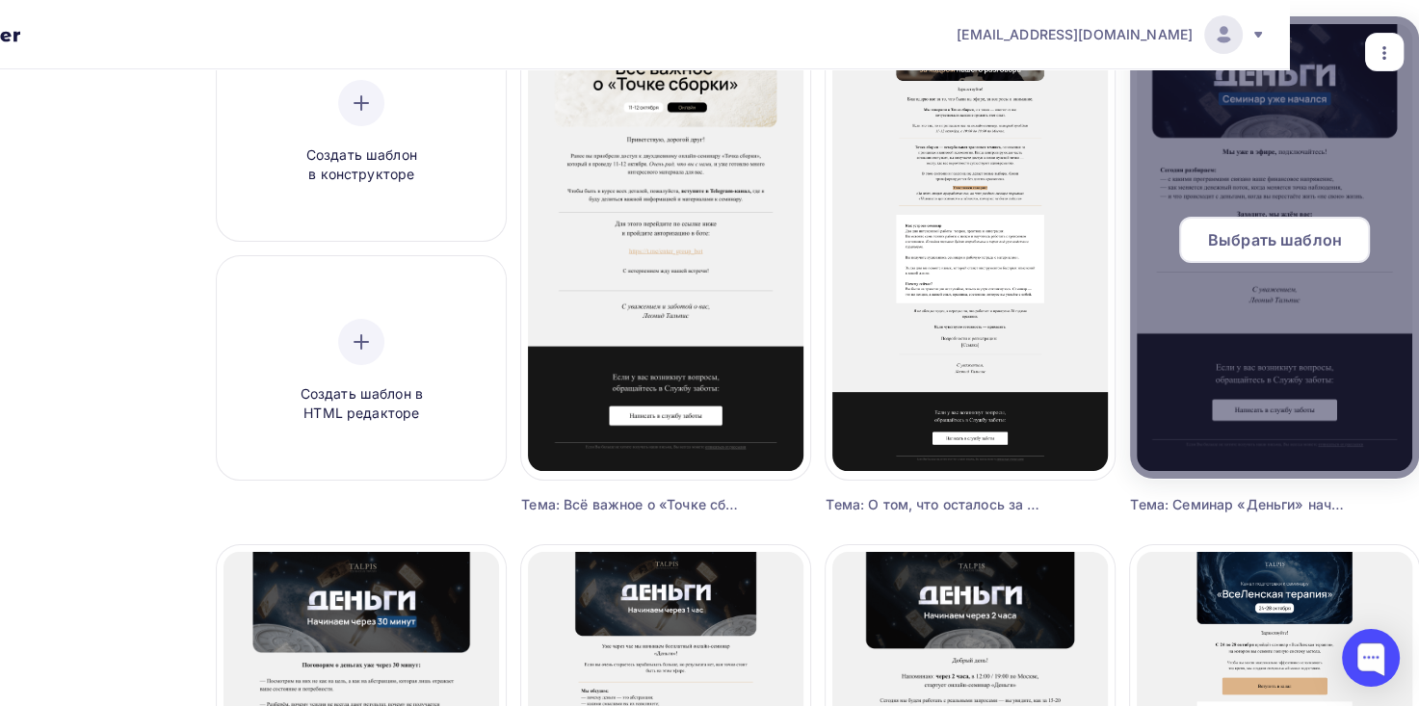
click at [1310, 239] on span "Выбрать шаблон" at bounding box center [1275, 239] width 134 height 23
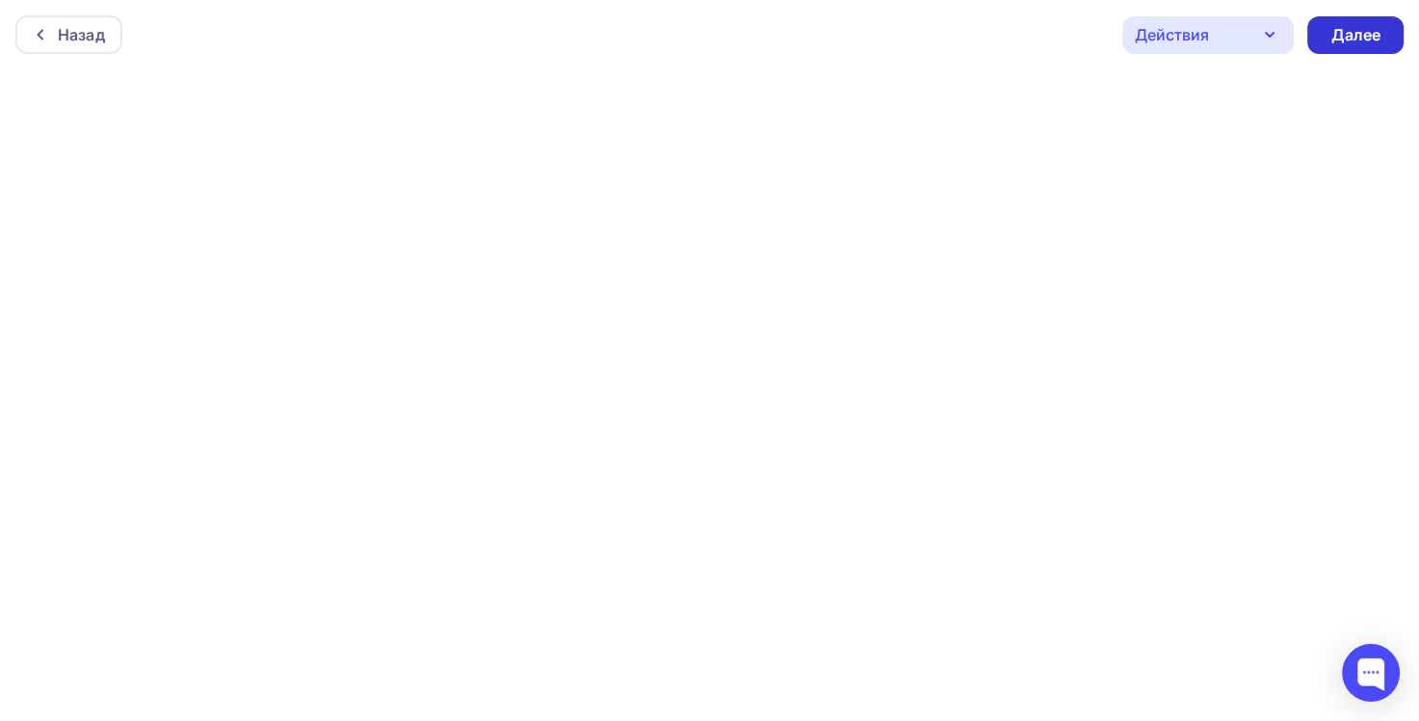
click at [1347, 27] on div "Далее" at bounding box center [1355, 35] width 50 height 22
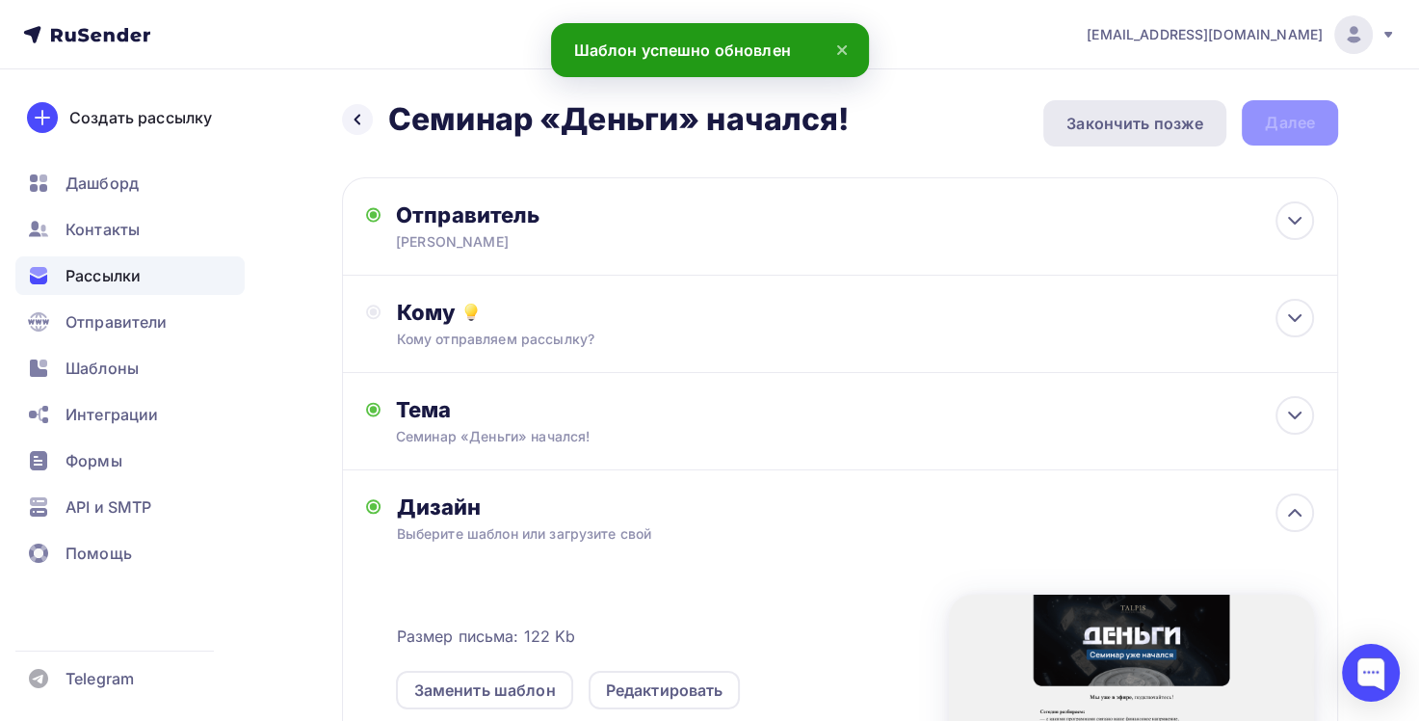
click at [1124, 136] on div "Закончить позже" at bounding box center [1134, 123] width 183 height 46
